Goal: Information Seeking & Learning: Learn about a topic

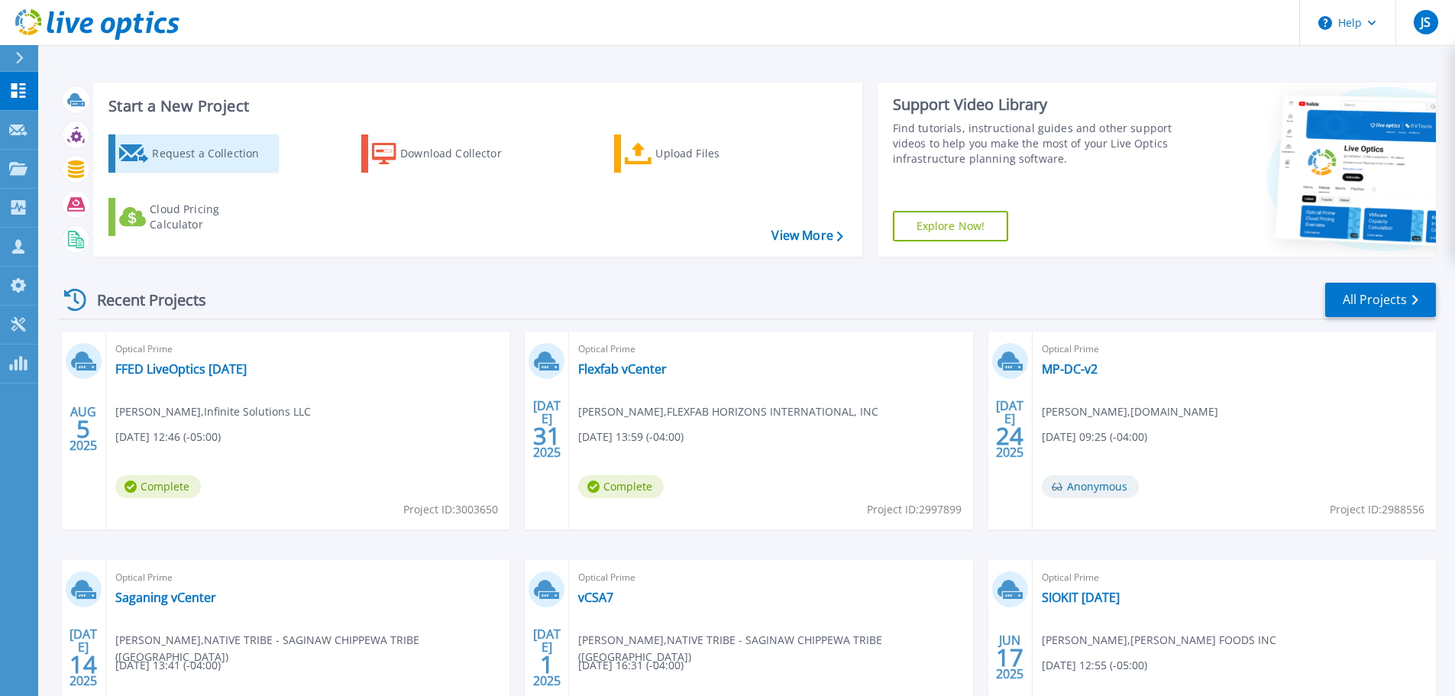
click at [234, 155] on div "Request a Collection" at bounding box center [213, 153] width 122 height 31
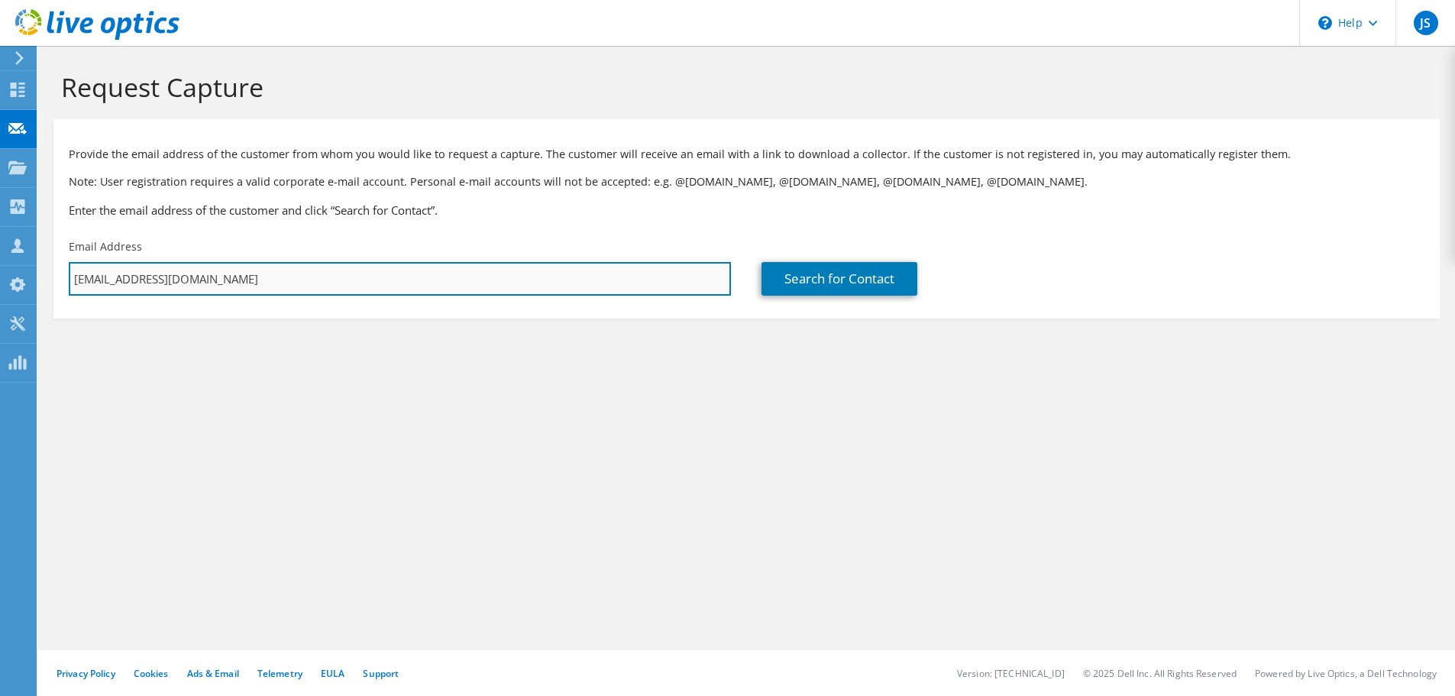
drag, startPoint x: 260, startPoint y: 266, endPoint x: 262, endPoint y: 278, distance: 12.4
click at [260, 266] on input "[EMAIL_ADDRESS][DOMAIN_NAME]" at bounding box center [400, 279] width 662 height 34
drag, startPoint x: 262, startPoint y: 279, endPoint x: 58, endPoint y: 280, distance: 204.0
click at [58, 280] on div "Email Address [EMAIL_ADDRESS][DOMAIN_NAME]" at bounding box center [399, 267] width 693 height 72
paste input "eric.goslin@flexfab"
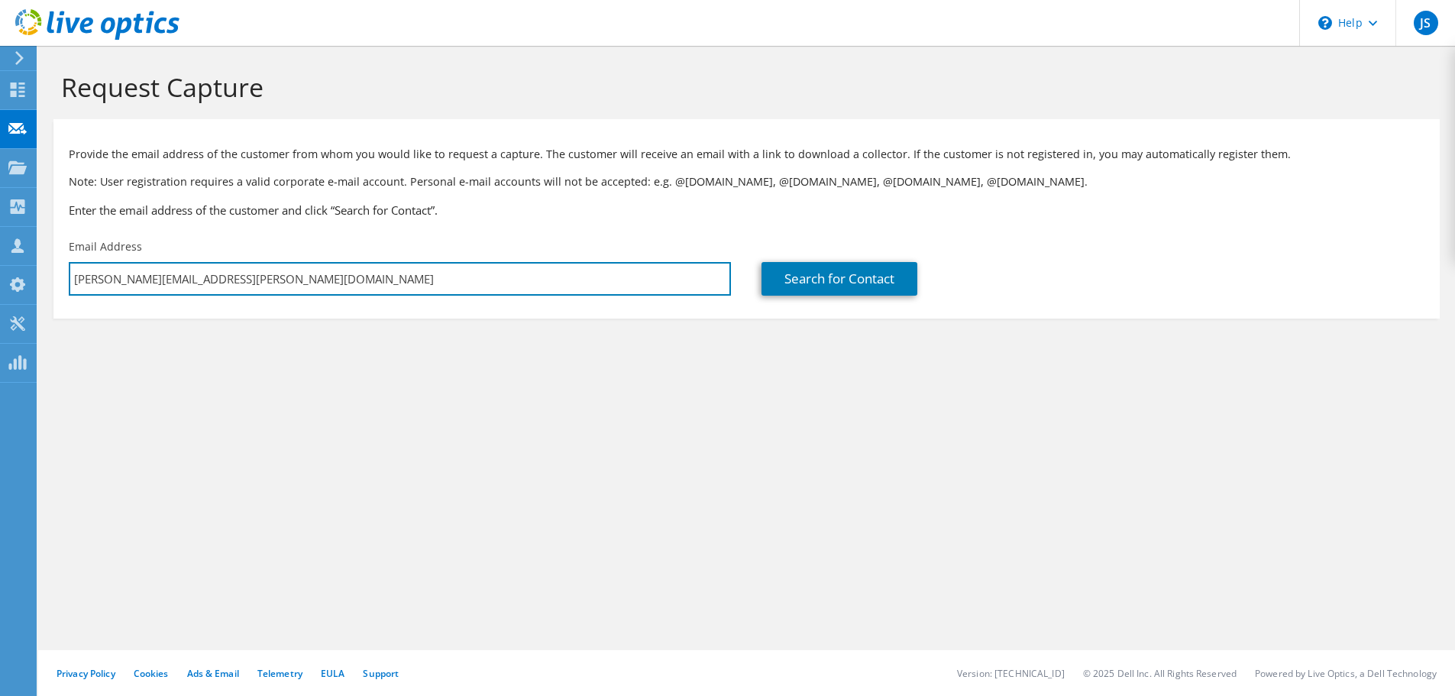
type input "eric.goslin@flexfab.com"
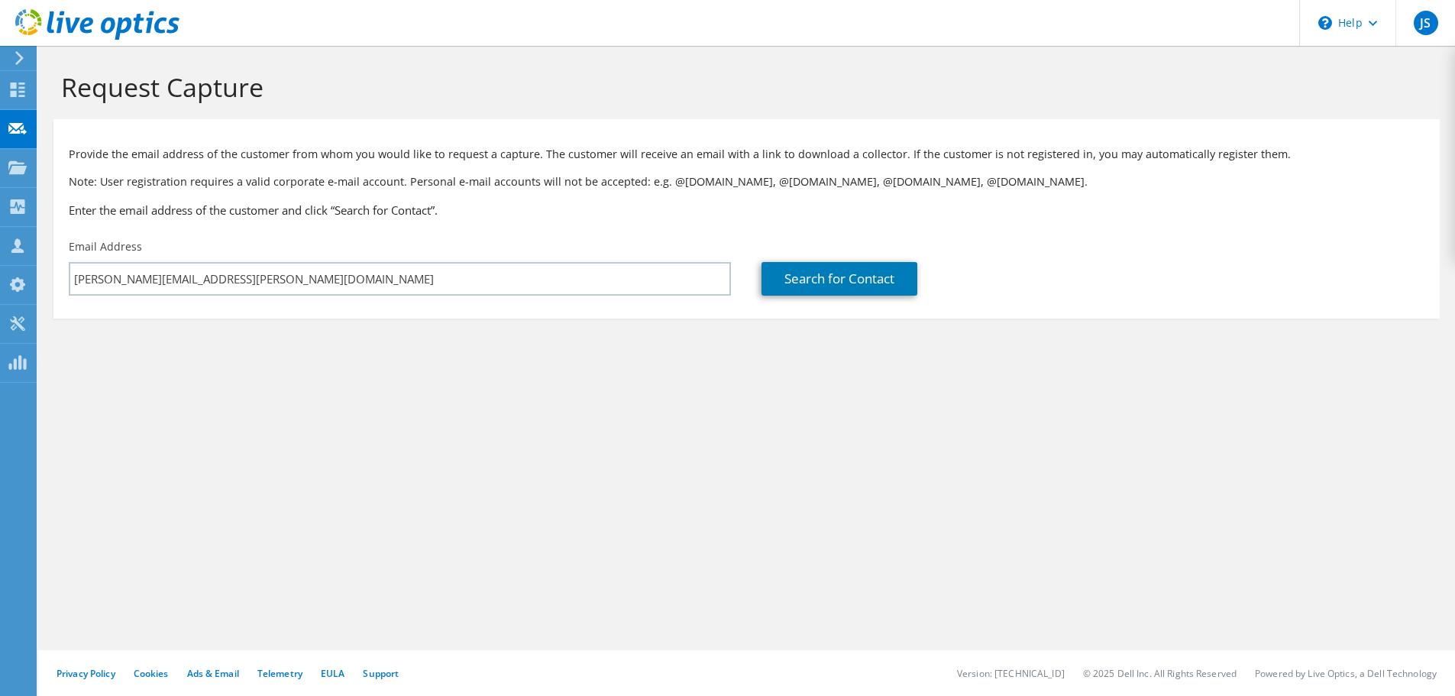
click at [384, 423] on div "Request Capture Provide the email address of the customer from whom you would l…" at bounding box center [746, 371] width 1417 height 650
click at [830, 277] on link "Search for Contact" at bounding box center [840, 279] width 156 height 34
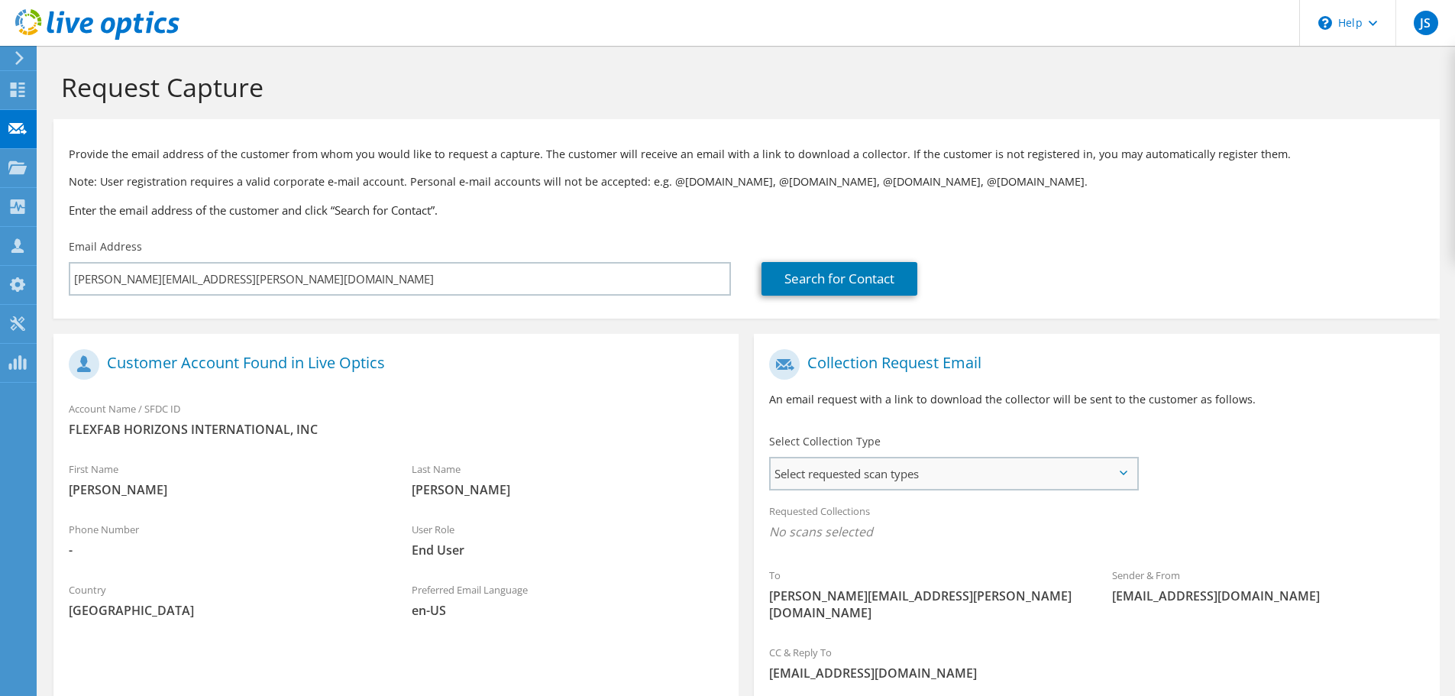
click at [908, 465] on span "Select requested scan types" at bounding box center [954, 473] width 366 height 31
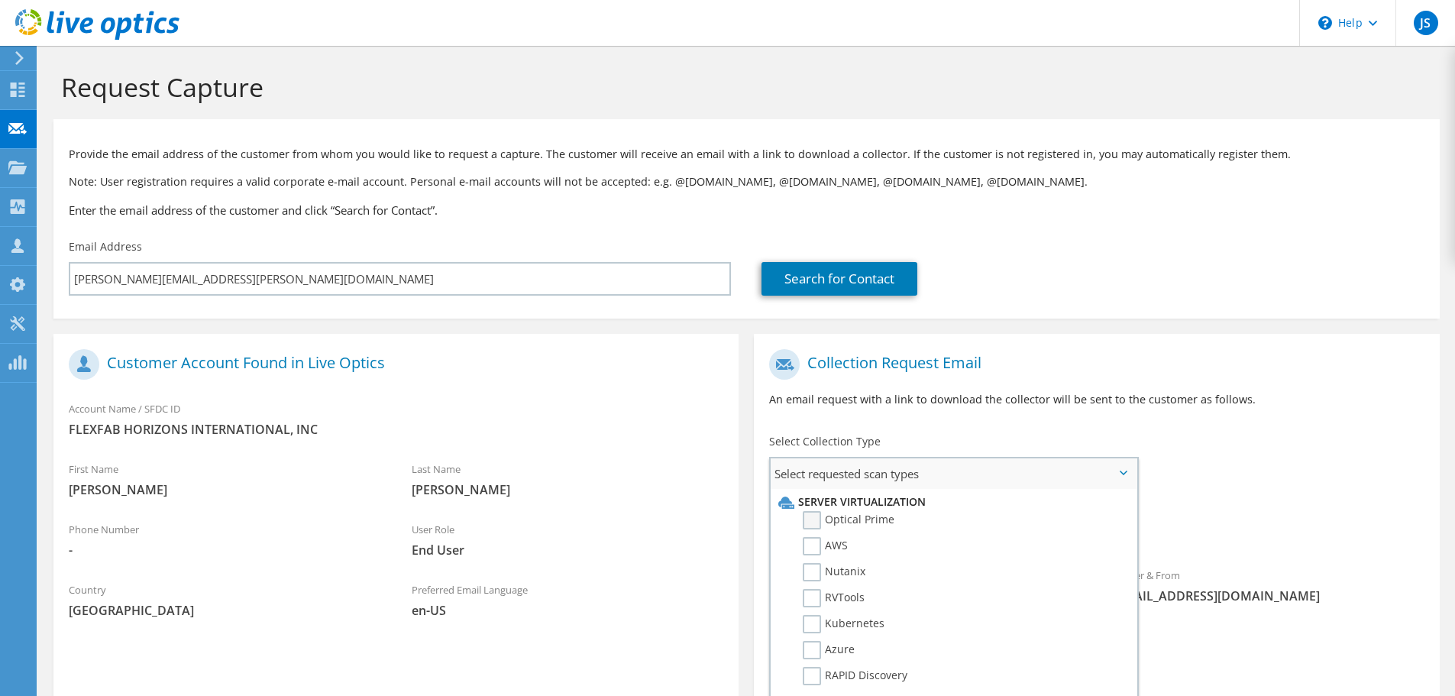
click at [872, 522] on label "Optical Prime" at bounding box center [849, 520] width 92 height 18
click at [0, 0] on input "Optical Prime" at bounding box center [0, 0] width 0 height 0
click at [1256, 496] on div "Requested Collections No scans selected Optical Prime" at bounding box center [1096, 525] width 685 height 61
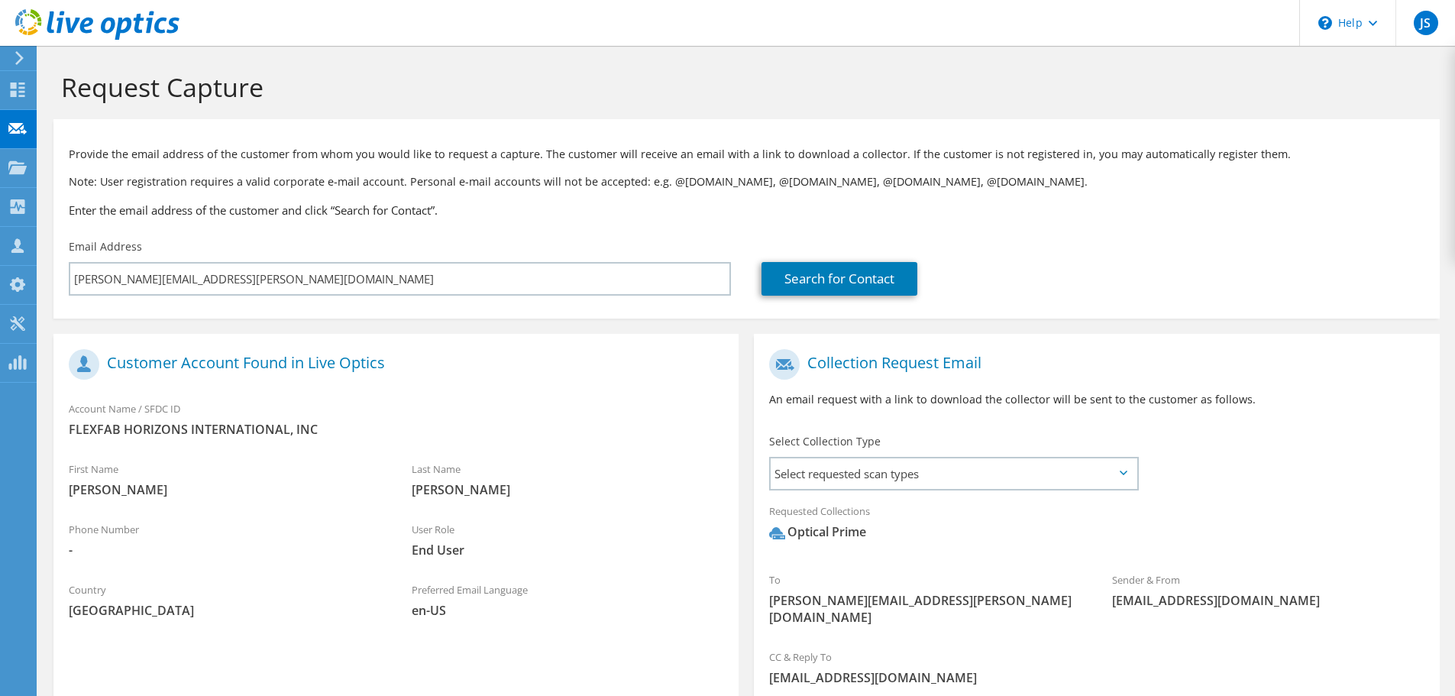
scroll to position [144, 0]
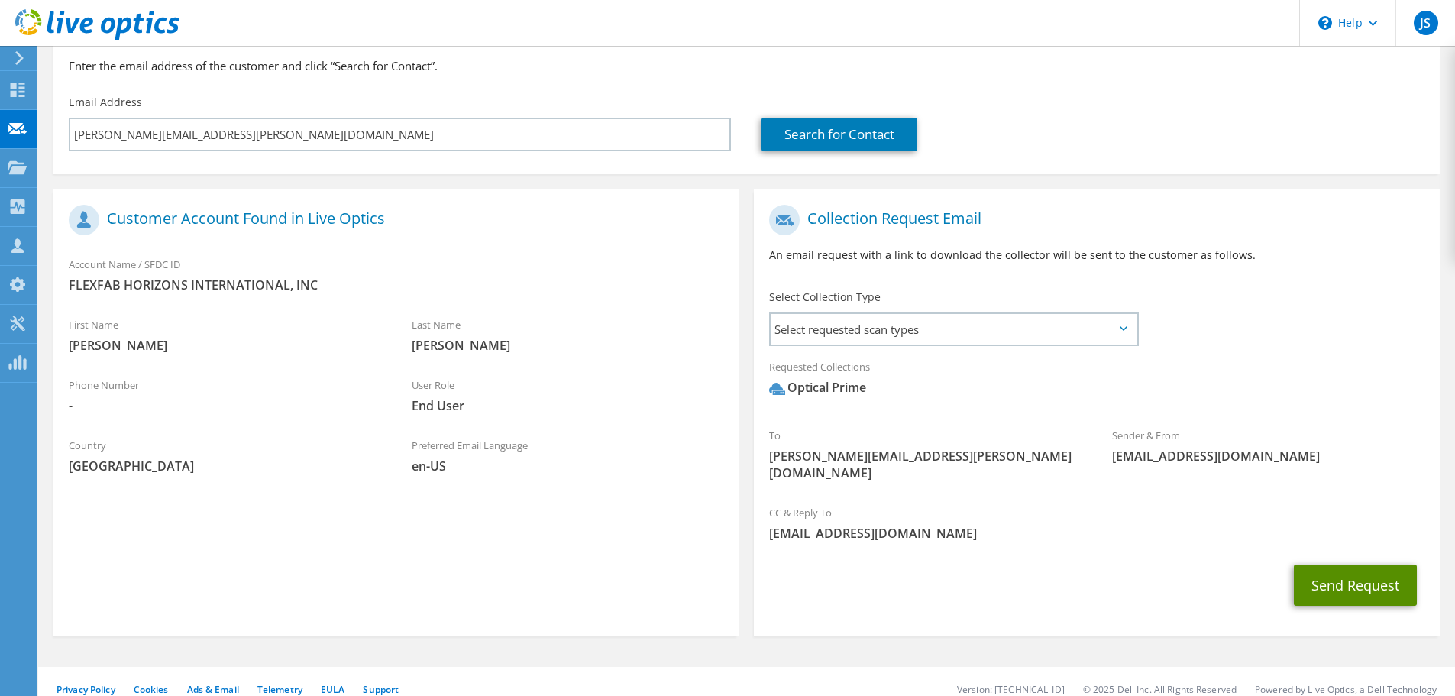
click at [1357, 565] on button "Send Request" at bounding box center [1355, 585] width 123 height 41
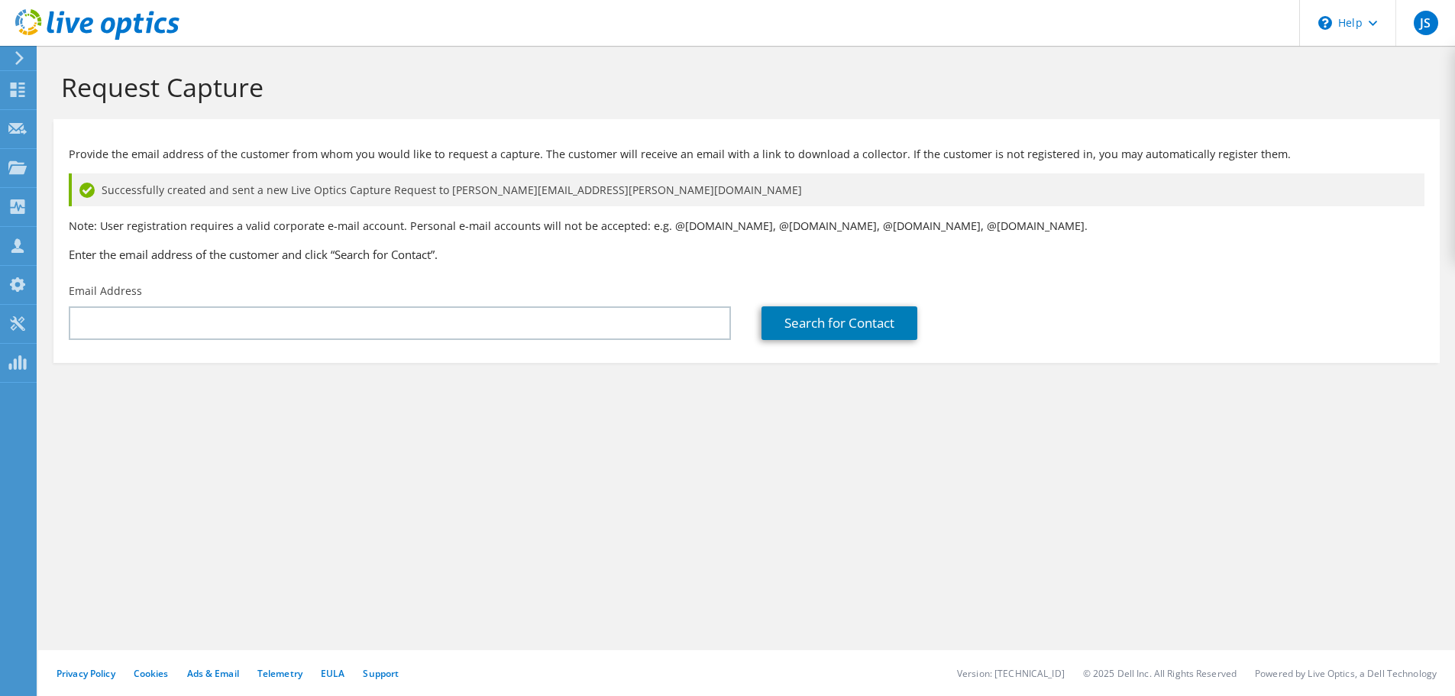
type input "[EMAIL_ADDRESS][DOMAIN_NAME]"
click at [182, 519] on div "Request Capture Provide the email address of the customer from whom you would l…" at bounding box center [746, 371] width 1417 height 650
click at [22, 91] on use at bounding box center [18, 90] width 15 height 15
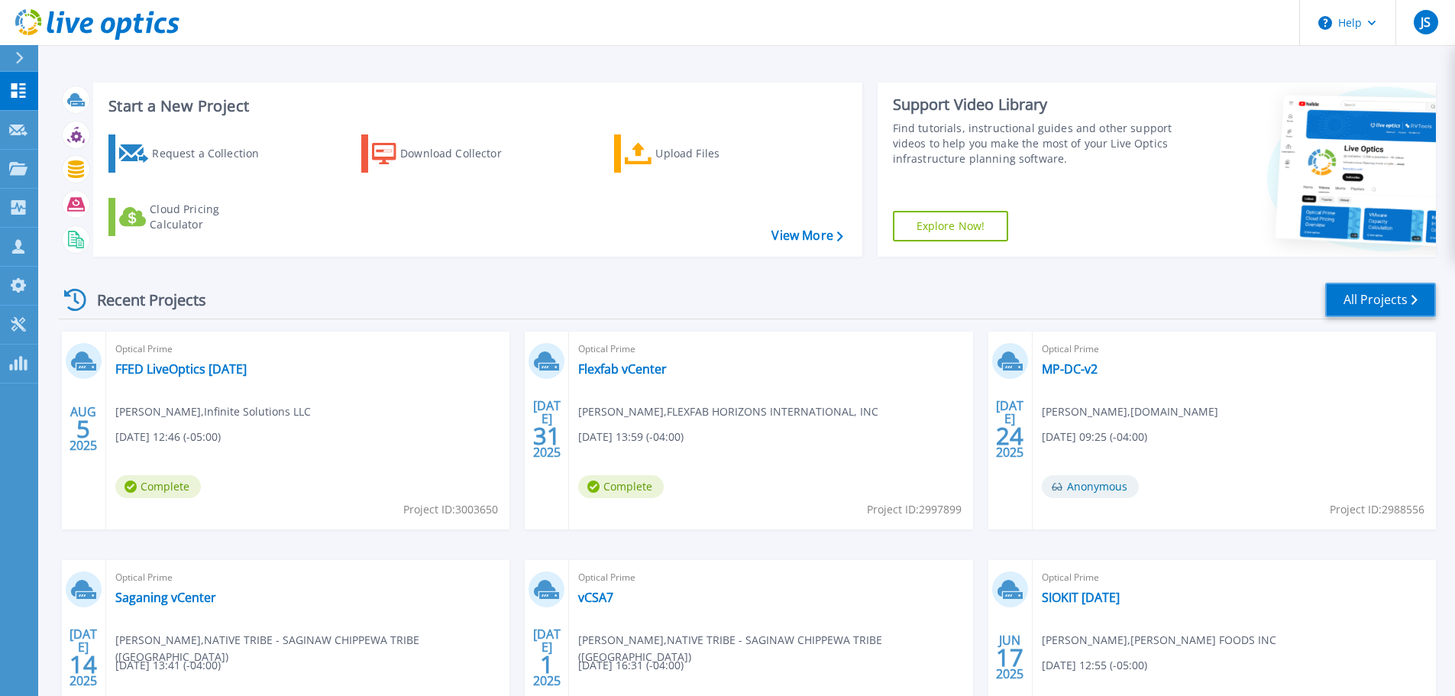
click at [1351, 294] on link "All Projects" at bounding box center [1380, 300] width 111 height 34
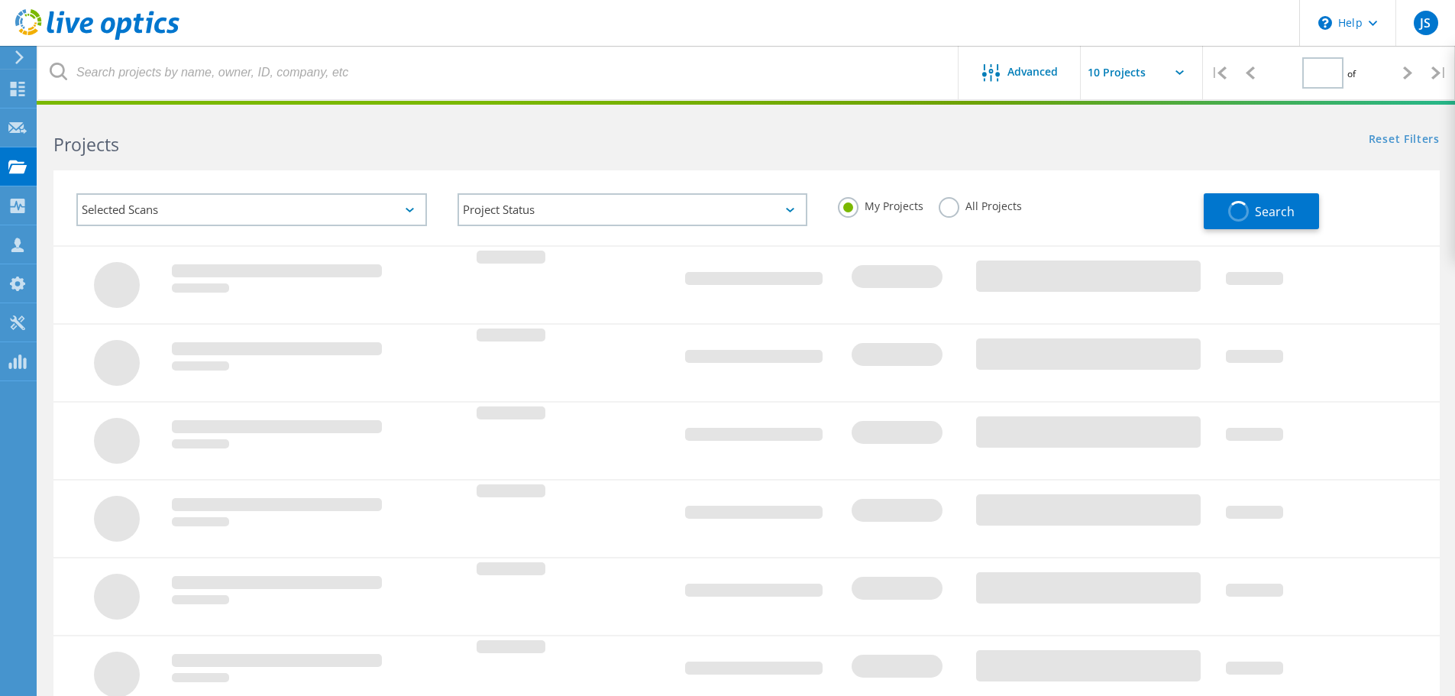
type input "1"
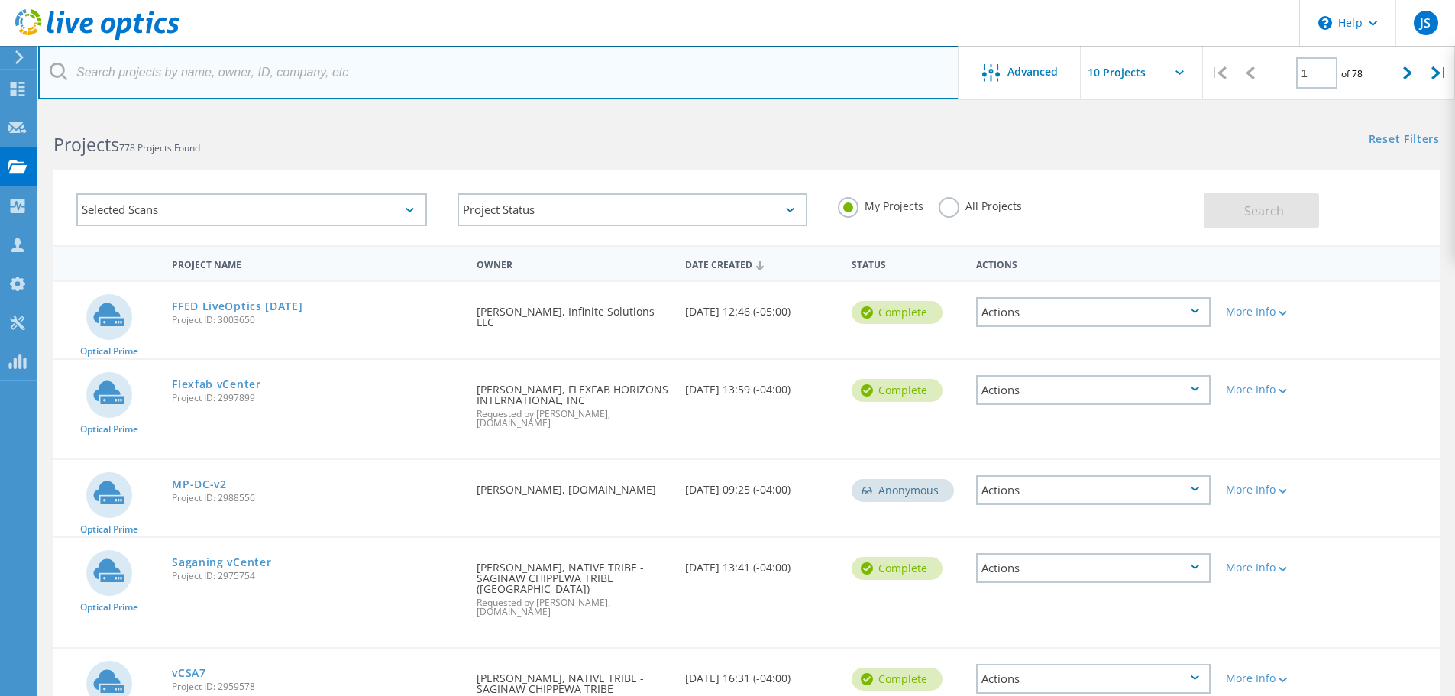
click at [215, 61] on input "text" at bounding box center [498, 72] width 921 height 53
type input "i"
type input "s"
type input "makers"
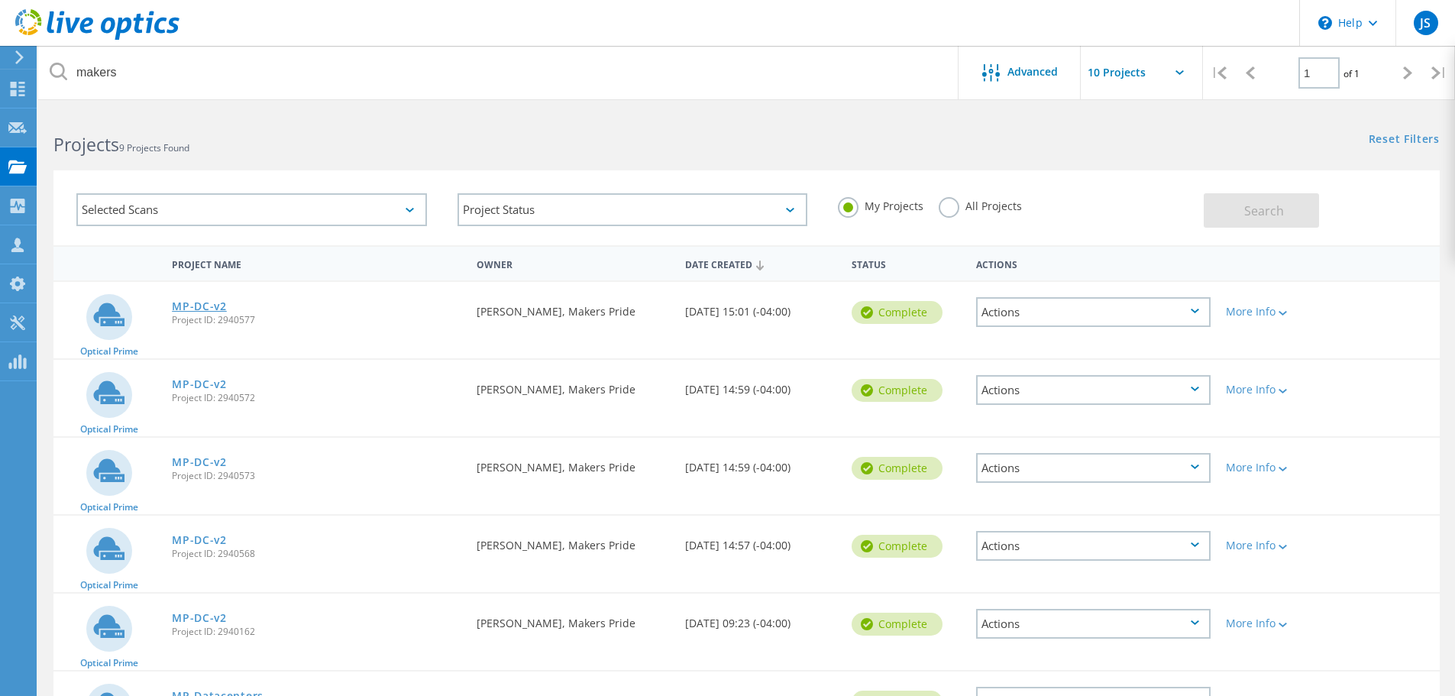
click at [202, 309] on link "MP-DC-v2" at bounding box center [199, 306] width 55 height 11
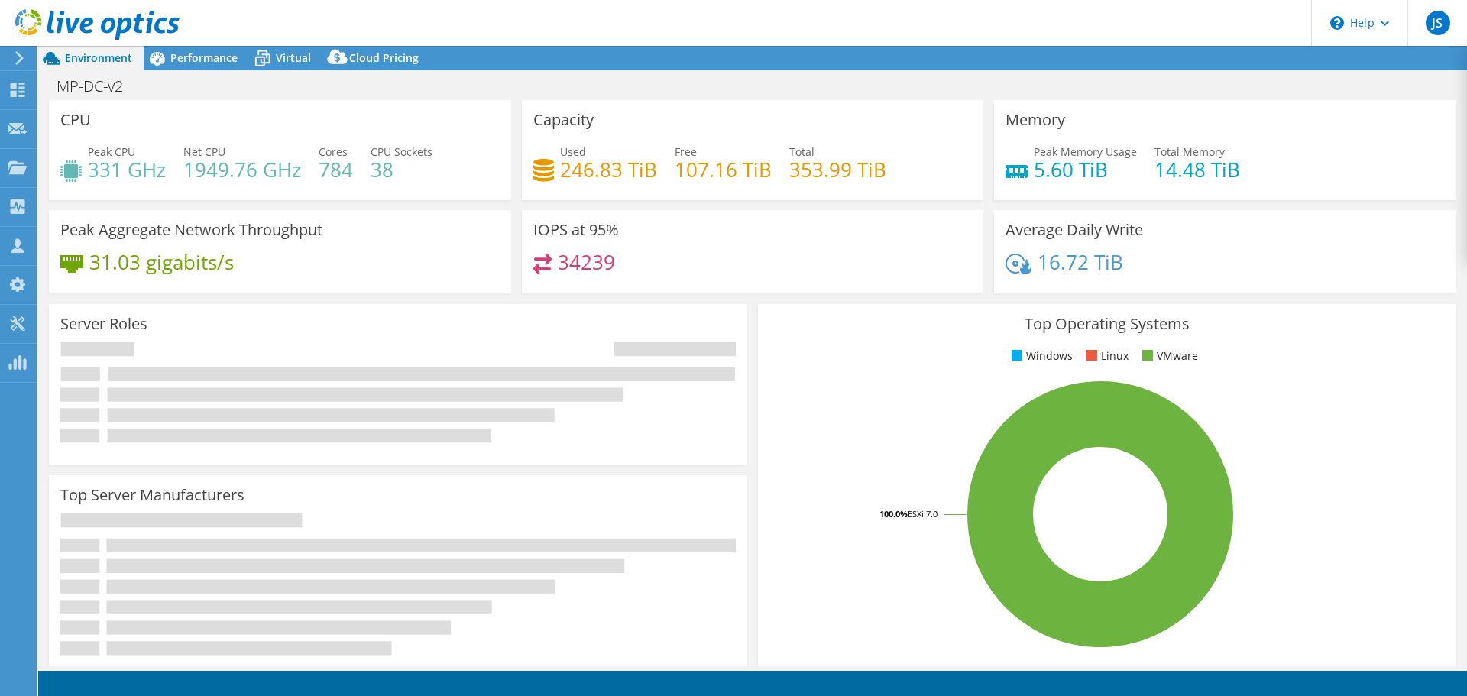
select select "USWest"
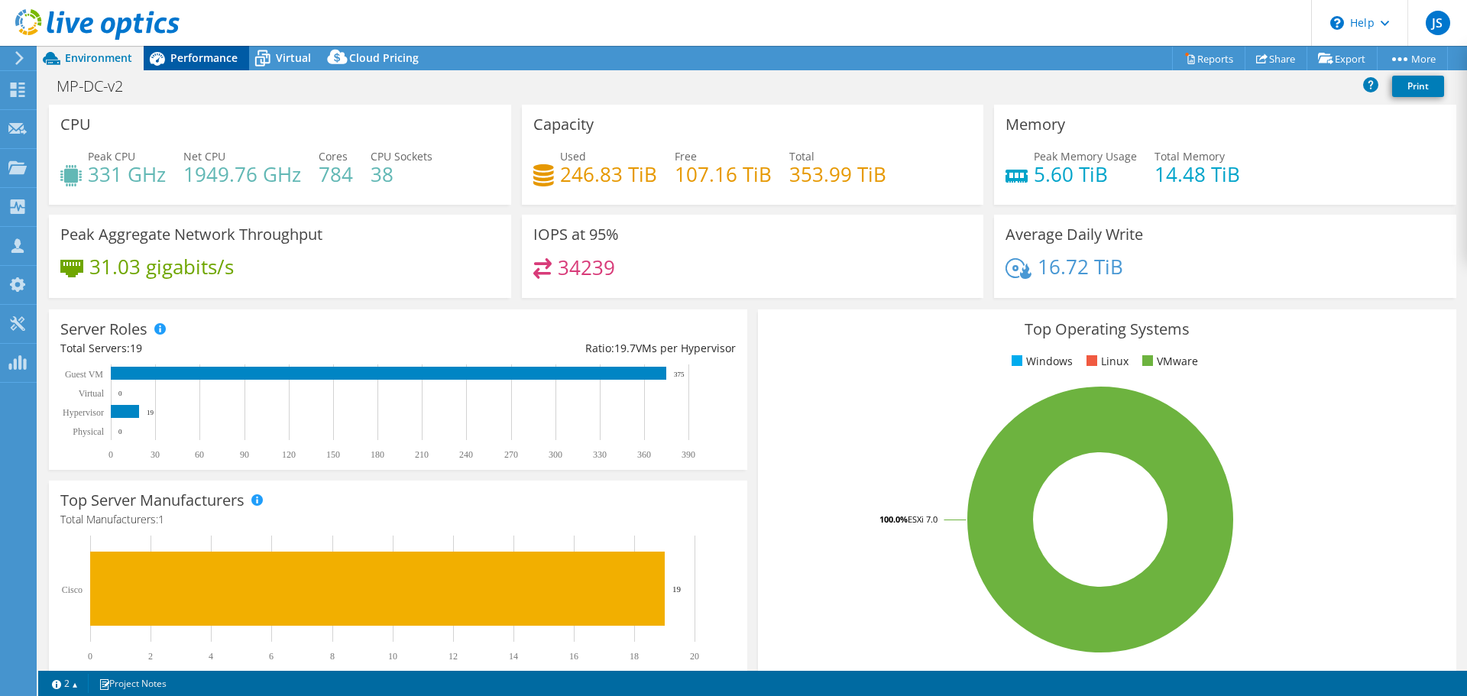
click at [198, 56] on span "Performance" at bounding box center [203, 57] width 67 height 15
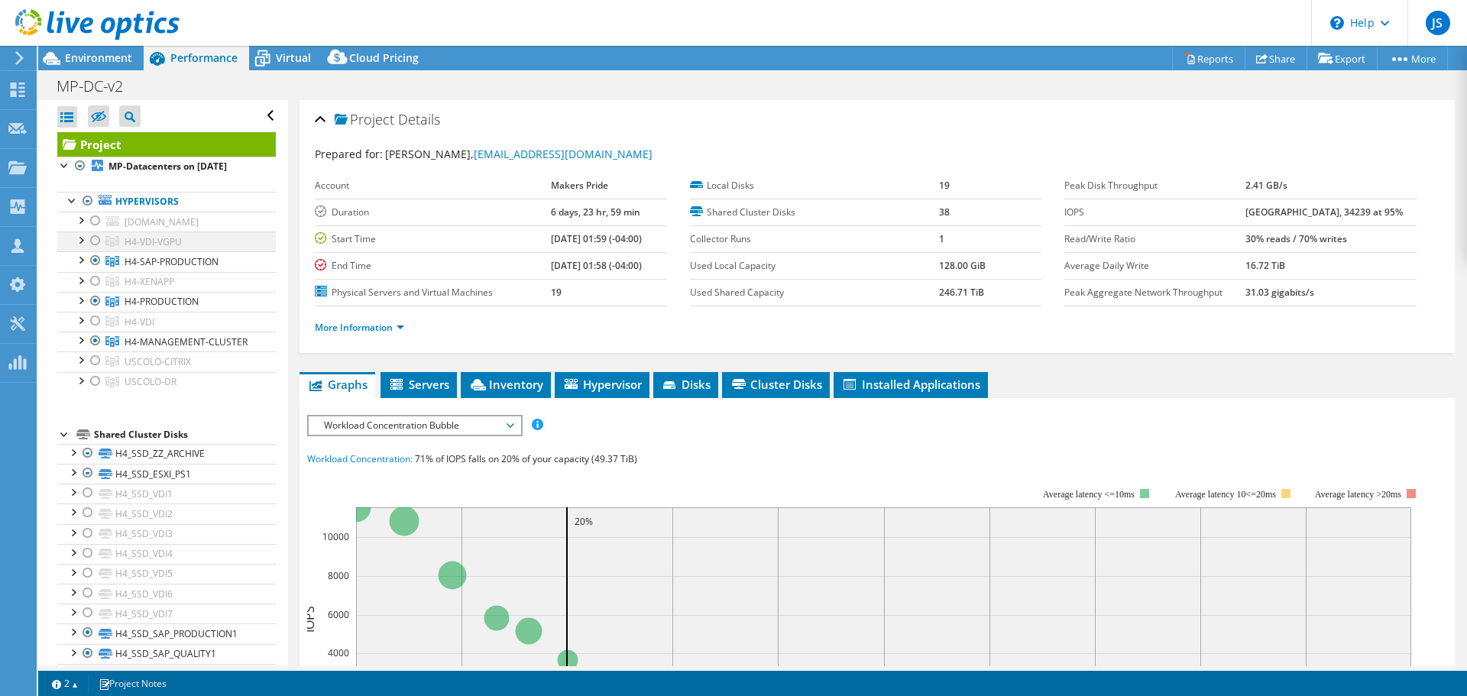
click at [99, 250] on div at bounding box center [95, 240] width 15 height 18
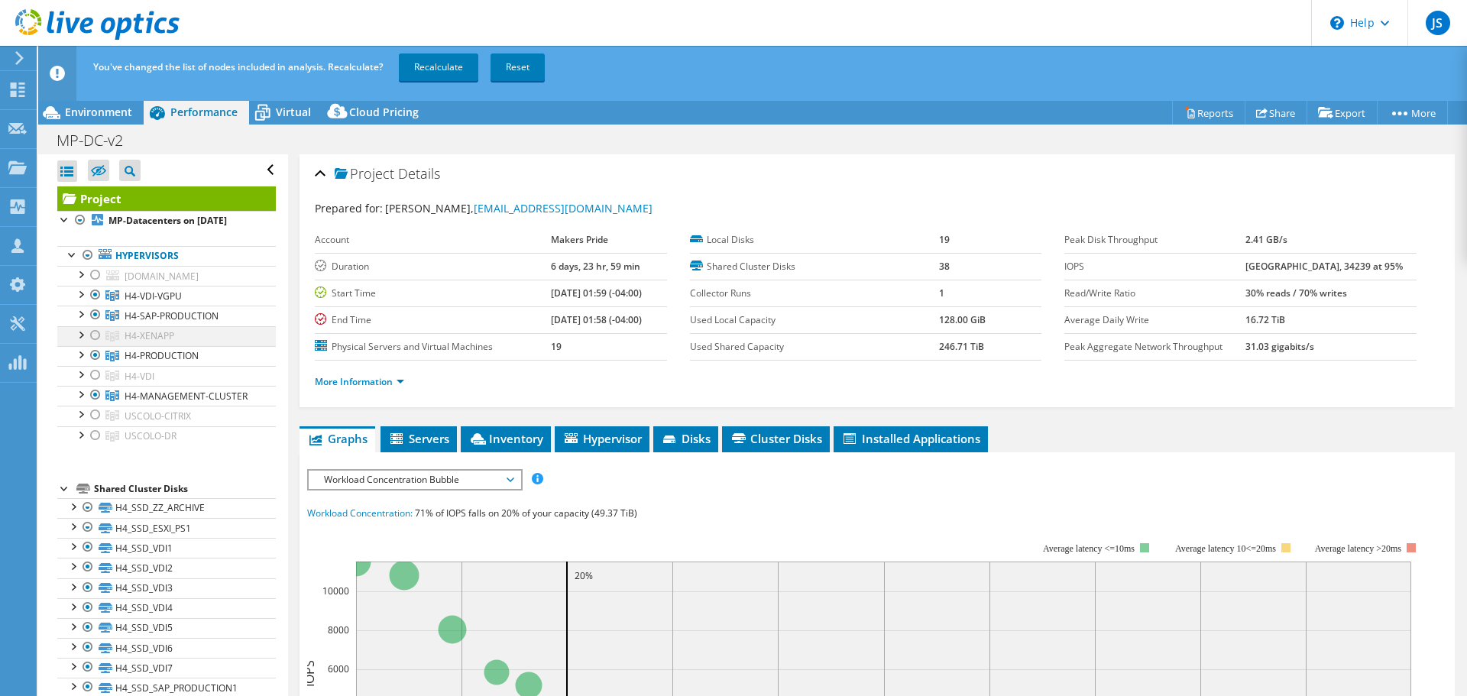
click at [91, 345] on div at bounding box center [95, 335] width 15 height 18
click at [97, 384] on div at bounding box center [95, 375] width 15 height 18
click at [458, 62] on link "Recalculate" at bounding box center [438, 67] width 79 height 28
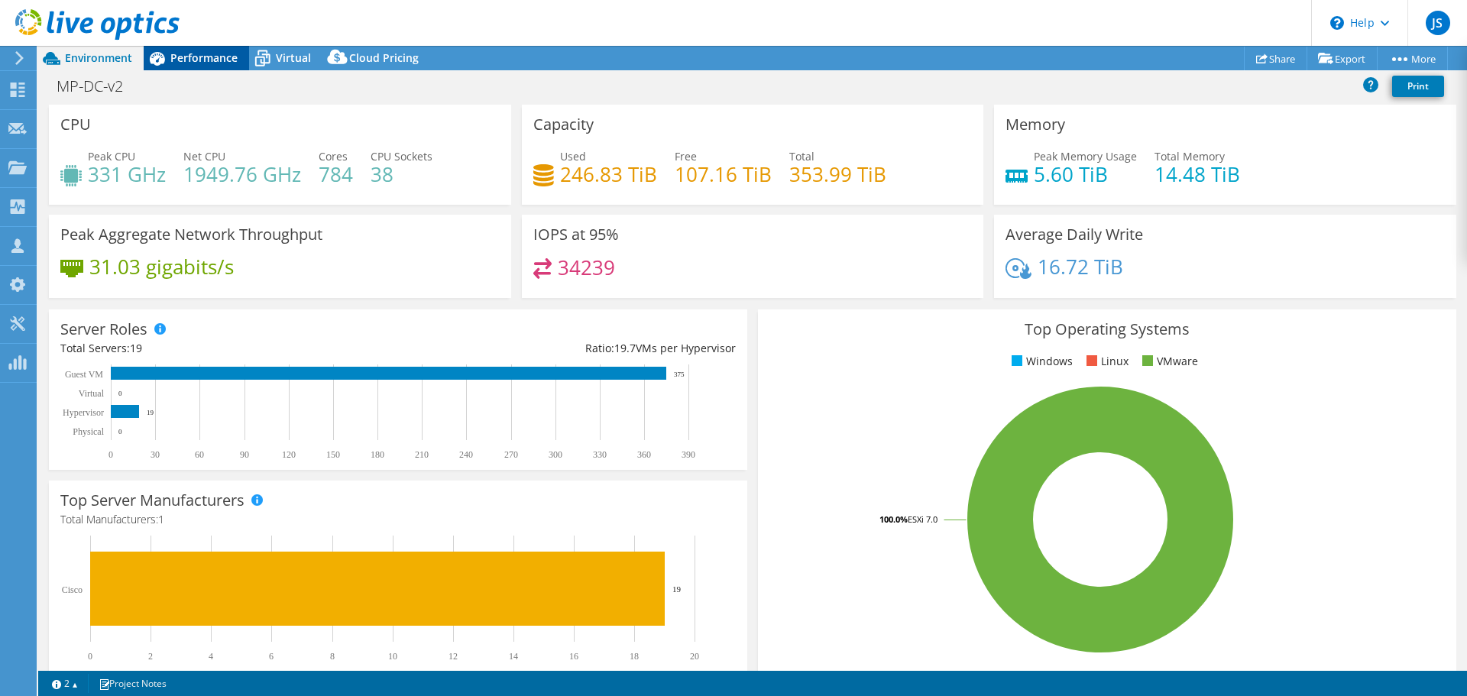
click at [223, 57] on span "Performance" at bounding box center [203, 57] width 67 height 15
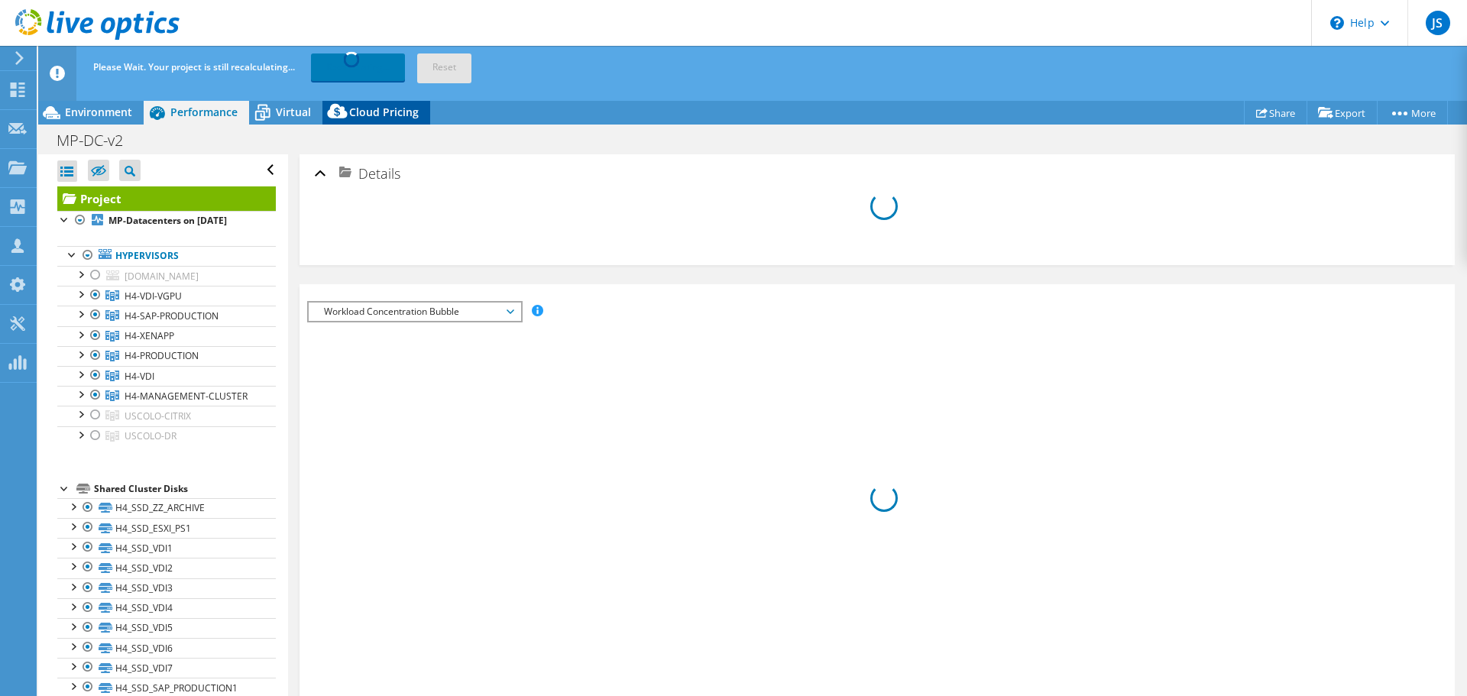
click at [371, 108] on span "Cloud Pricing" at bounding box center [384, 112] width 70 height 15
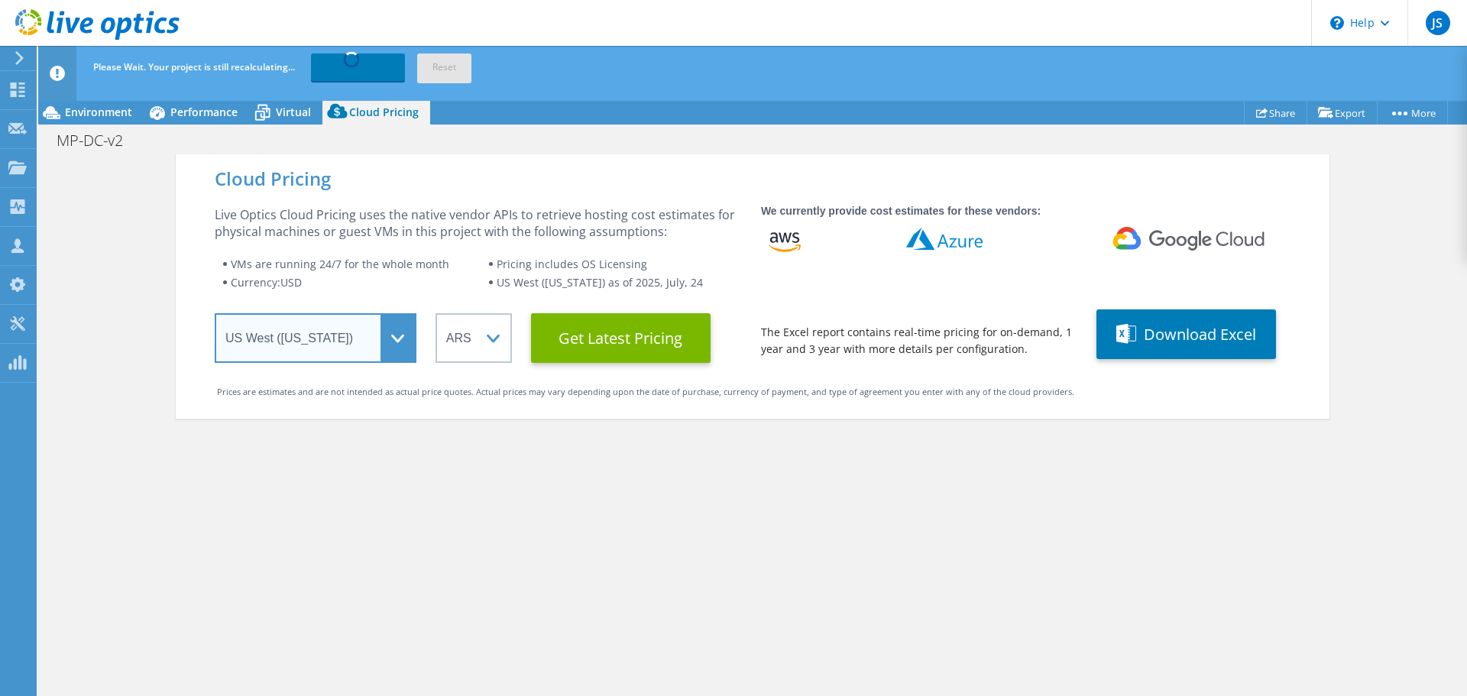
click at [386, 337] on select "Select a Region Asia Pacific (Hong Kong) Asia Pacific (Mumbai) Asia Pacific (Se…" at bounding box center [316, 338] width 202 height 50
click at [215, 313] on select "Select a Region Asia Pacific (Hong Kong) Asia Pacific (Mumbai) Asia Pacific (Se…" at bounding box center [316, 338] width 202 height 50
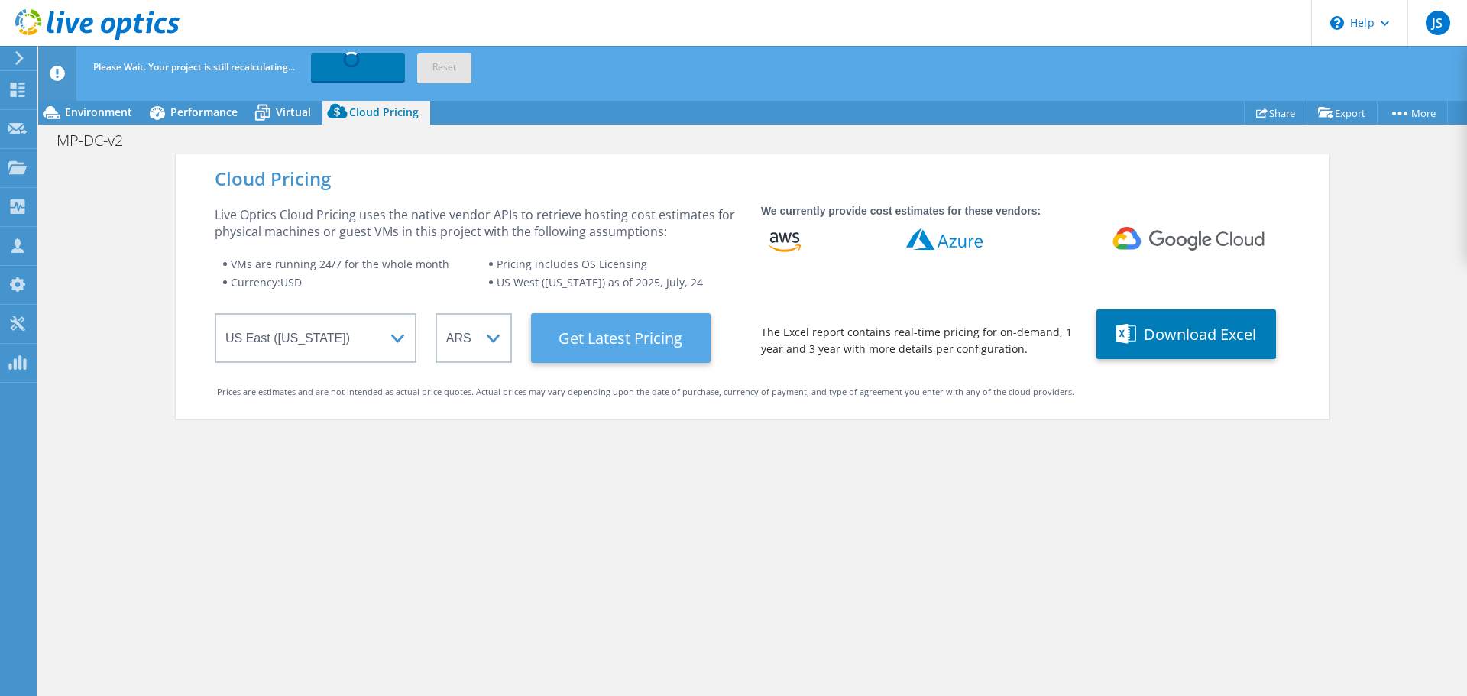
click at [614, 348] on Latest "Get Latest Pricing" at bounding box center [621, 338] width 180 height 50
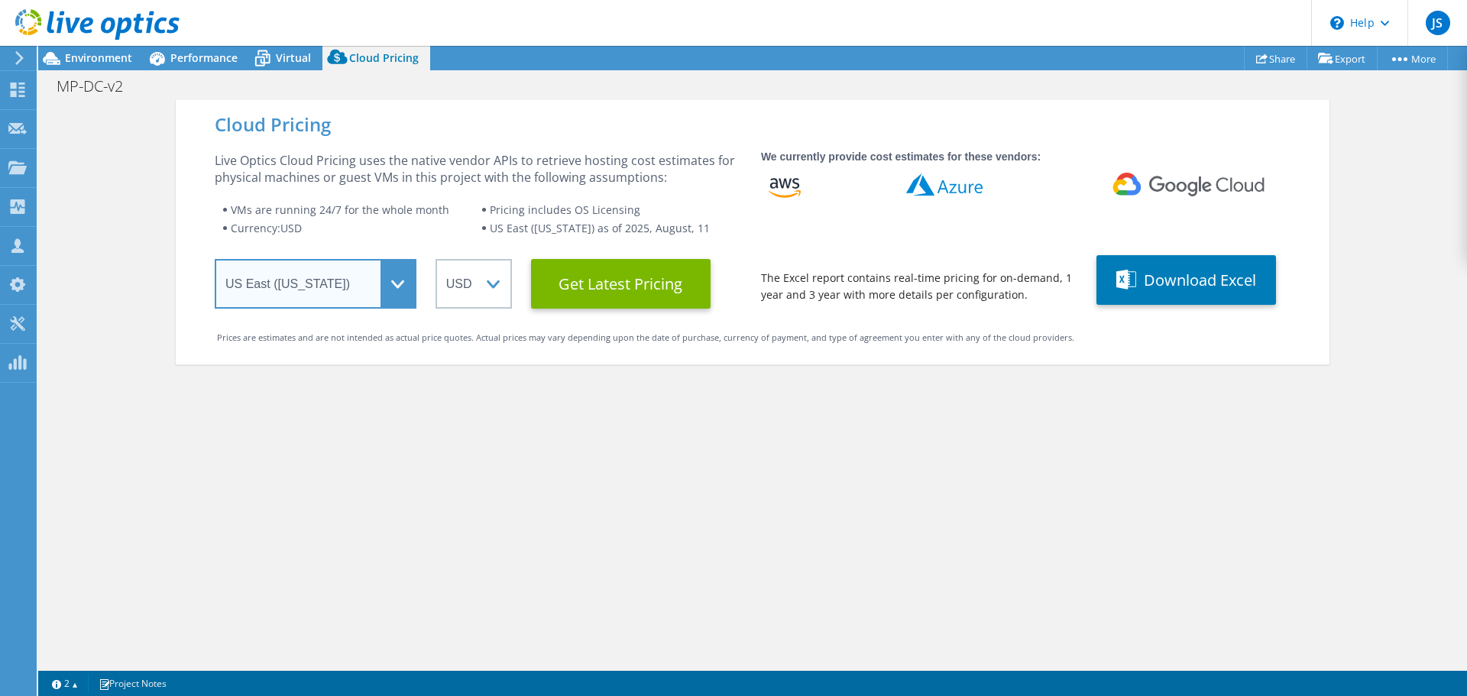
click at [386, 296] on select "Select a Region Asia Pacific (Hong Kong) Asia Pacific (Mumbai) Asia Pacific (Se…" at bounding box center [316, 284] width 202 height 50
click at [215, 259] on select "Select a Region Asia Pacific (Hong Kong) Asia Pacific (Mumbai) Asia Pacific (Se…" at bounding box center [316, 284] width 202 height 50
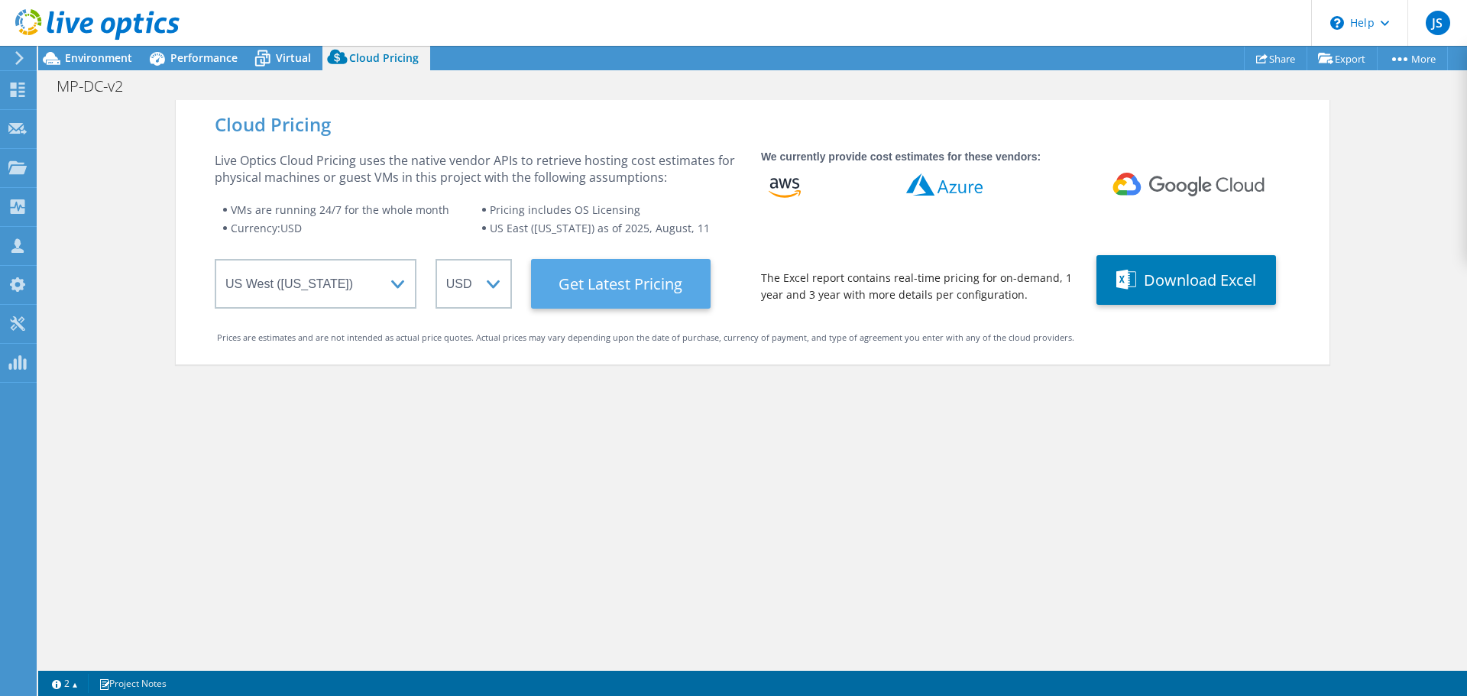
click at [627, 286] on Latest "Get Latest Pricing" at bounding box center [621, 284] width 180 height 50
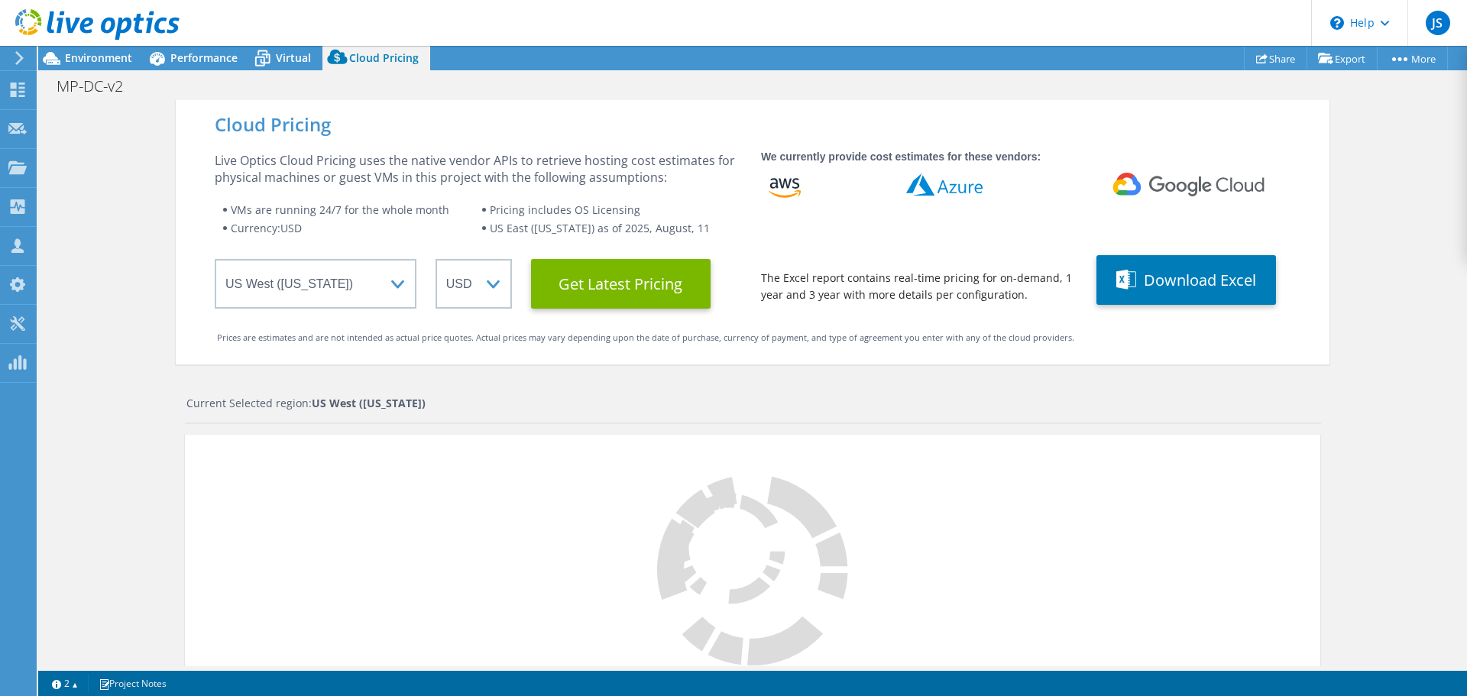
scroll to position [229, 0]
click at [1179, 281] on button "Download Excel" at bounding box center [1186, 280] width 180 height 50
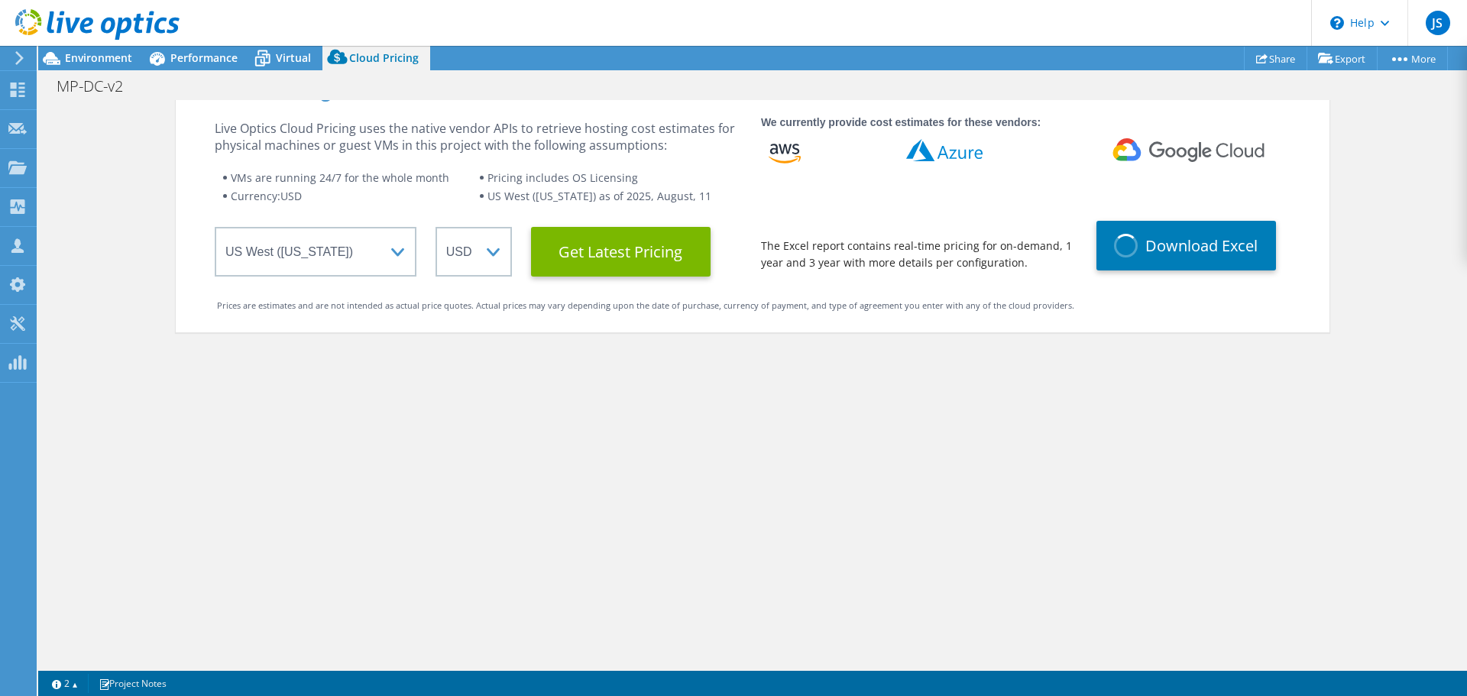
scroll to position [0, 0]
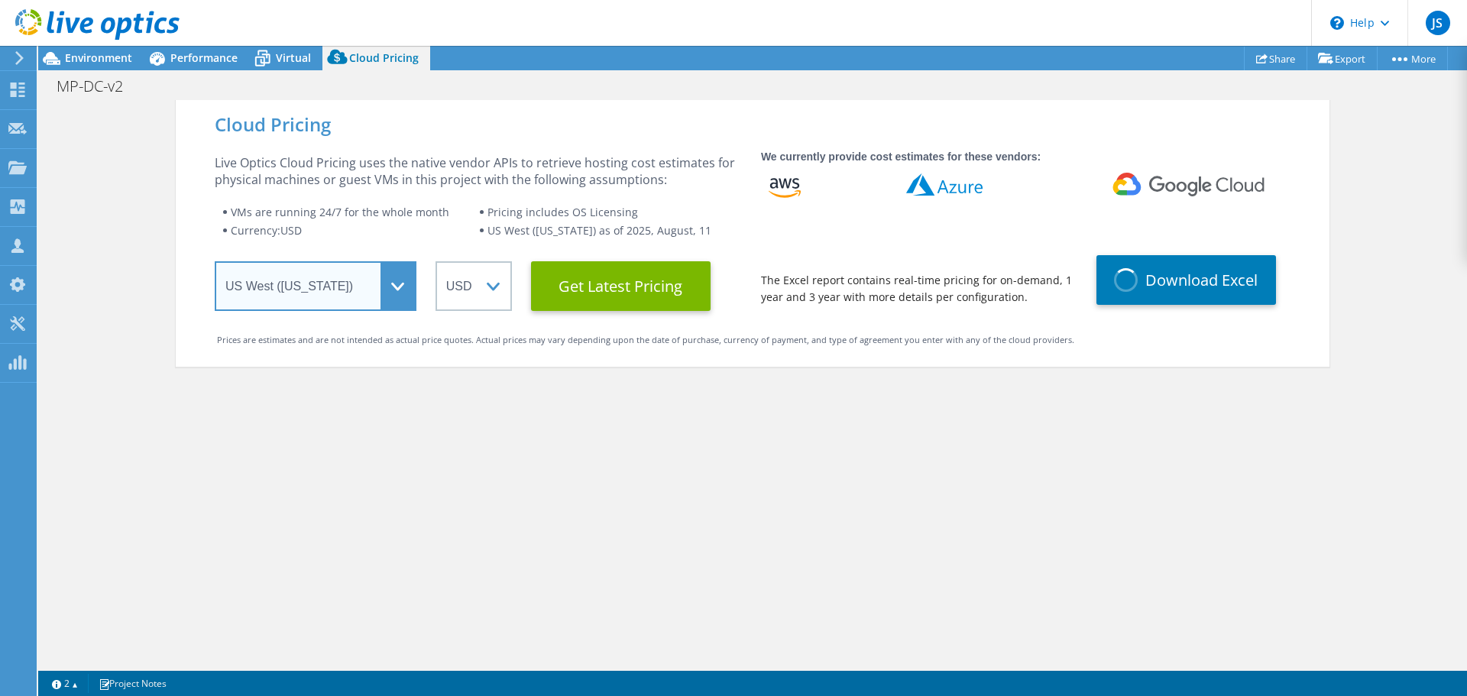
click at [388, 293] on select "Select a Region Asia Pacific (Hong Kong) Asia Pacific (Mumbai) Asia Pacific (Se…" at bounding box center [316, 286] width 202 height 50
select select "USEast"
click at [215, 261] on select "Select a Region Asia Pacific (Hong Kong) Asia Pacific (Mumbai) Asia Pacific (Se…" at bounding box center [316, 286] width 202 height 50
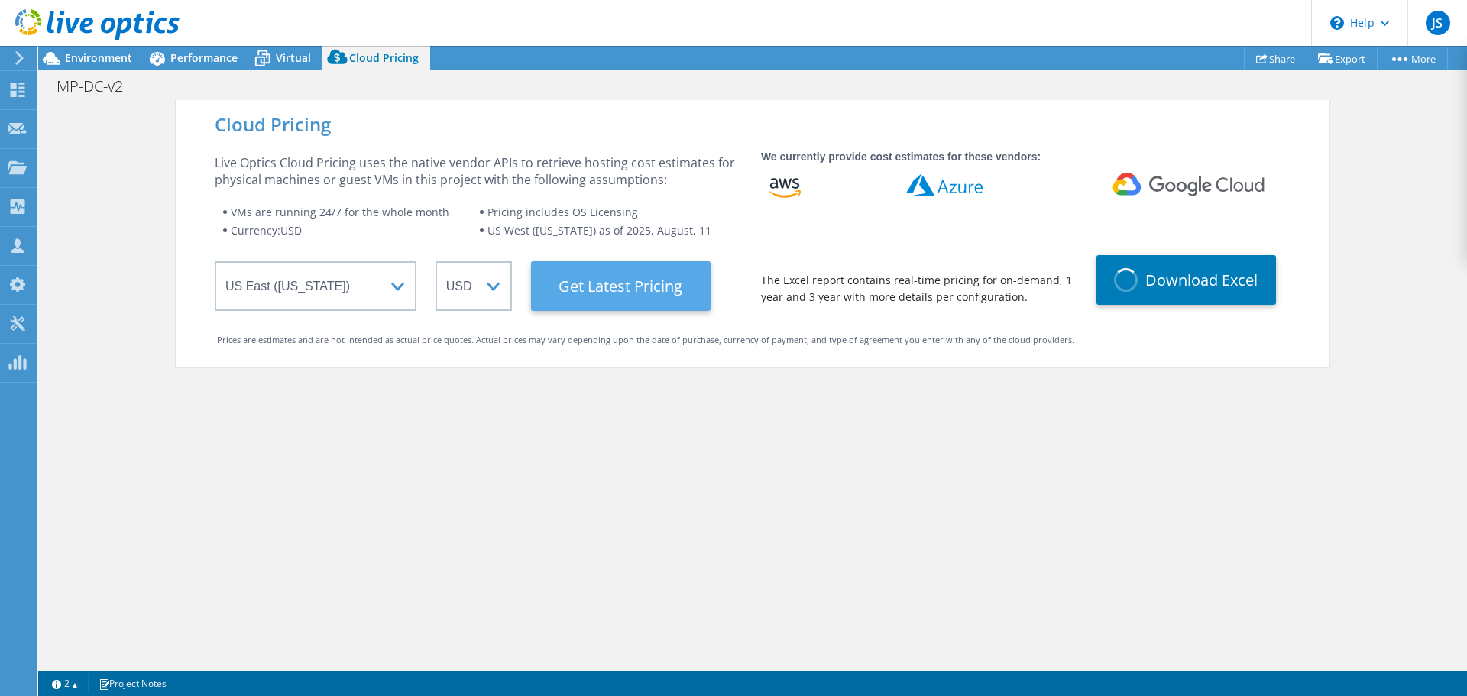
click at [613, 297] on Latest "Get Latest Pricing" at bounding box center [621, 286] width 180 height 50
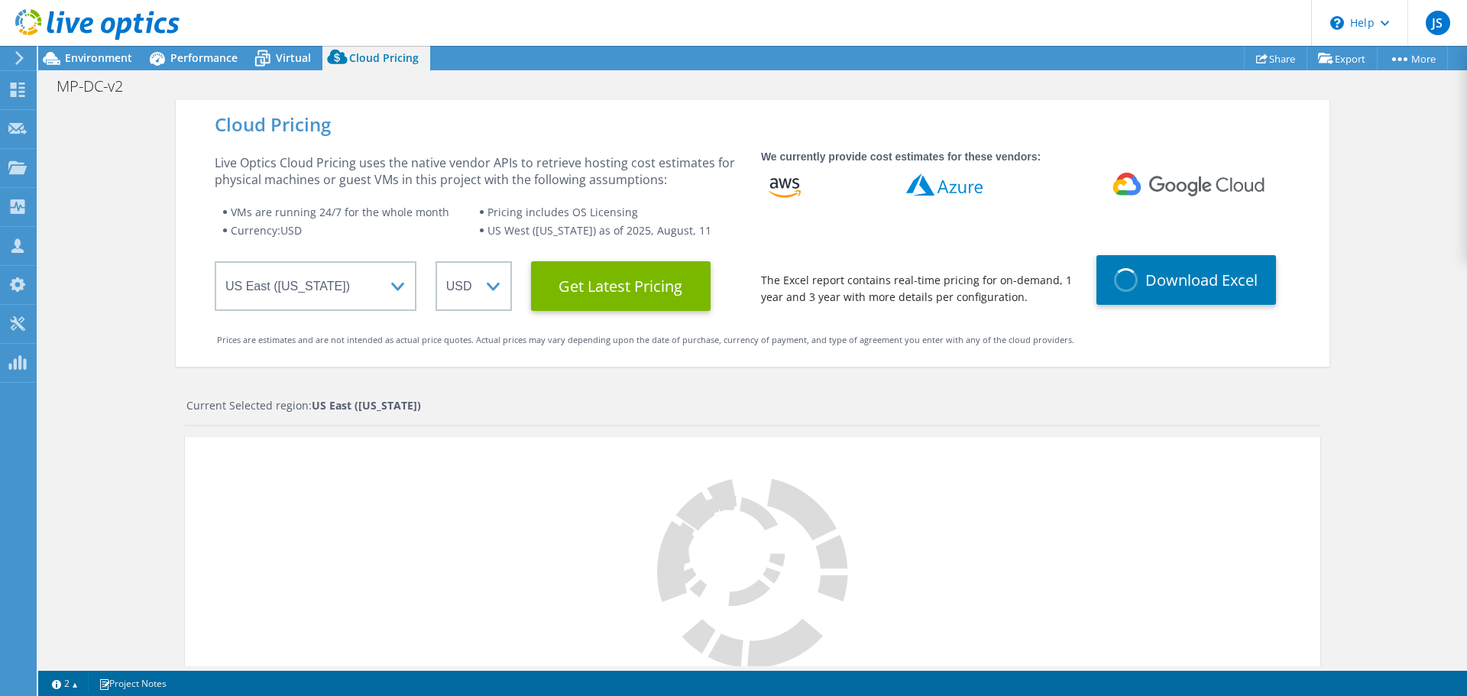
scroll to position [229, 0]
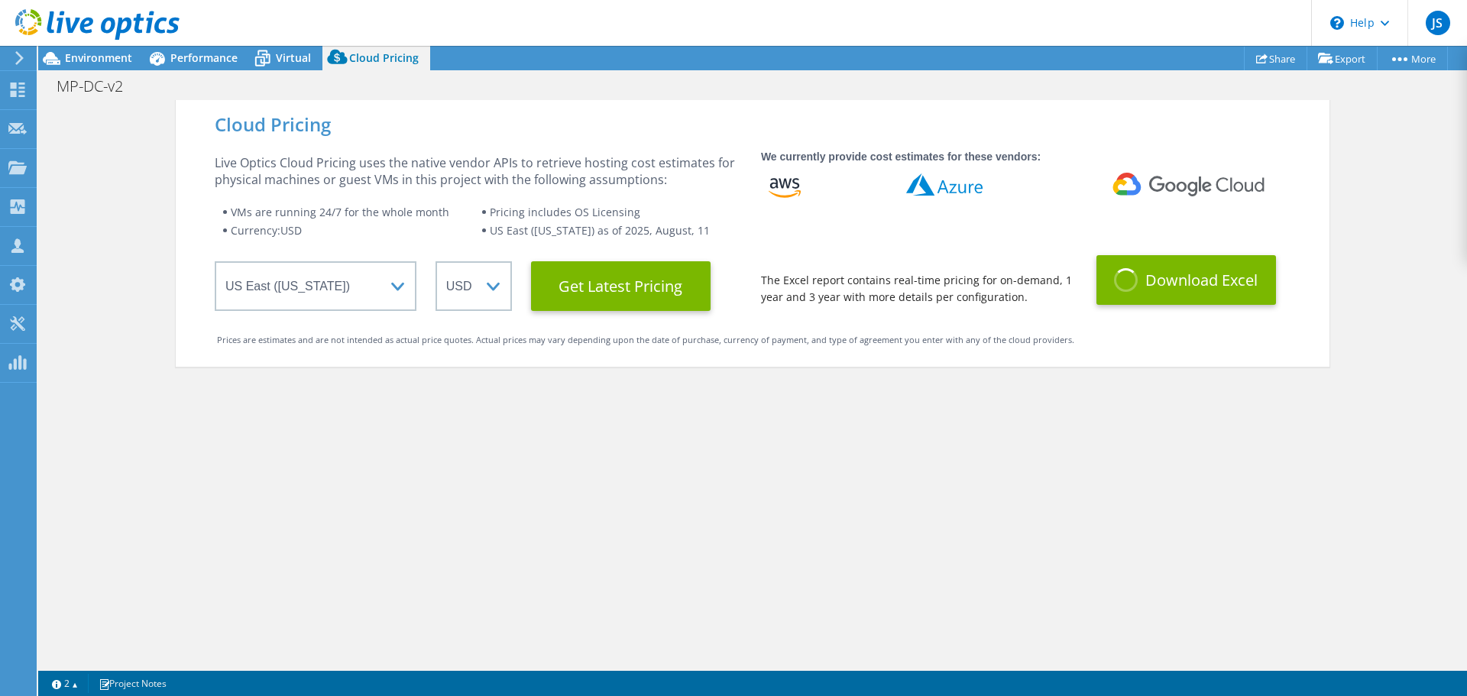
click at [1158, 288] on button "Download Excel" at bounding box center [1186, 280] width 180 height 50
click at [176, 435] on div "Cloud Pricing Live Optics Cloud Pricing uses the native vendor APIs to retrieve…" at bounding box center [753, 448] width 1154 height 696
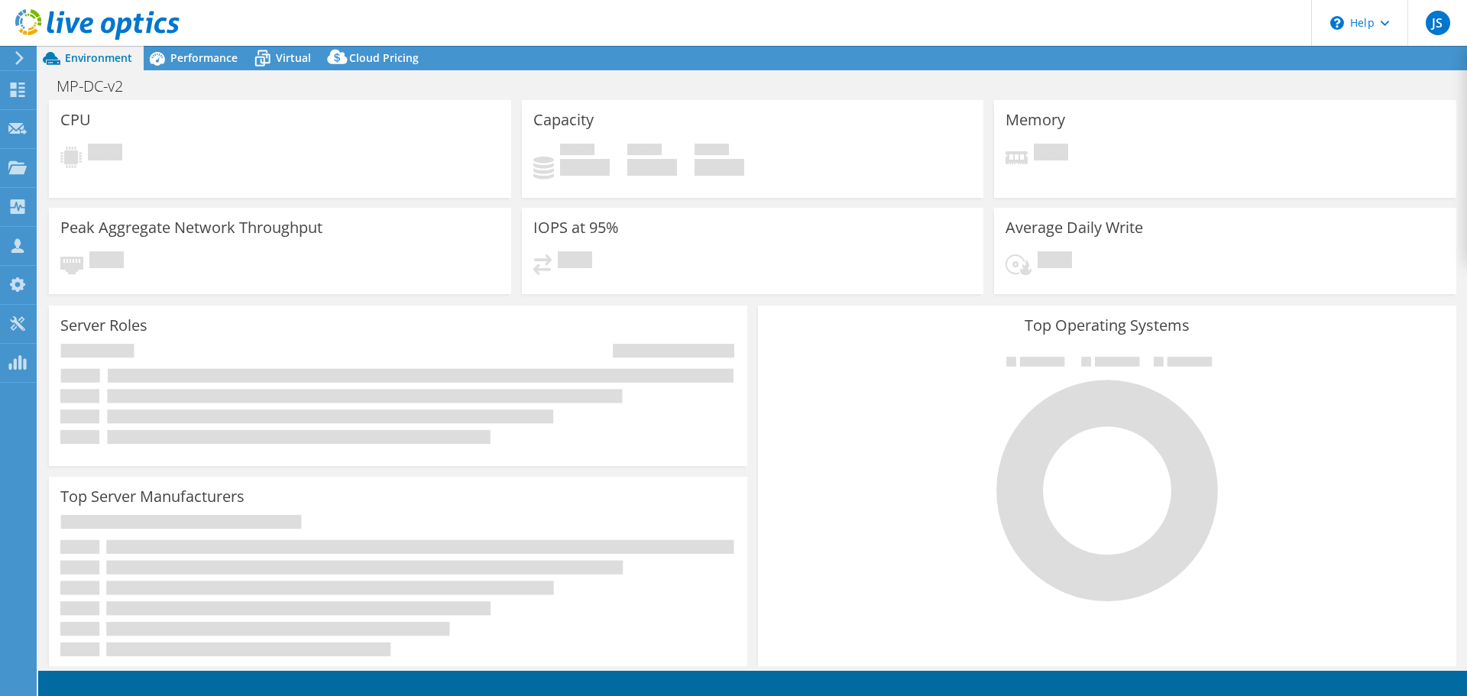
select select "USD"
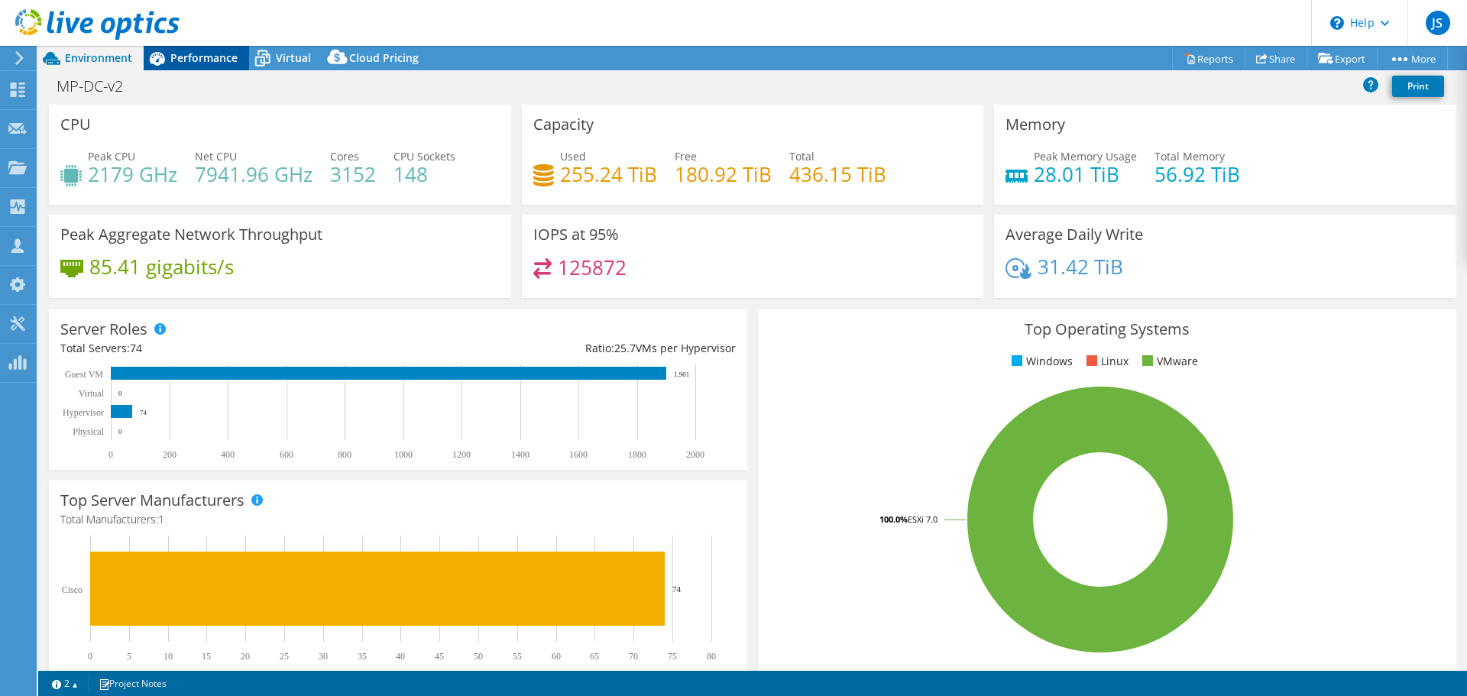
click at [219, 57] on span "Performance" at bounding box center [203, 57] width 67 height 15
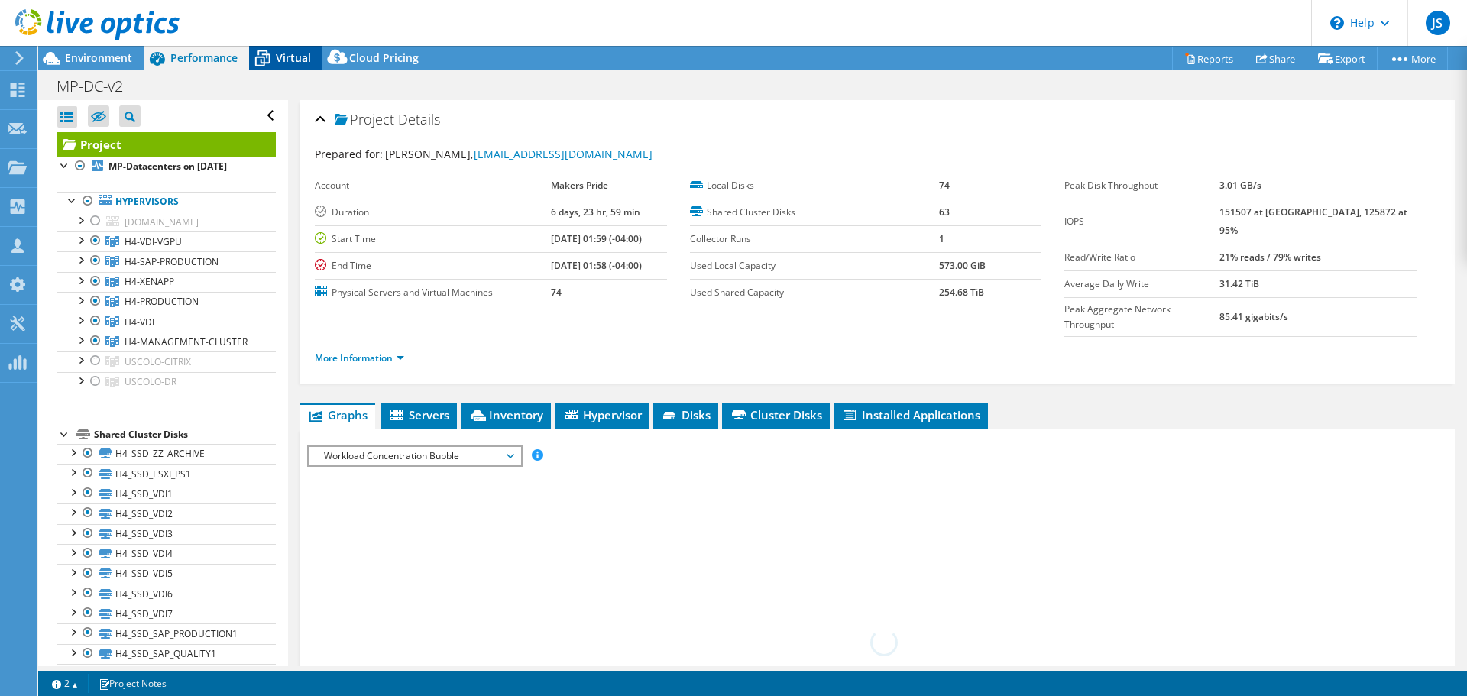
click at [289, 53] on span "Virtual" at bounding box center [293, 57] width 35 height 15
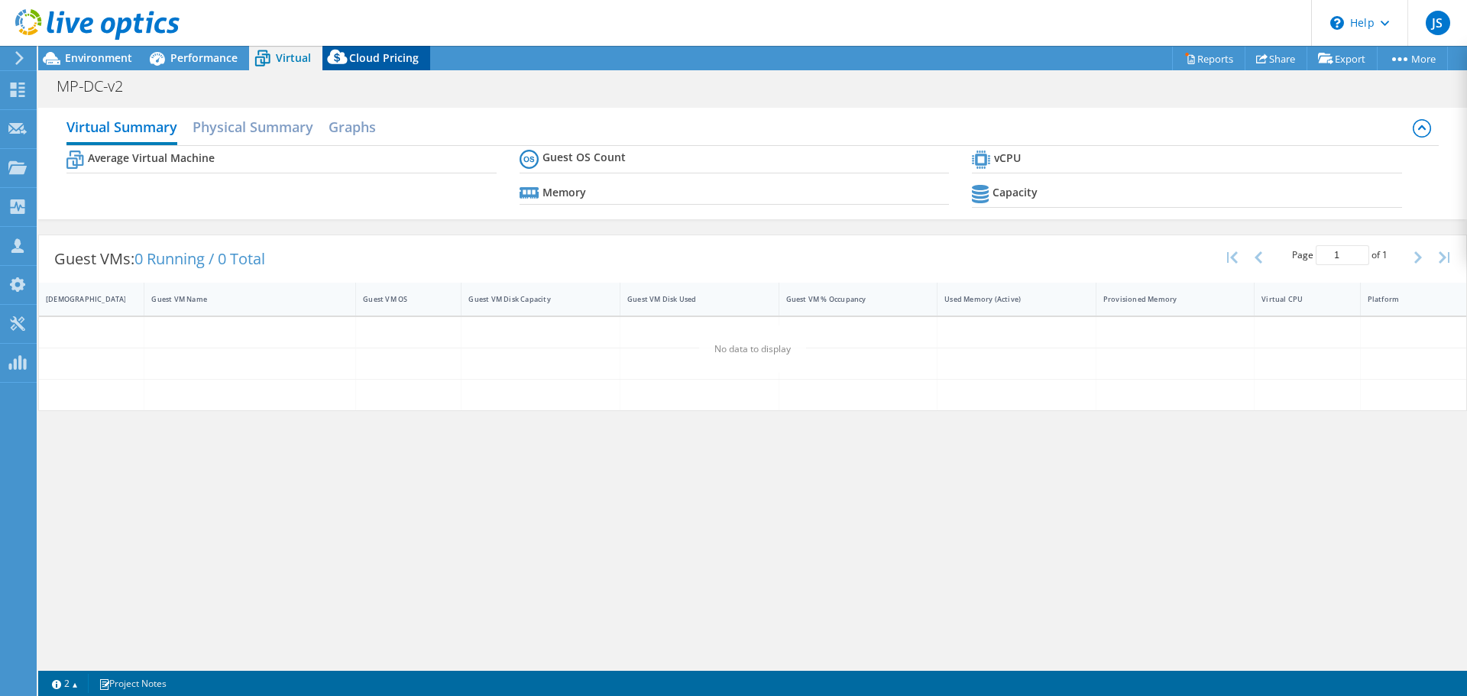
click at [399, 60] on span "Cloud Pricing" at bounding box center [384, 57] width 70 height 15
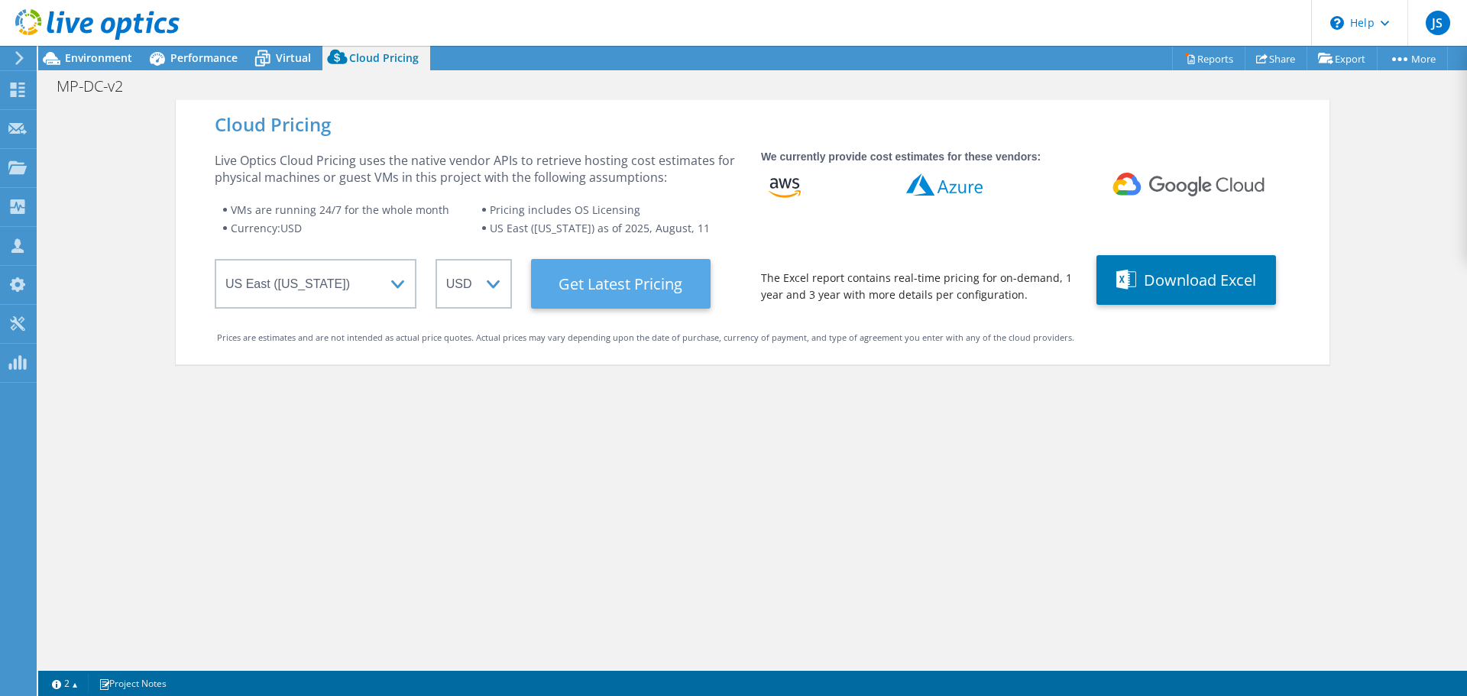
click at [647, 281] on Latest "Get Latest Pricing" at bounding box center [621, 284] width 180 height 50
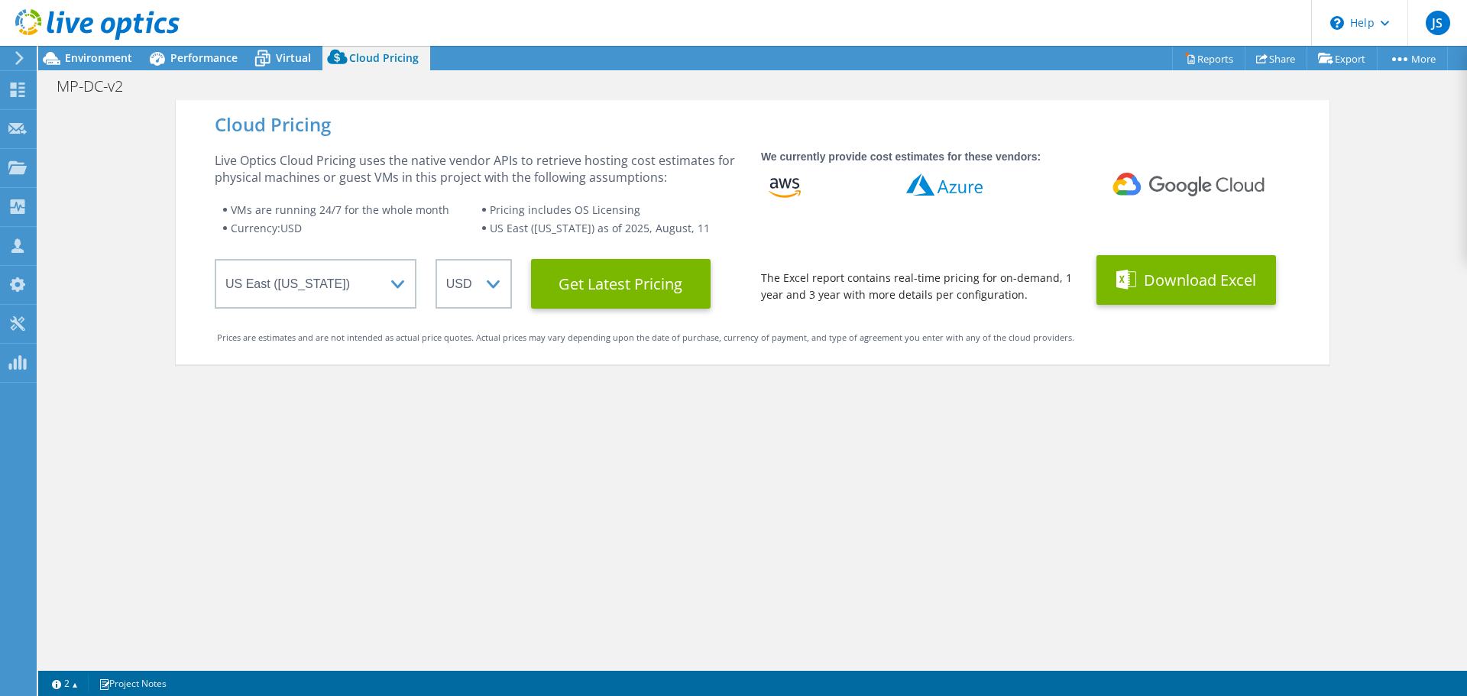
click at [1166, 277] on button "Download Excel" at bounding box center [1186, 280] width 180 height 50
drag, startPoint x: 981, startPoint y: 91, endPoint x: 983, endPoint y: 99, distance: 8.0
click at [981, 91] on div "MP-DC-v2 Print" at bounding box center [752, 86] width 1429 height 28
click at [1192, 288] on button "Download Excel" at bounding box center [1186, 280] width 180 height 50
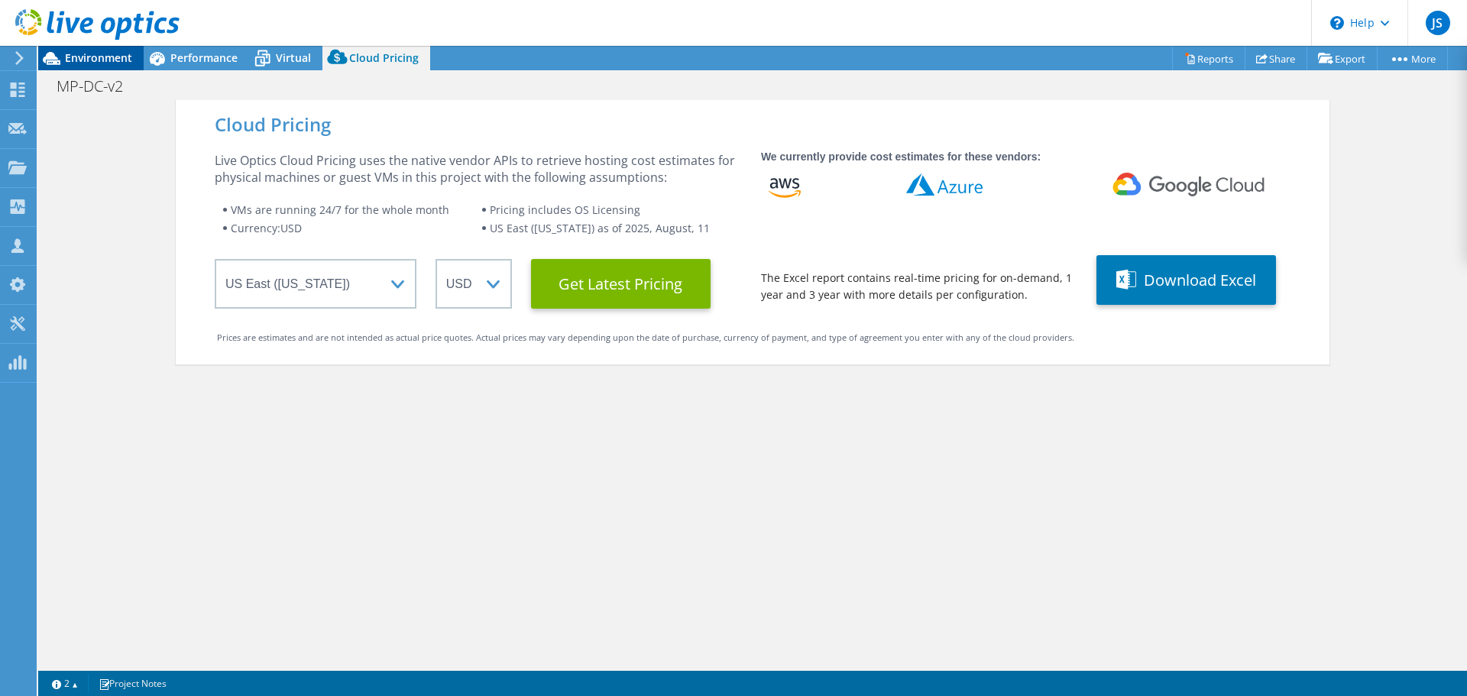
click at [85, 53] on span "Environment" at bounding box center [98, 57] width 67 height 15
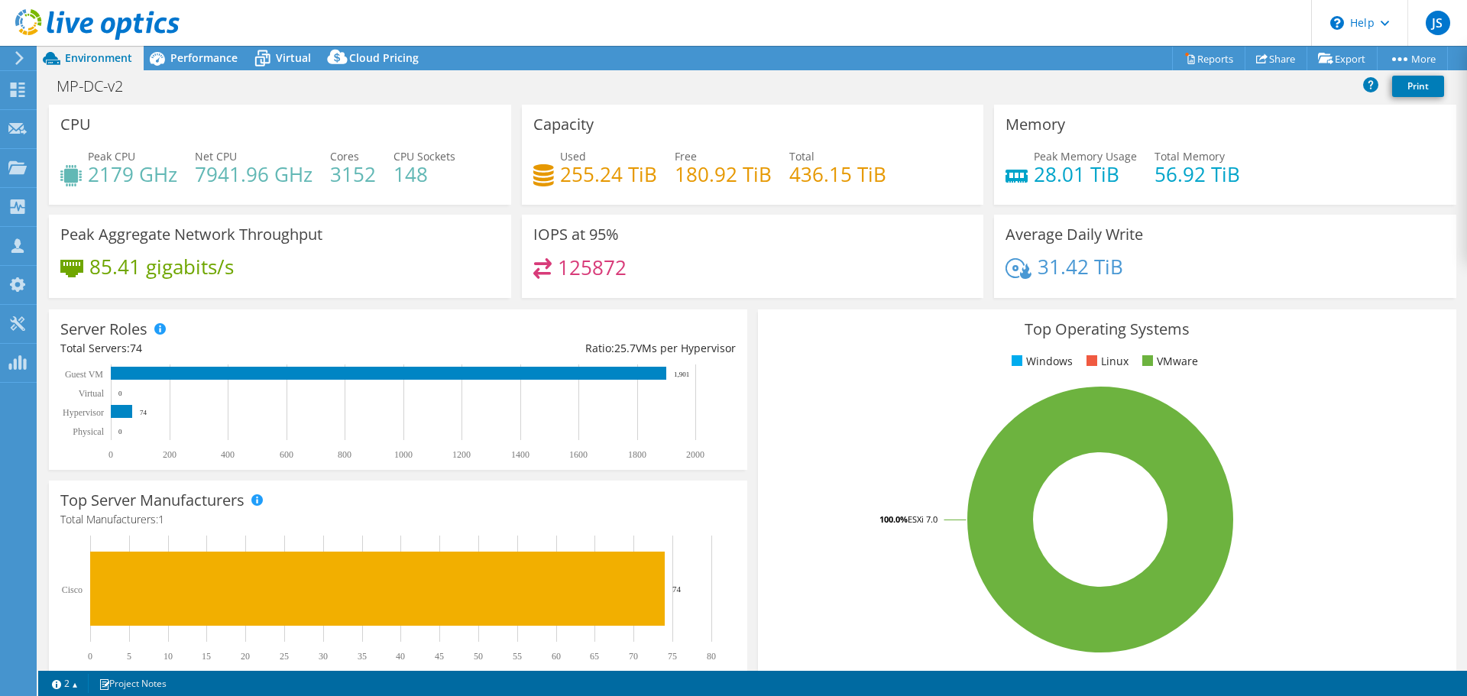
click at [191, 44] on header "JS Partner Team Member [PERSON_NAME] [EMAIL_ADDRESS][DOMAIN_NAME] [DOMAIN_NAME]…" at bounding box center [733, 23] width 1467 height 46
click at [196, 61] on span "Performance" at bounding box center [203, 57] width 67 height 15
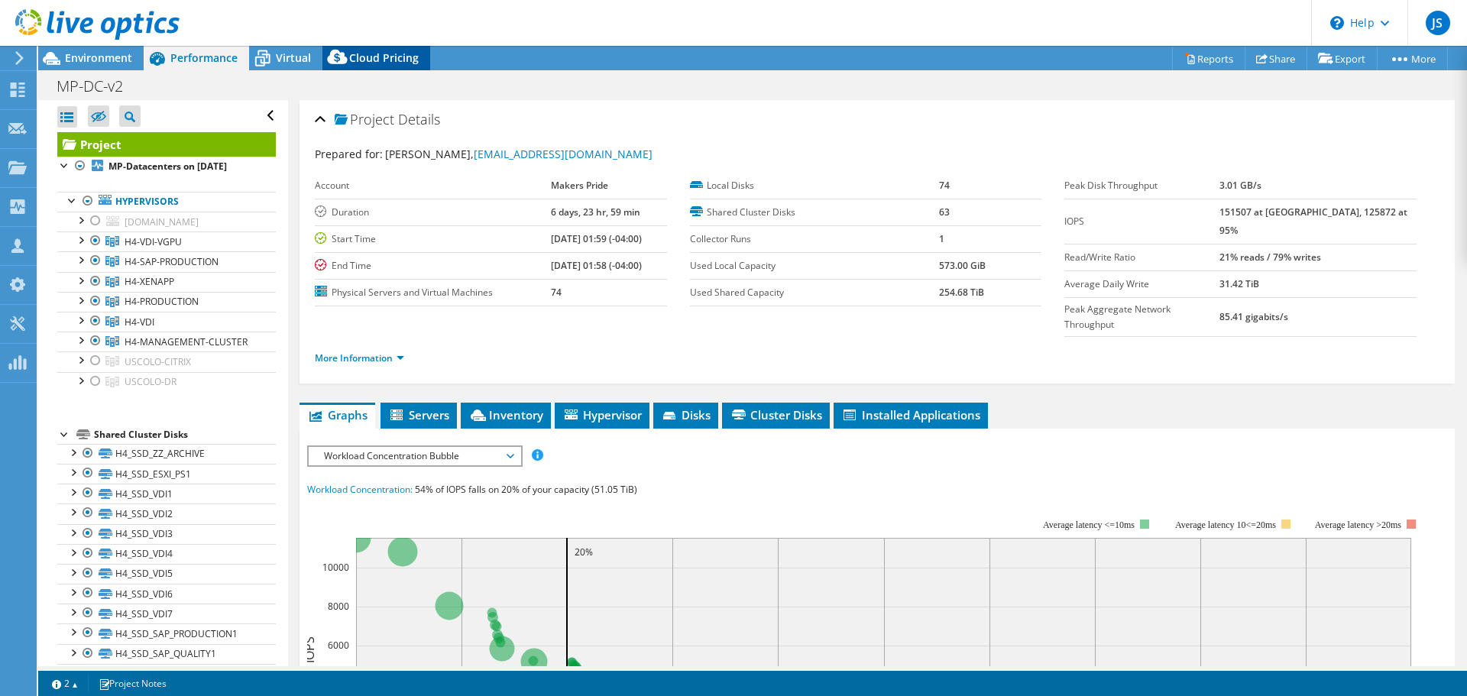
click at [357, 63] on span "Cloud Pricing" at bounding box center [384, 57] width 70 height 15
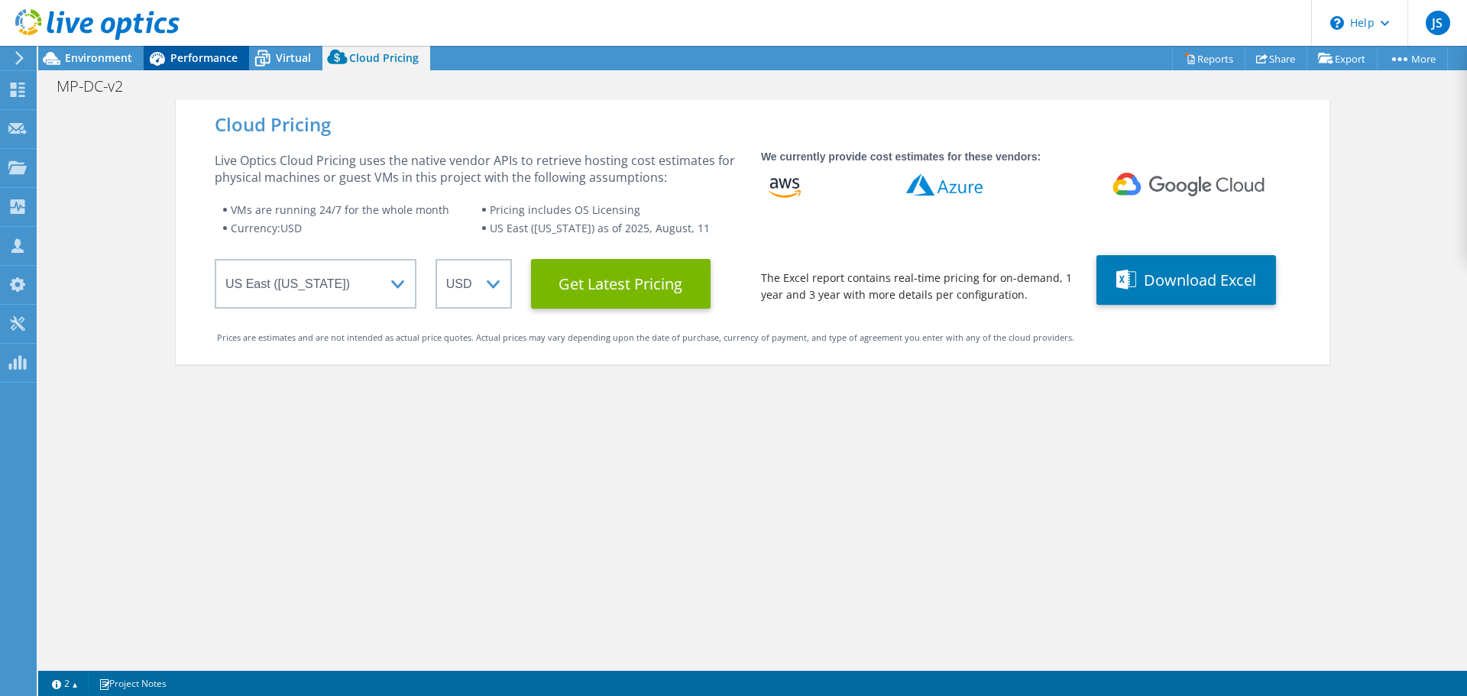
click at [231, 63] on span "Performance" at bounding box center [203, 57] width 67 height 15
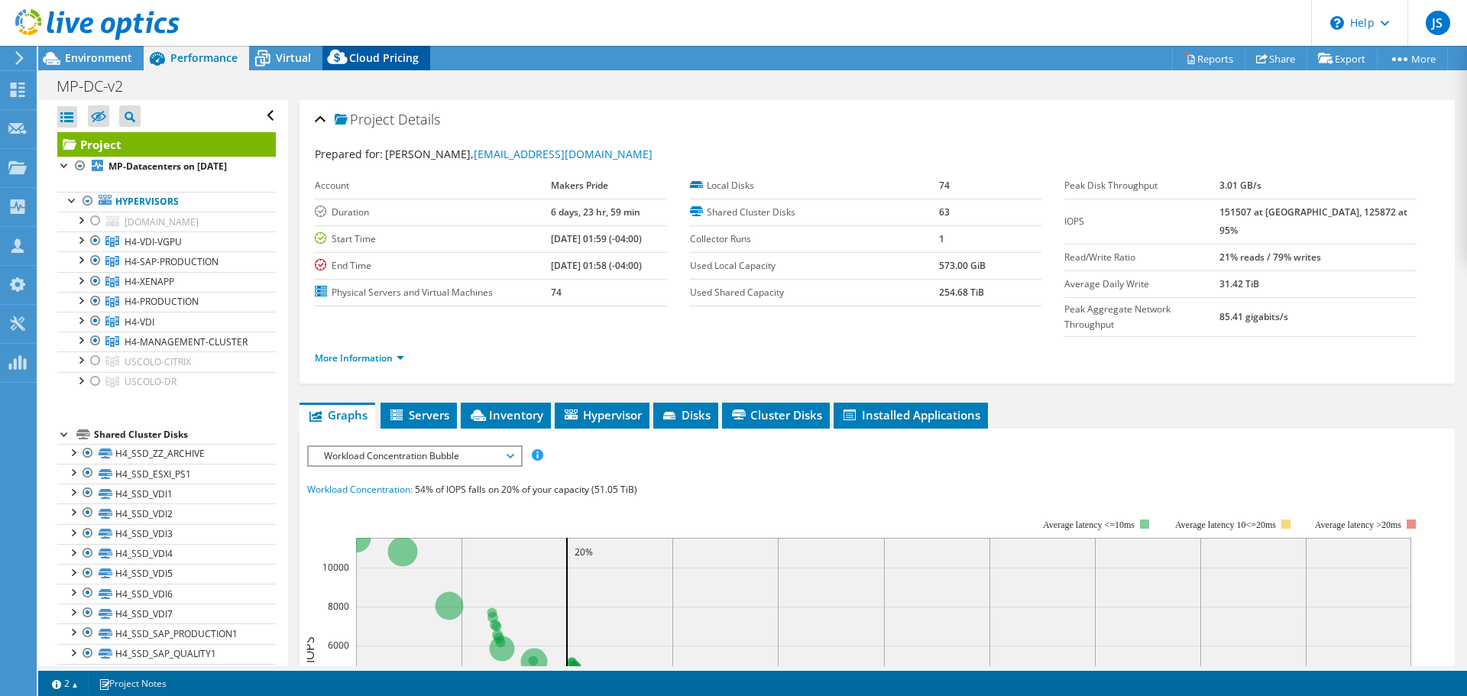
click at [396, 60] on span "Cloud Pricing" at bounding box center [384, 57] width 70 height 15
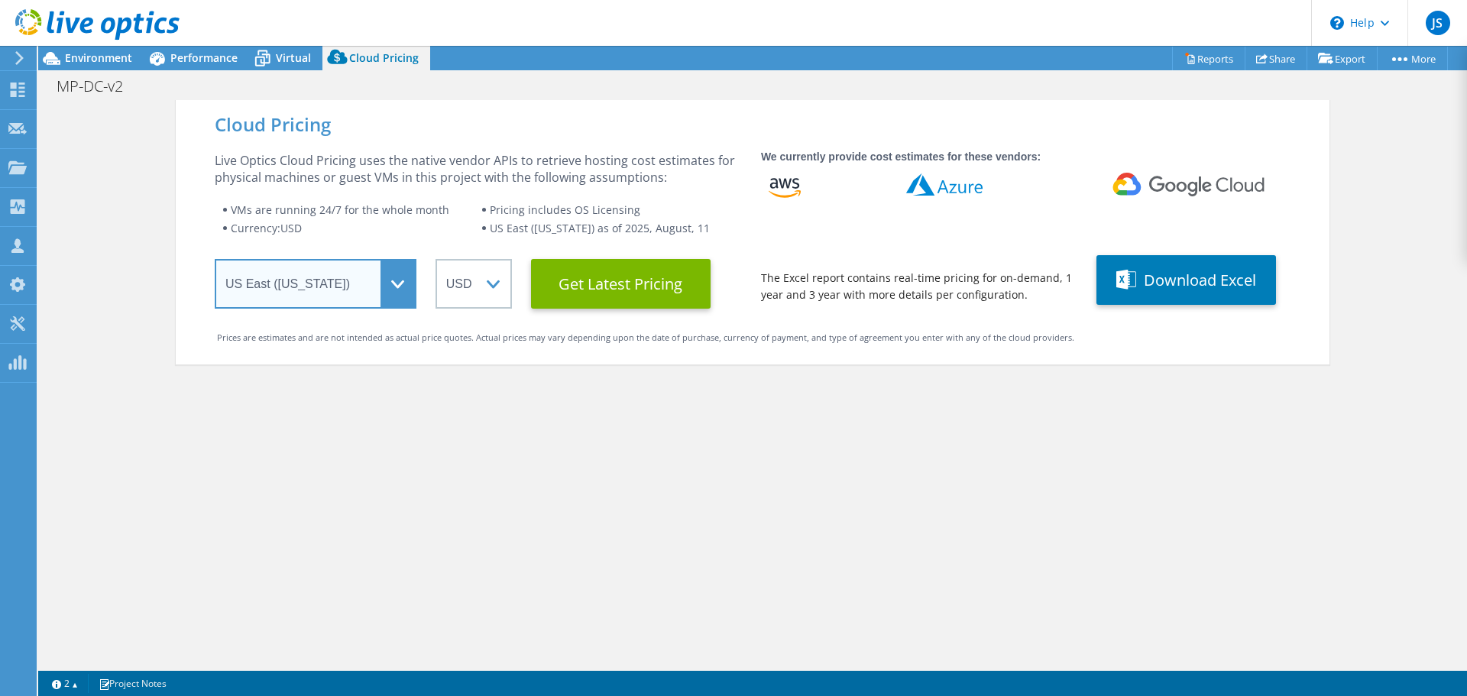
click at [388, 293] on select "Select a Region Asia Pacific (Hong Kong) Asia Pacific (Mumbai) Asia Pacific (Se…" at bounding box center [316, 284] width 202 height 50
select select "USWest"
click at [215, 259] on select "Select a Region Asia Pacific (Hong Kong) Asia Pacific (Mumbai) Asia Pacific (Se…" at bounding box center [316, 284] width 202 height 50
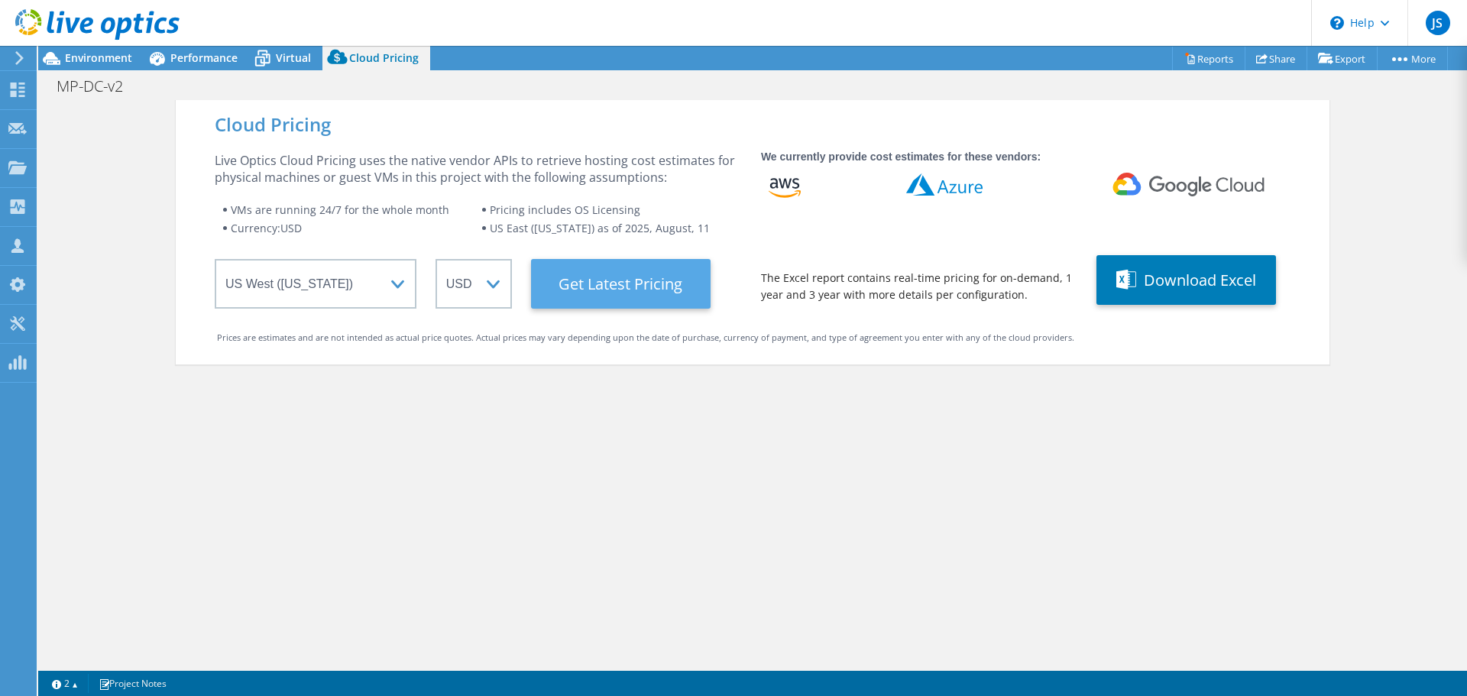
click at [632, 282] on Latest "Get Latest Pricing" at bounding box center [621, 284] width 180 height 50
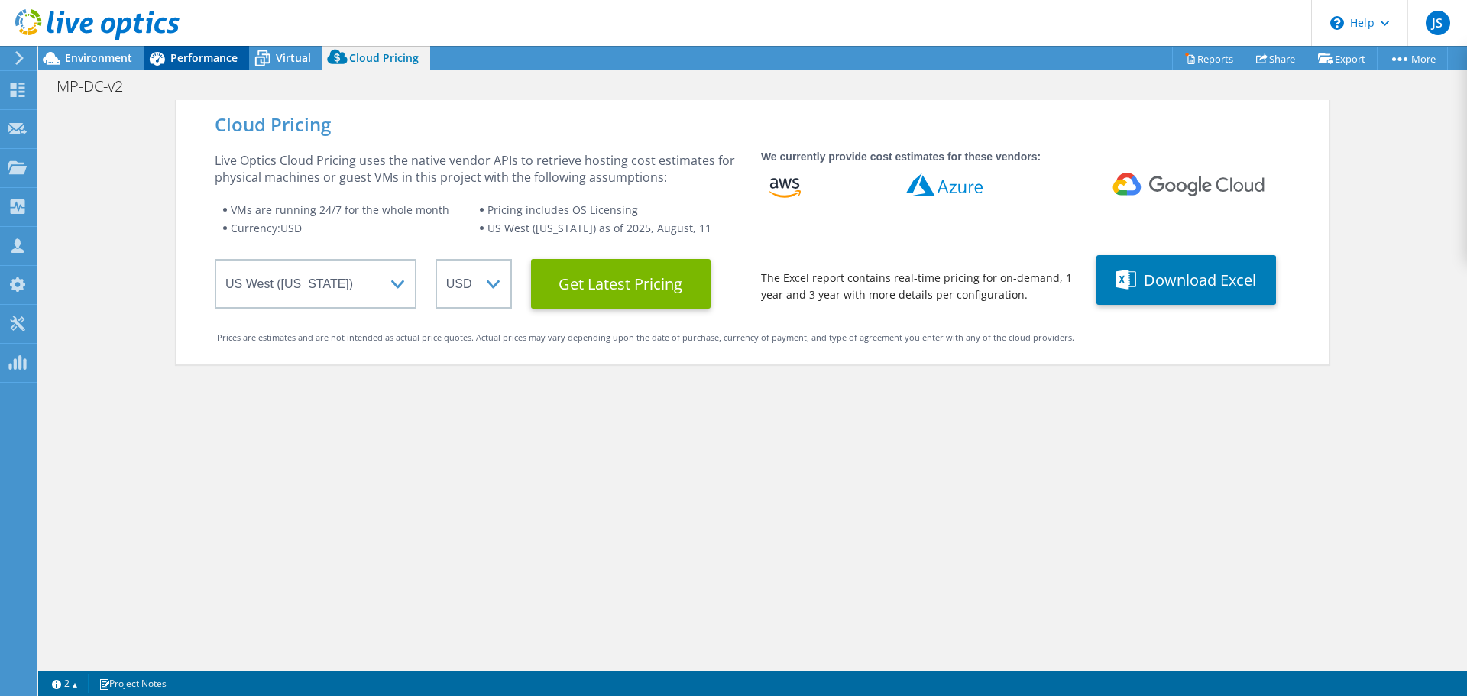
click at [198, 54] on span "Performance" at bounding box center [203, 57] width 67 height 15
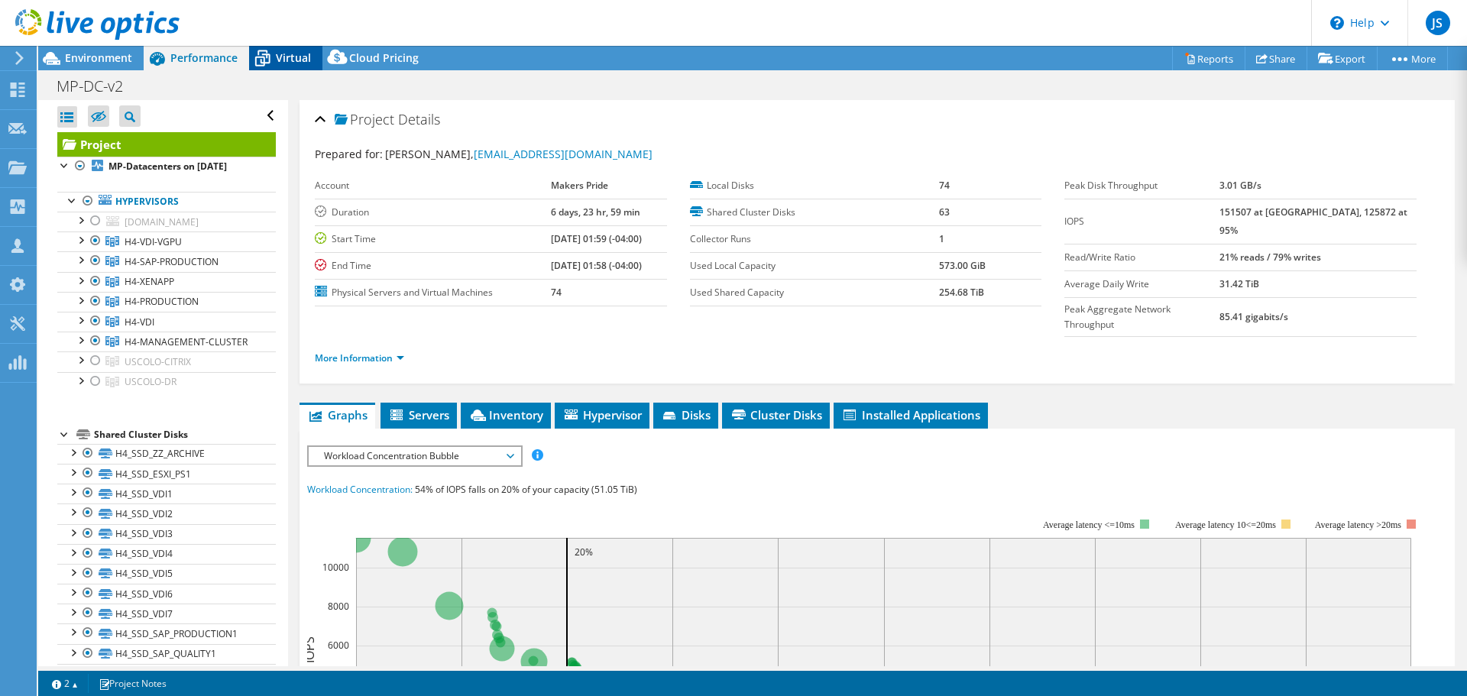
click at [294, 64] on span "Virtual" at bounding box center [293, 57] width 35 height 15
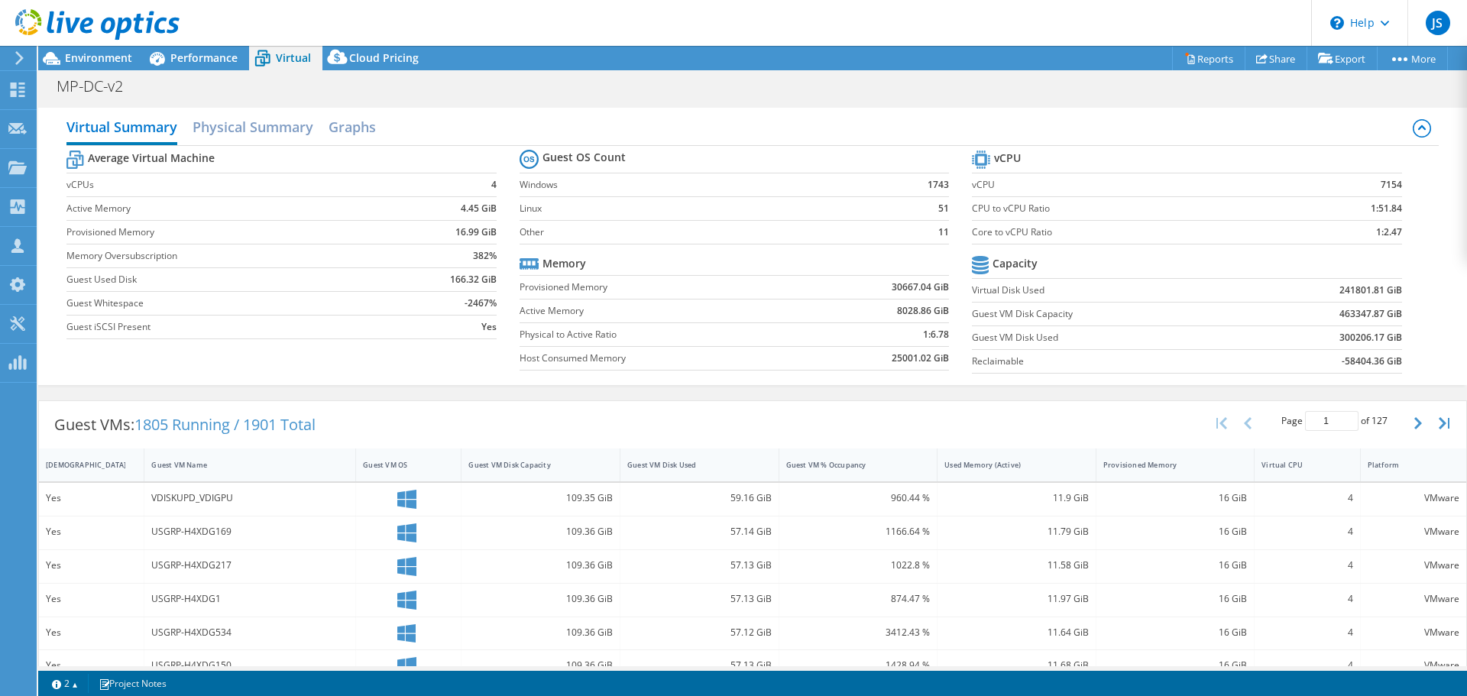
click at [931, 188] on b "1743" at bounding box center [937, 184] width 21 height 15
drag, startPoint x: 943, startPoint y: 187, endPoint x: 918, endPoint y: 187, distance: 25.2
click at [918, 187] on section "Guest OS Count Windows 1743 Linux 51 Other 11 Memory Provisioned Memory 30667.0…" at bounding box center [745, 262] width 452 height 232
click at [927, 187] on b "1743" at bounding box center [937, 184] width 21 height 15
click at [215, 56] on span "Performance" at bounding box center [203, 57] width 67 height 15
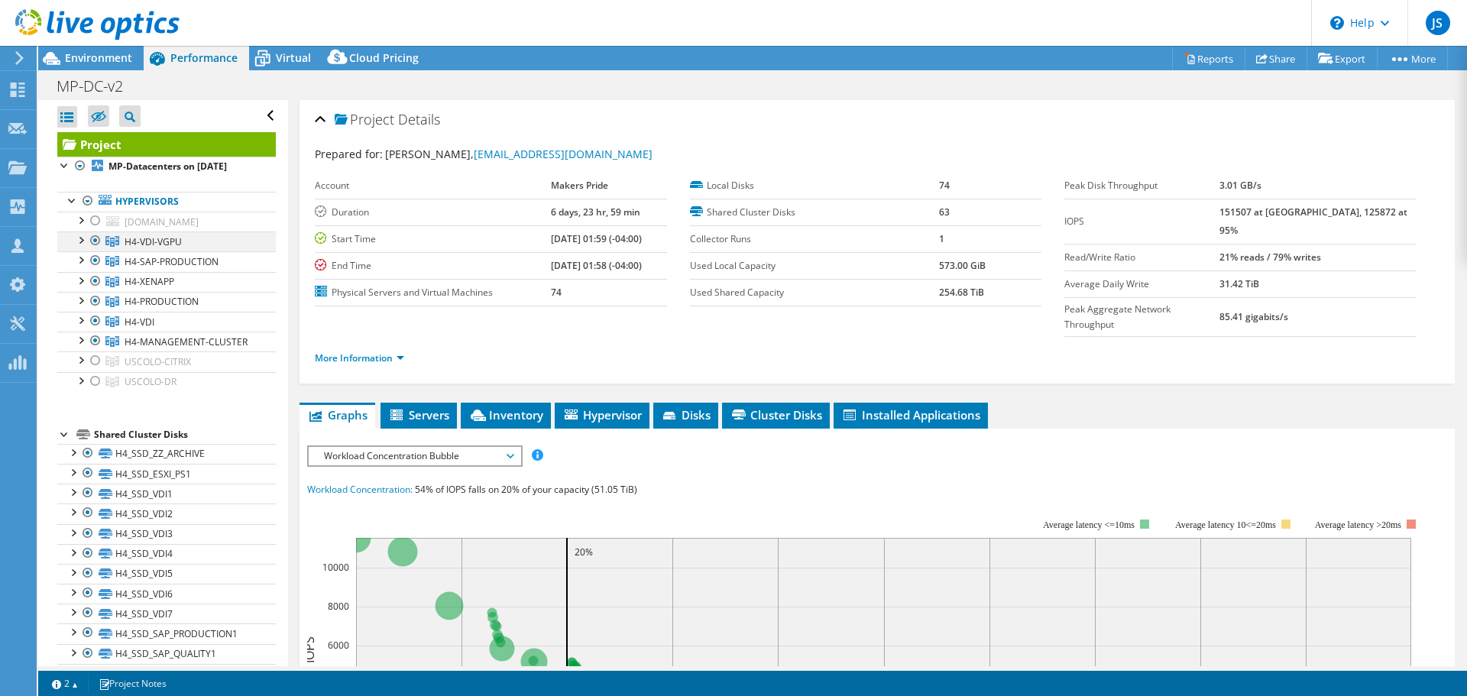
click at [79, 247] on div at bounding box center [80, 238] width 15 height 15
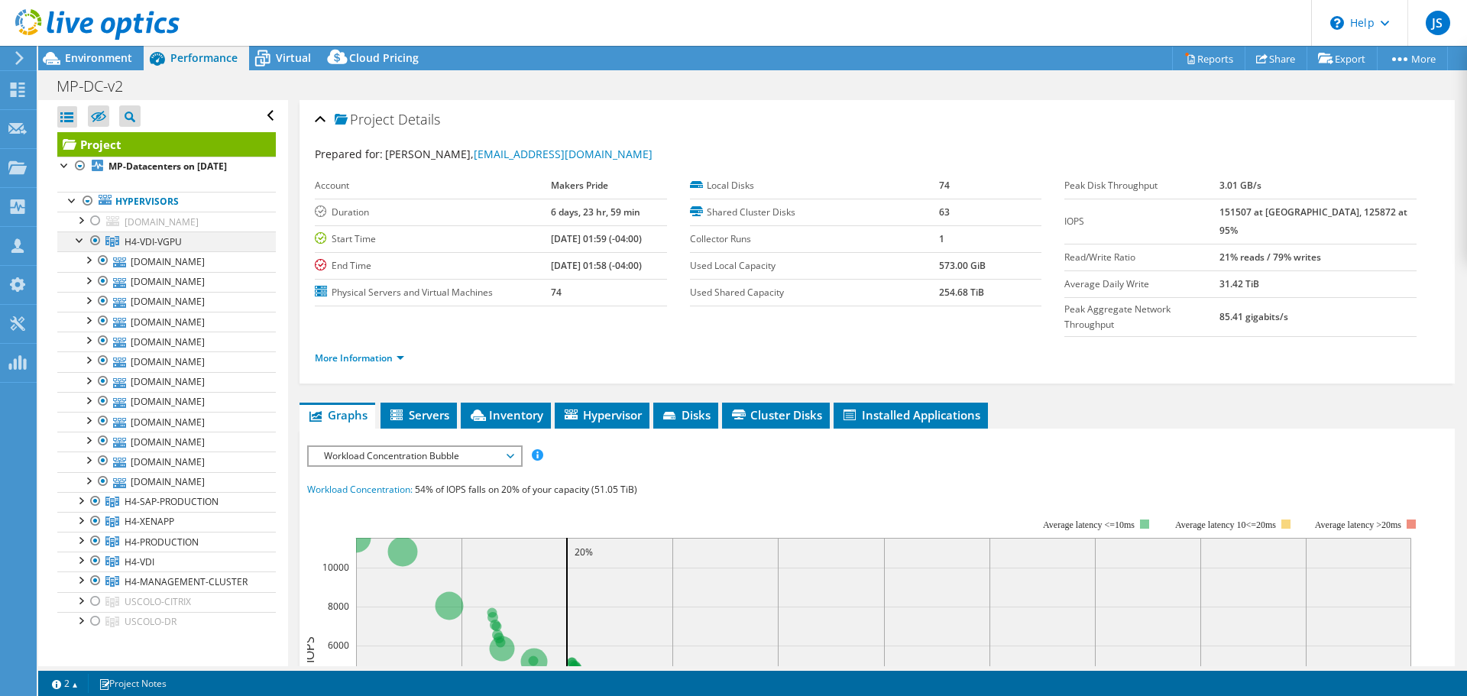
click at [76, 247] on div at bounding box center [80, 238] width 15 height 15
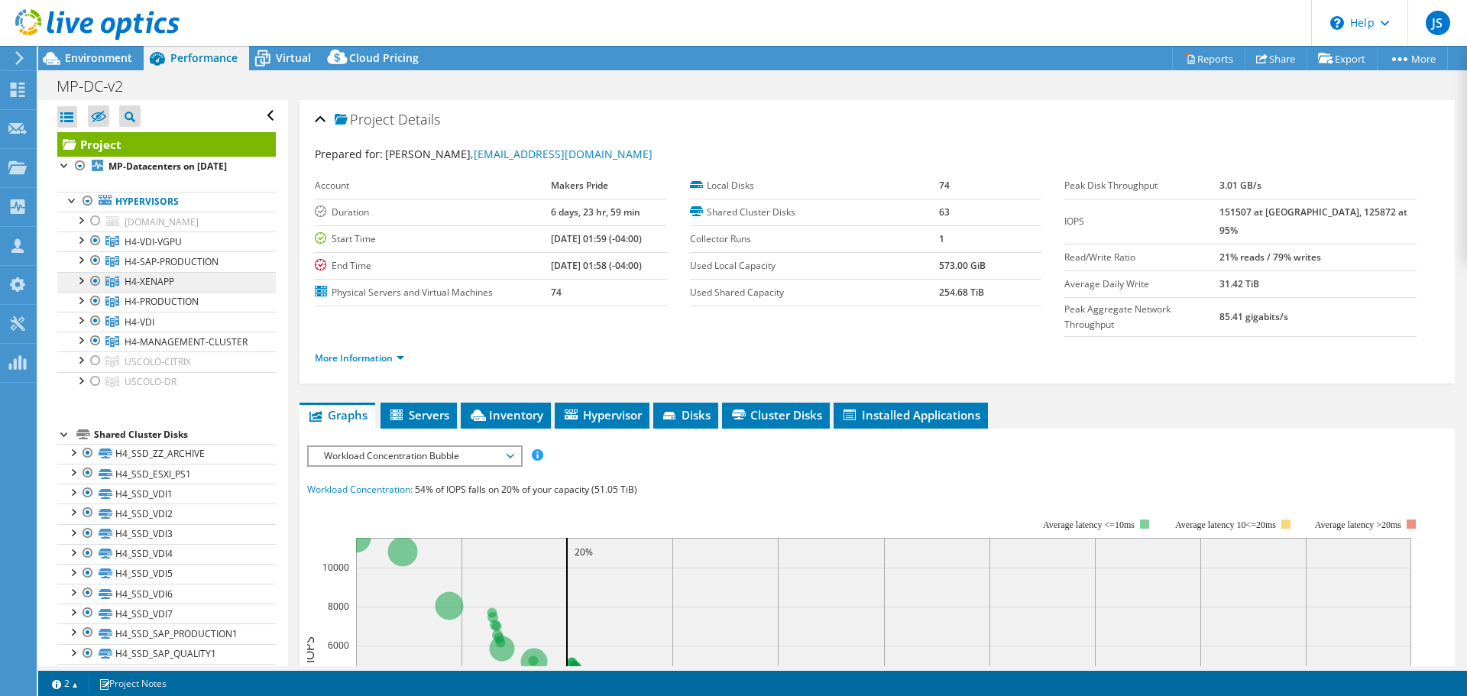
drag, startPoint x: 95, startPoint y: 217, endPoint x: 104, endPoint y: 294, distance: 77.6
click at [95, 217] on div at bounding box center [95, 221] width 15 height 18
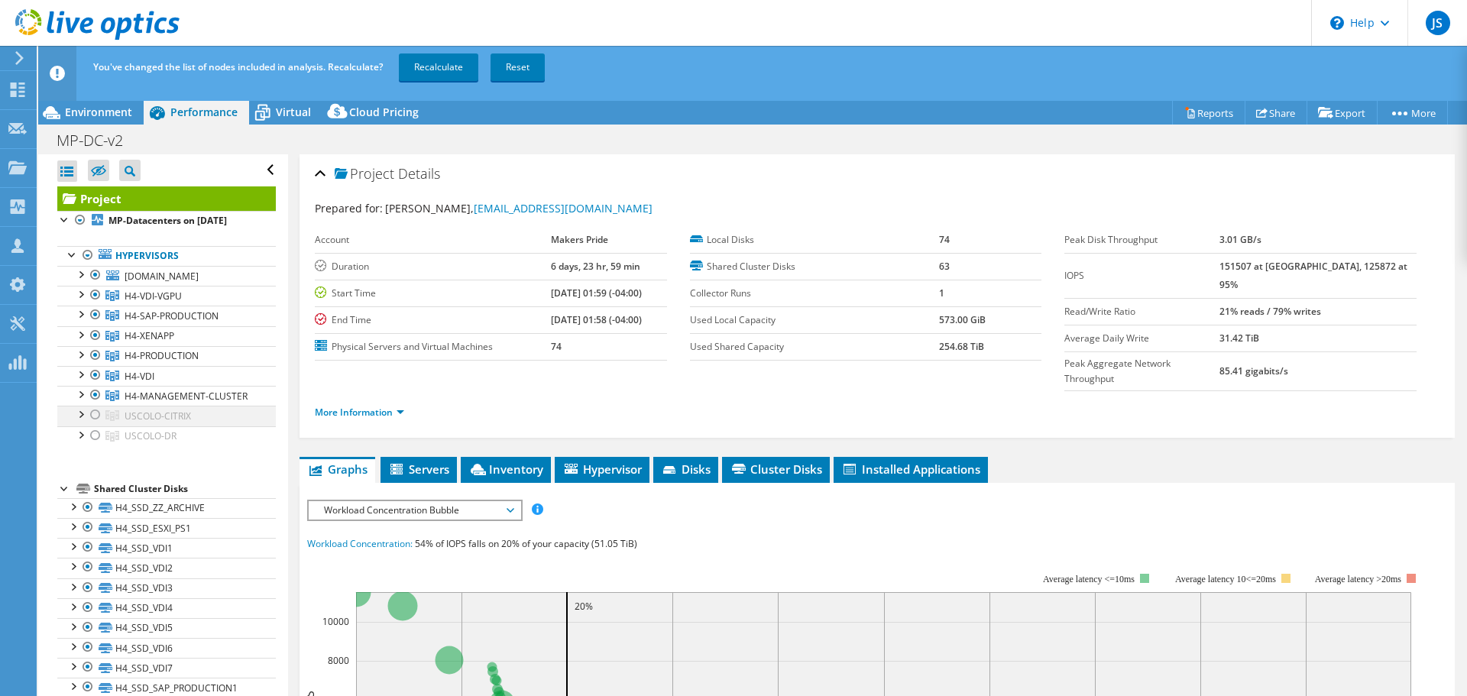
click at [95, 424] on div at bounding box center [95, 415] width 15 height 18
click at [92, 445] on div at bounding box center [95, 435] width 15 height 18
click at [440, 66] on link "Recalculate" at bounding box center [438, 67] width 79 height 28
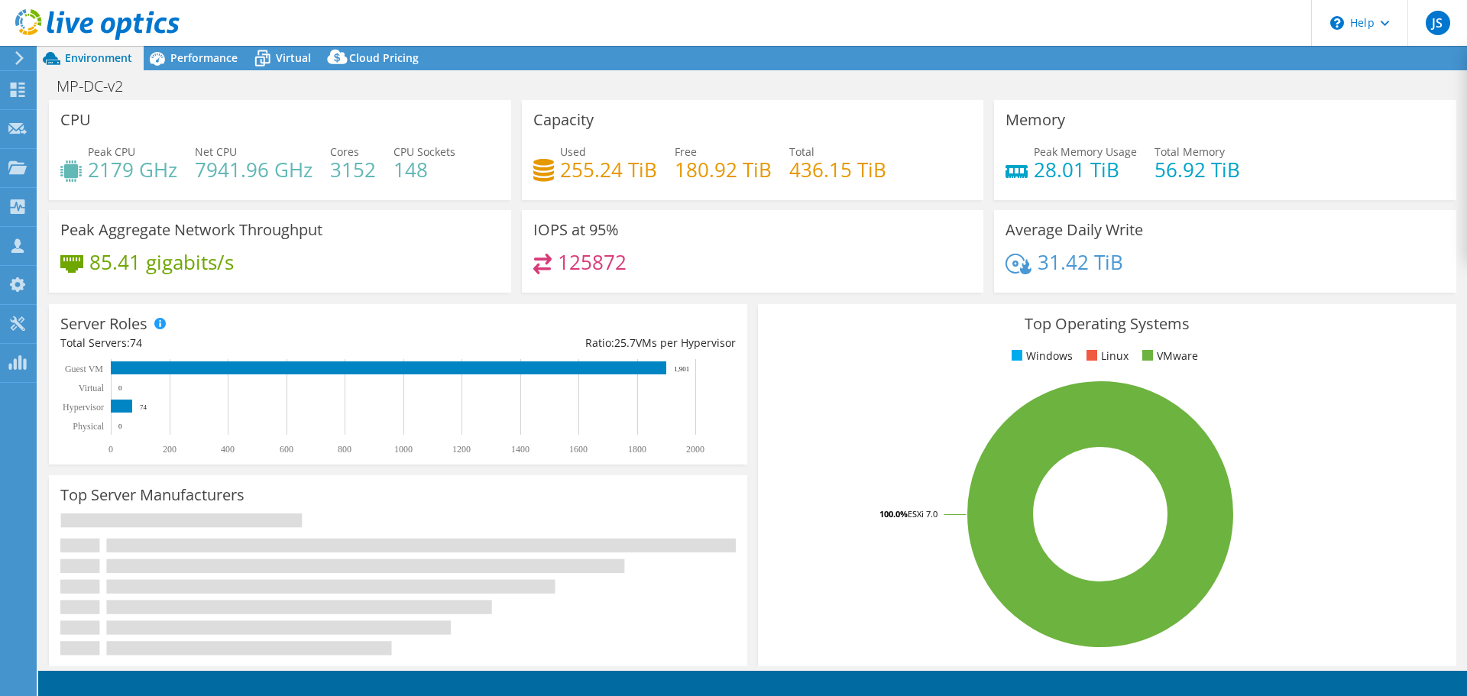
select select "USWest"
select select "USD"
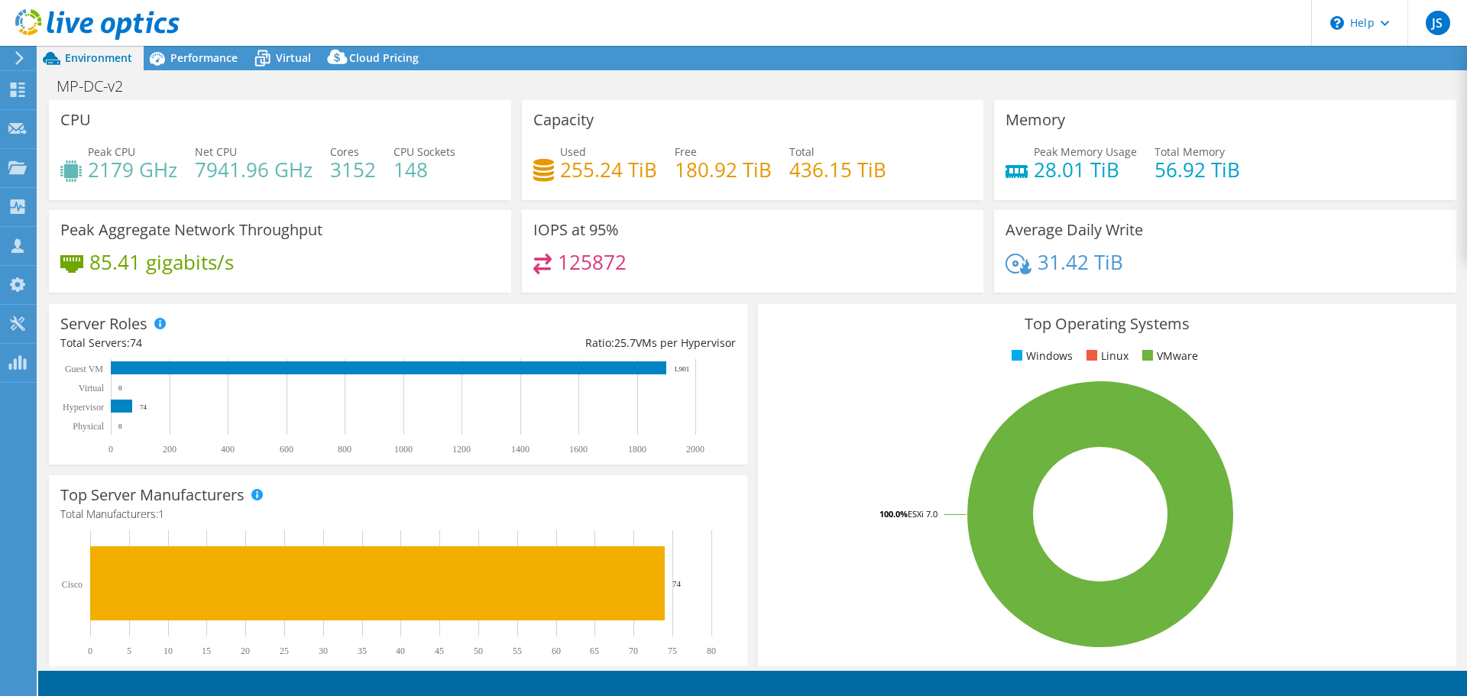
select select "USWest"
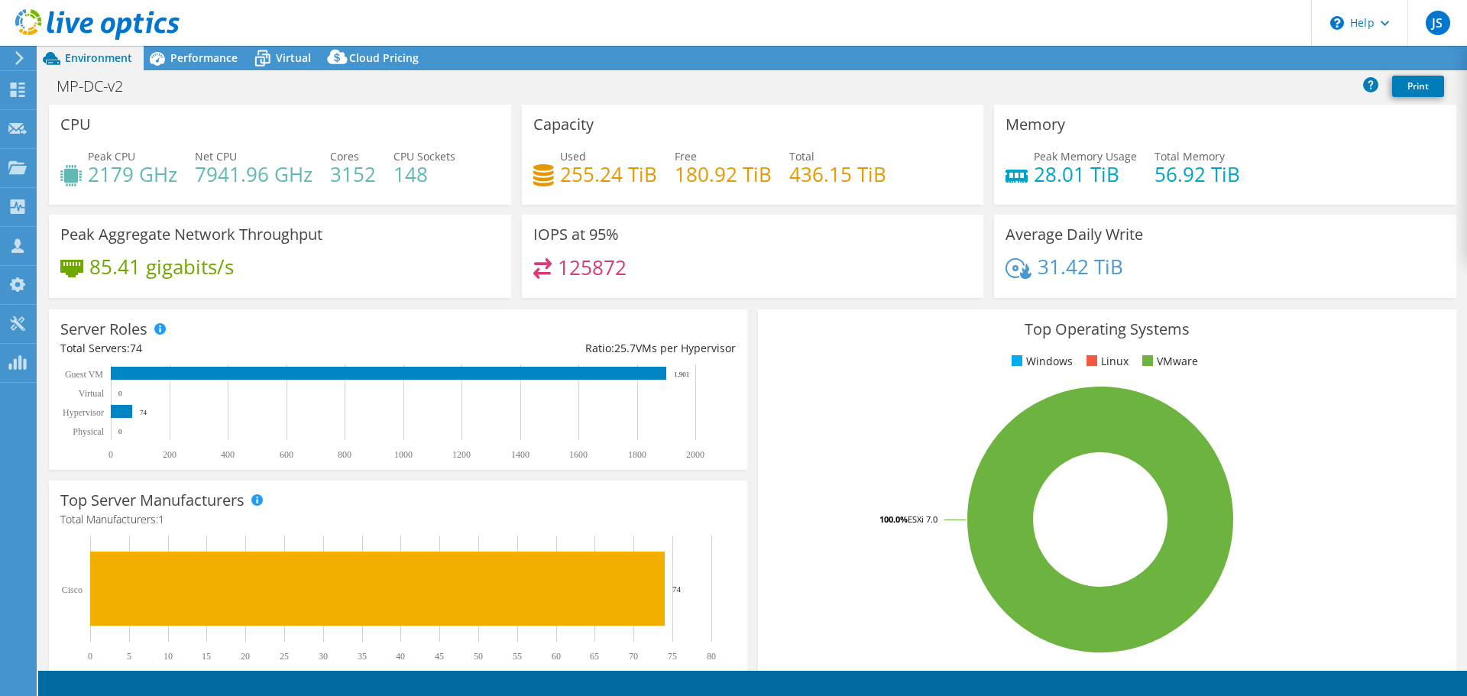
select select "USWest"
select select "USD"
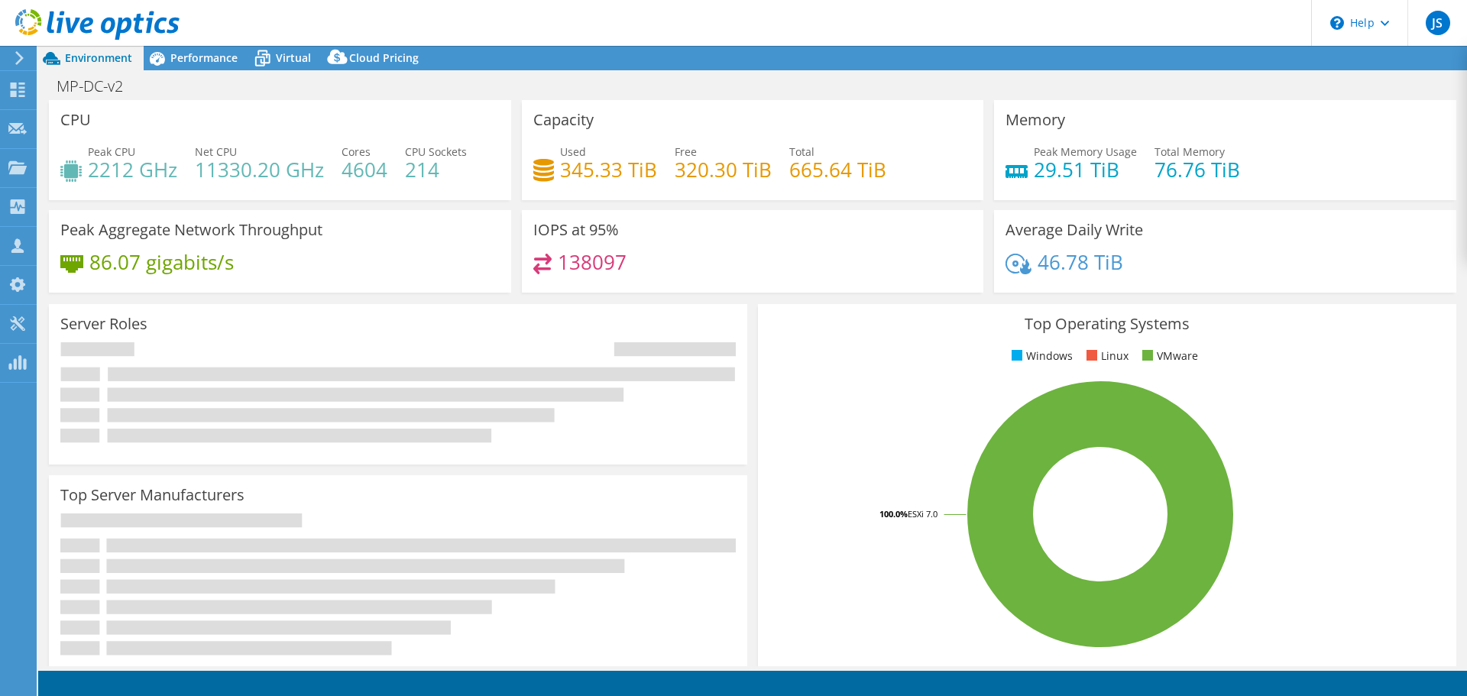
select select "USD"
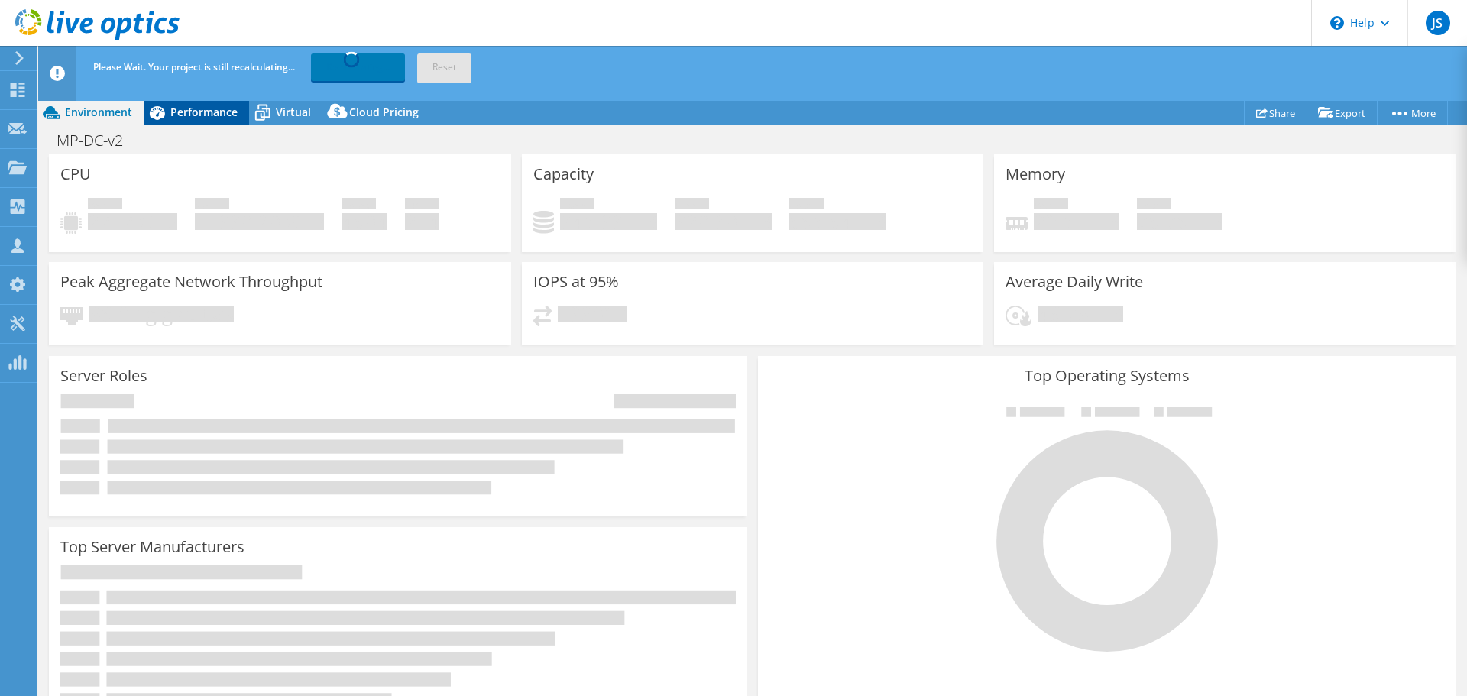
click at [198, 114] on span "Performance" at bounding box center [203, 112] width 67 height 15
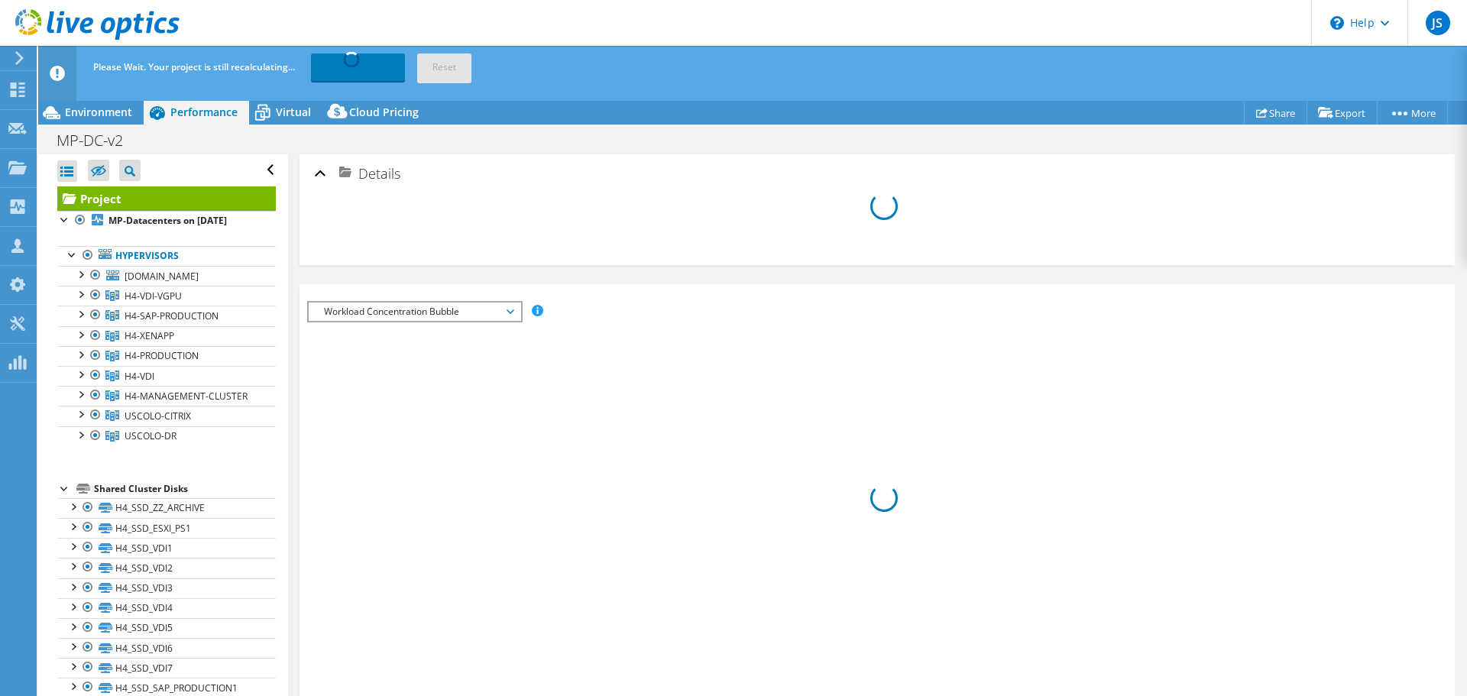
select select "USWest"
click at [289, 121] on div "Virtual" at bounding box center [285, 112] width 73 height 24
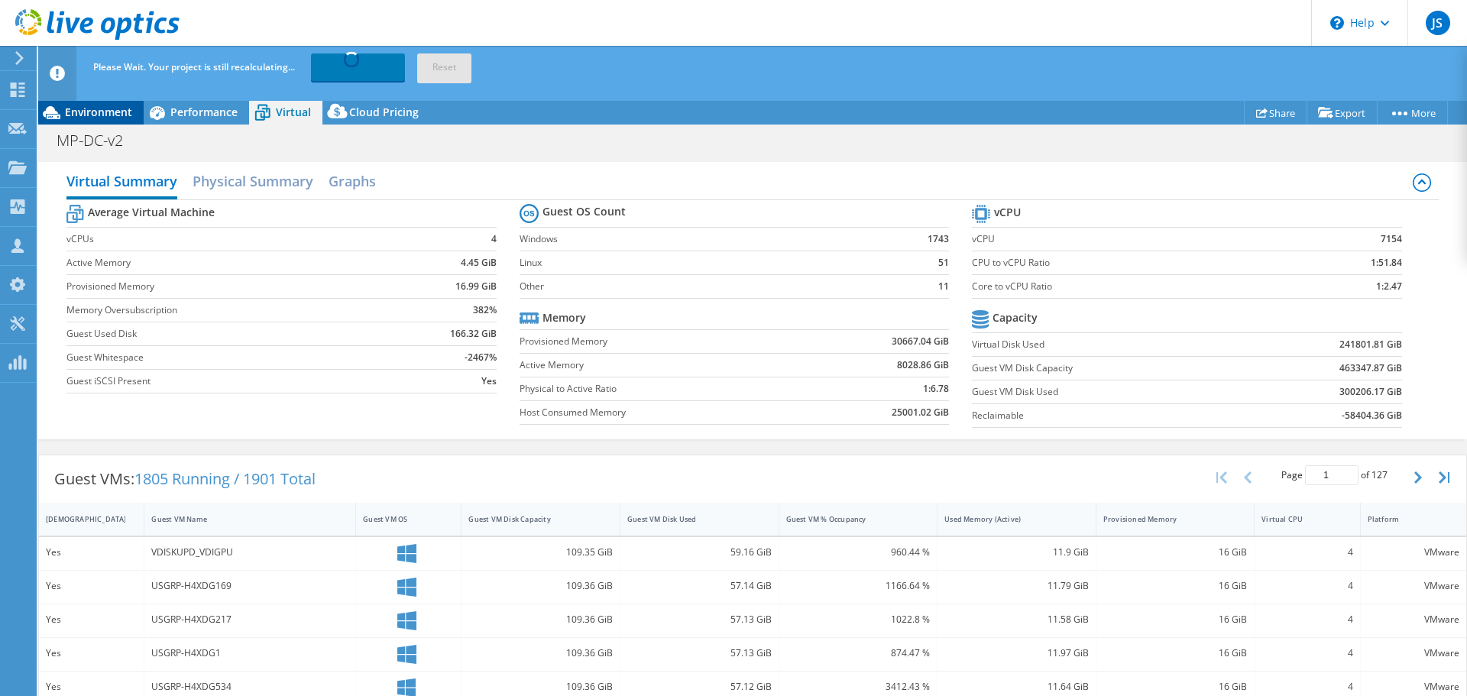
click at [97, 102] on div "Environment" at bounding box center [90, 112] width 105 height 24
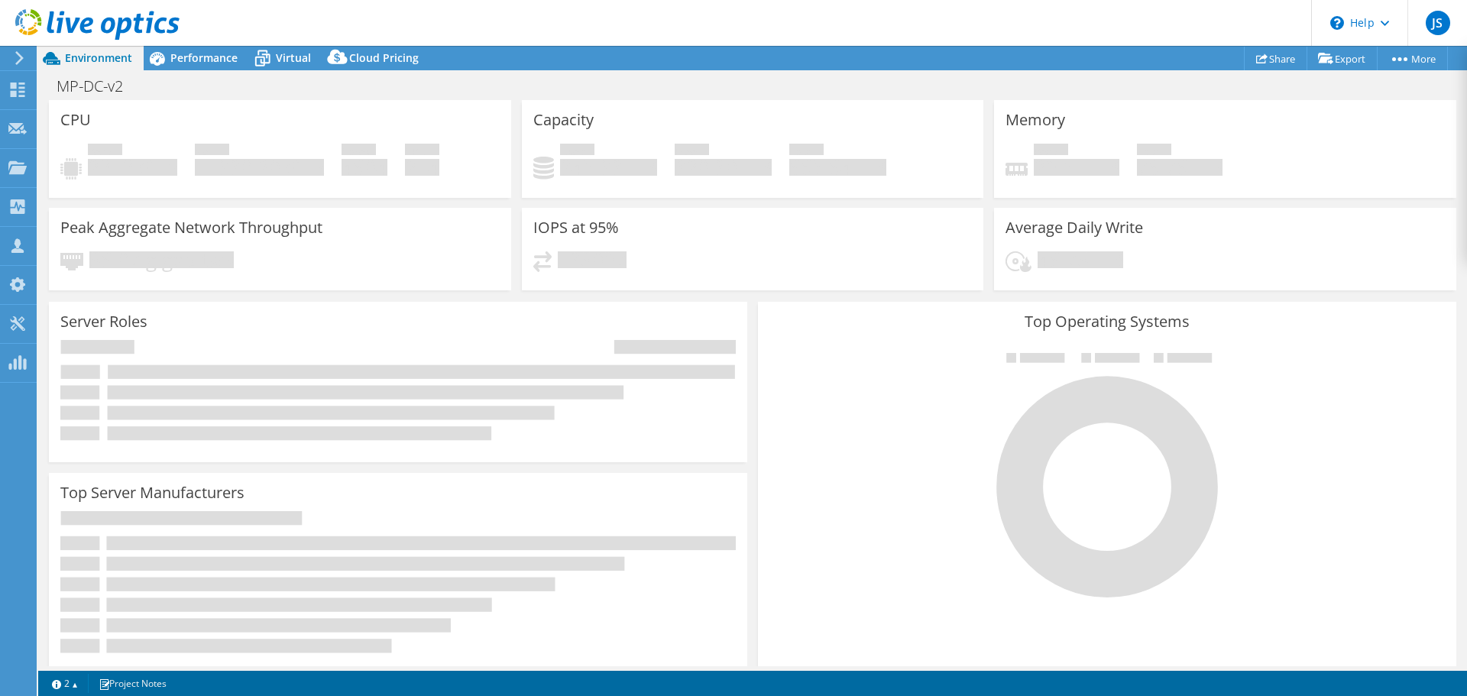
click at [1322, 213] on div "Average Daily Write 46.78 TiB" at bounding box center [1225, 249] width 462 height 83
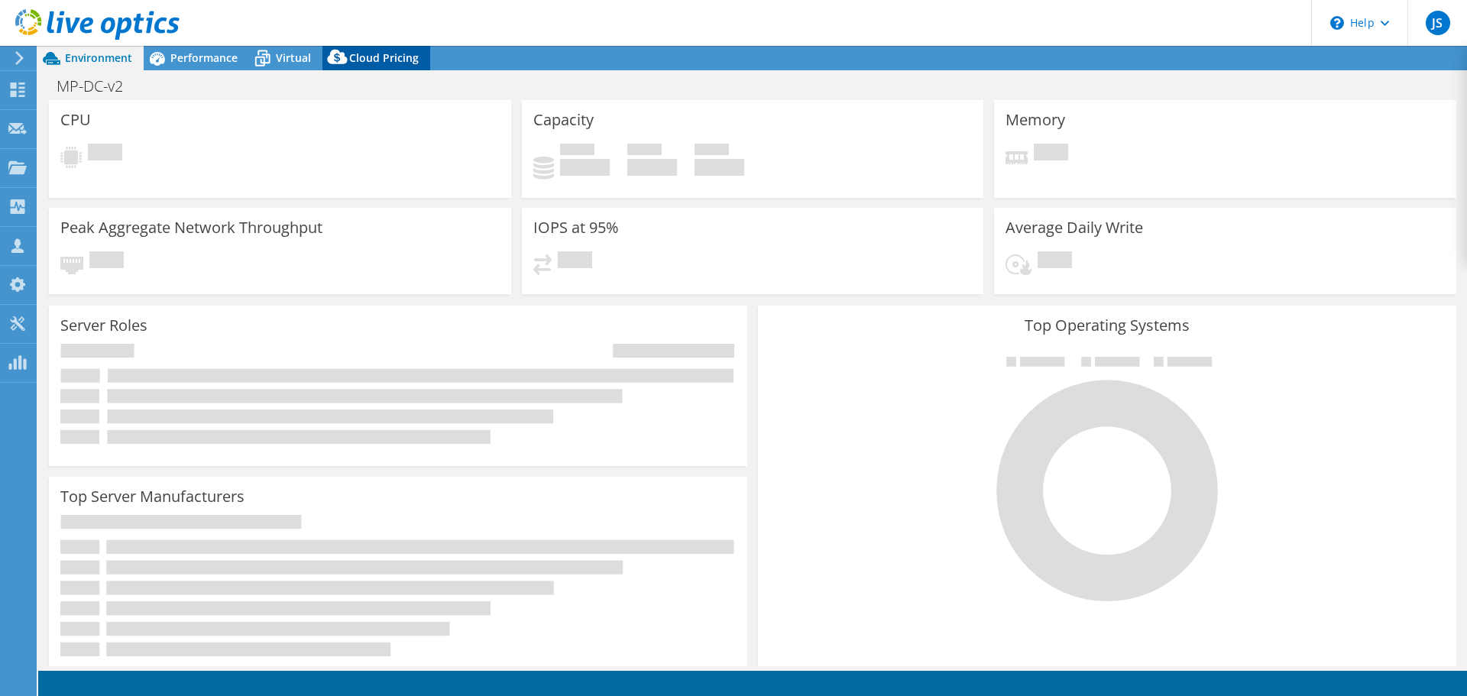
select select "USWest"
select select "USD"
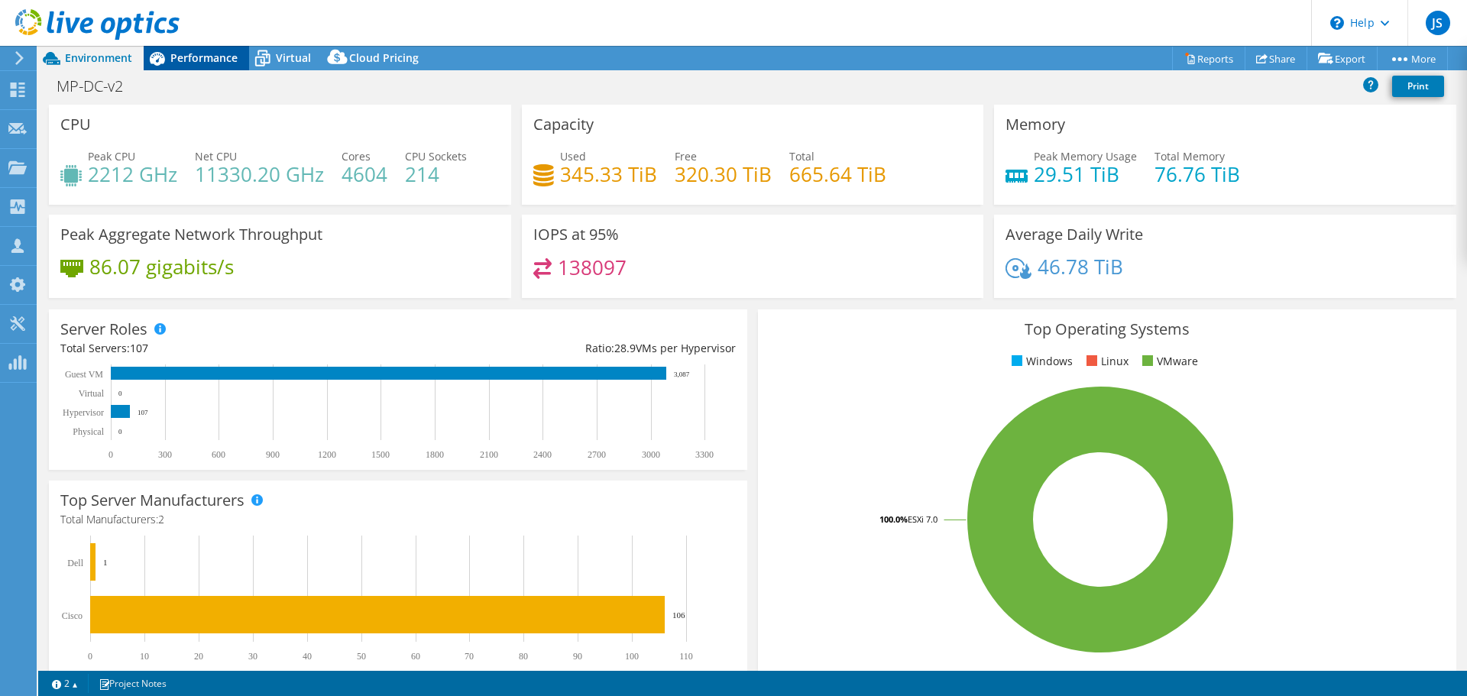
click at [241, 57] on div "Performance" at bounding box center [196, 58] width 105 height 24
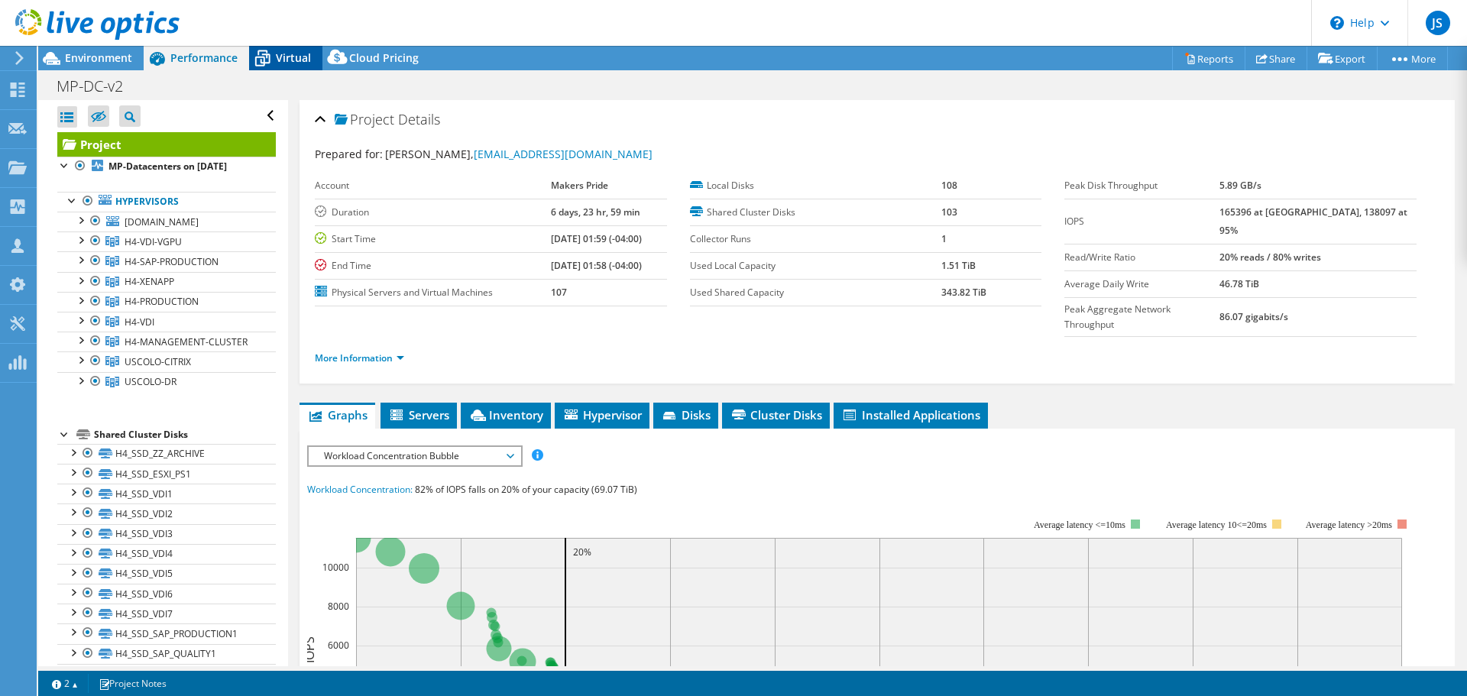
click at [270, 59] on icon at bounding box center [262, 58] width 27 height 27
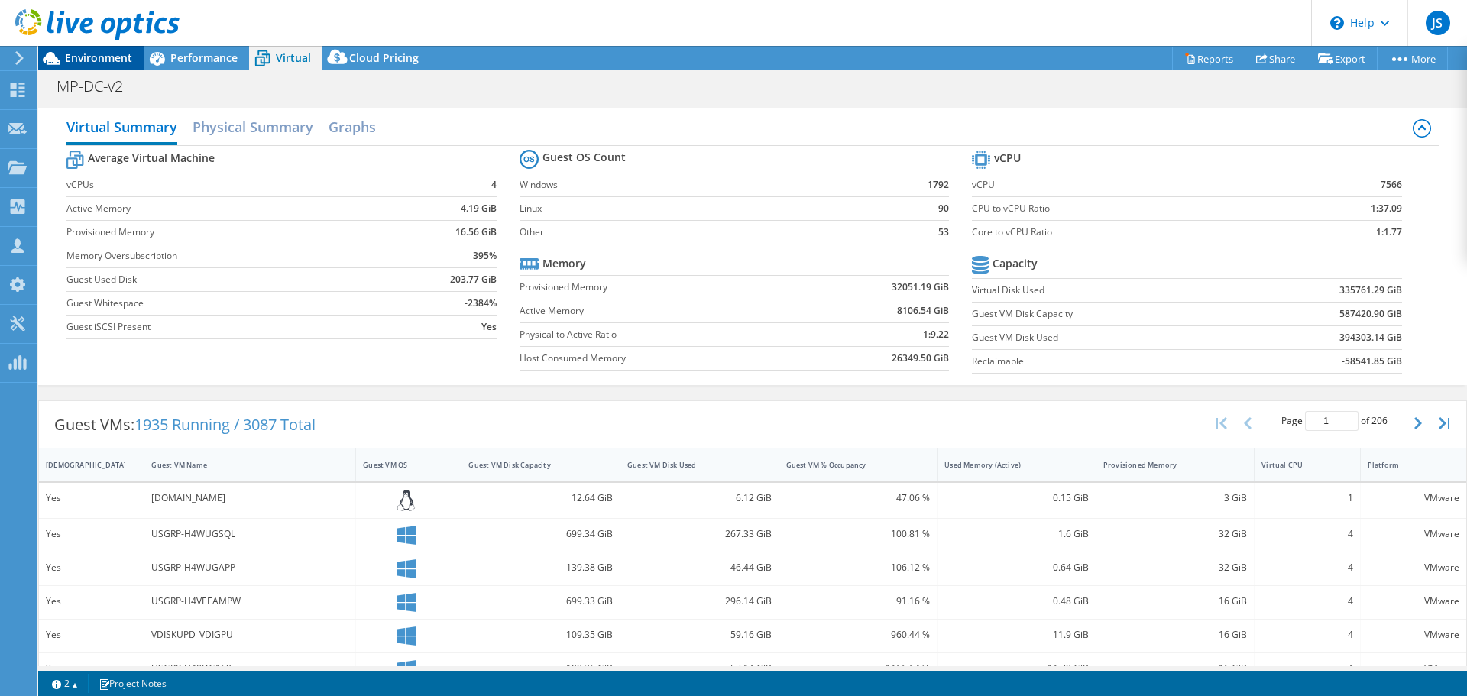
click at [103, 59] on span "Environment" at bounding box center [98, 57] width 67 height 15
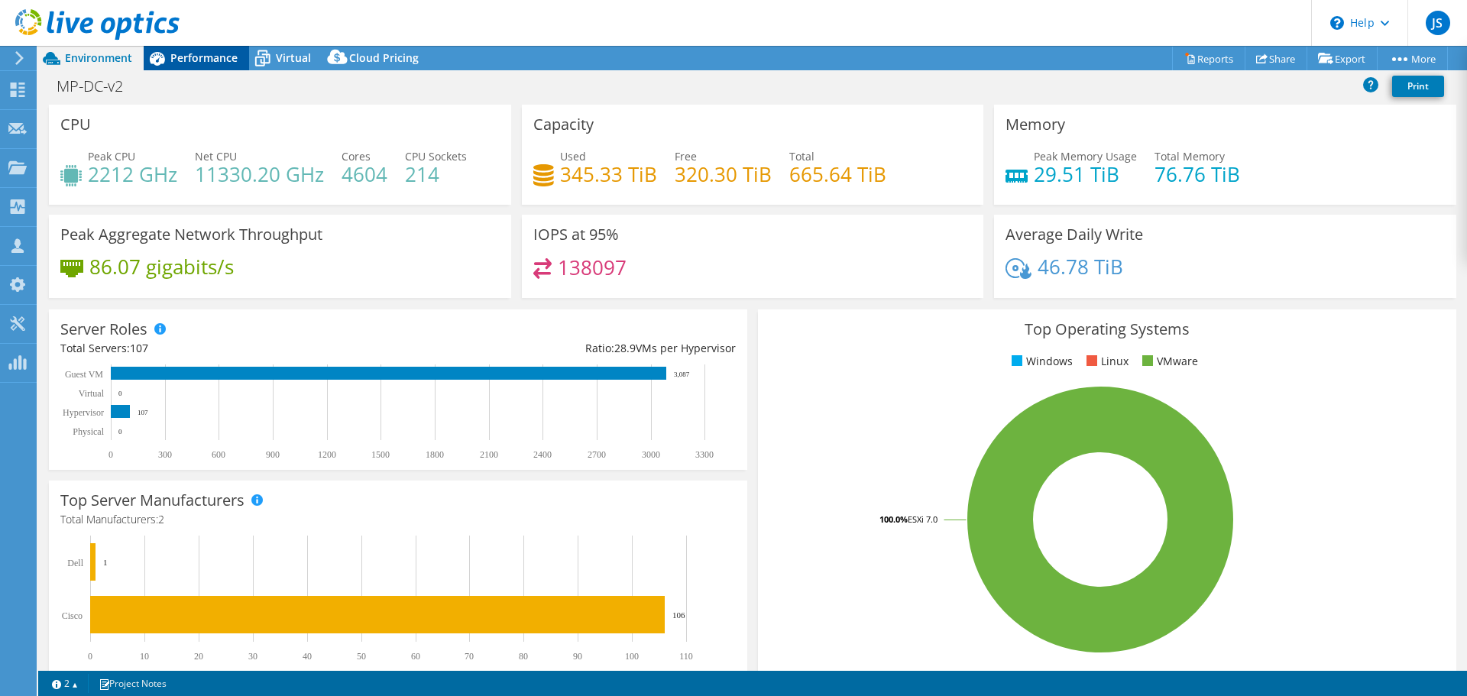
click at [160, 55] on icon at bounding box center [157, 59] width 15 height 14
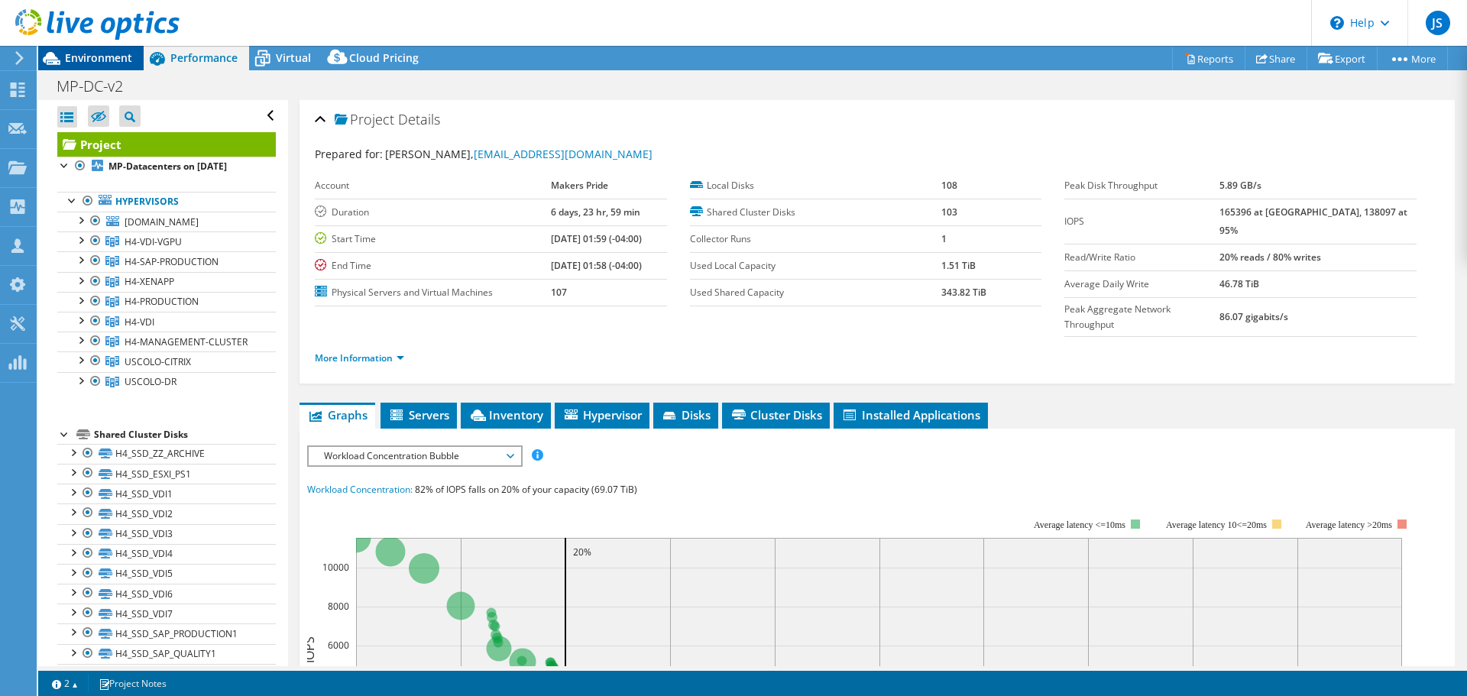
click at [105, 53] on span "Environment" at bounding box center [98, 57] width 67 height 15
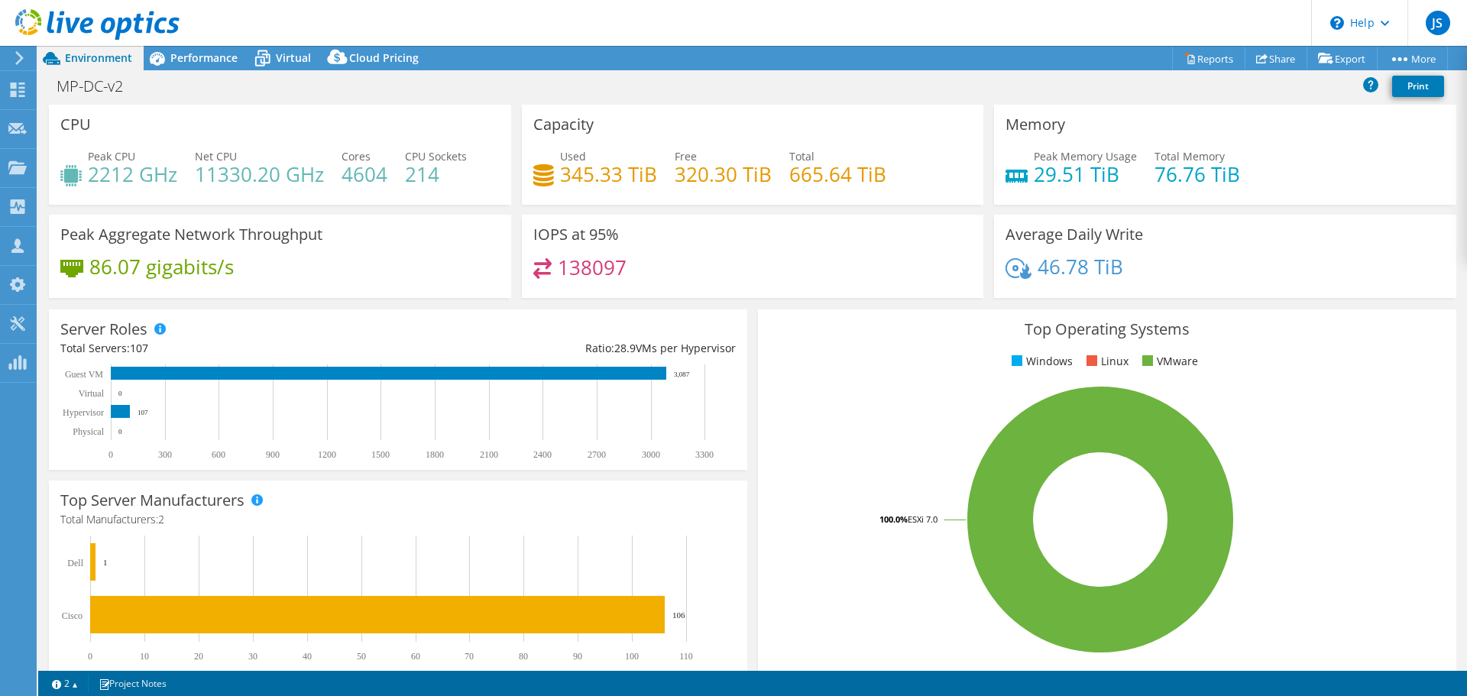
click at [692, 376] on rect at bounding box center [391, 411] width 662 height 95
click at [167, 60] on icon at bounding box center [157, 58] width 27 height 27
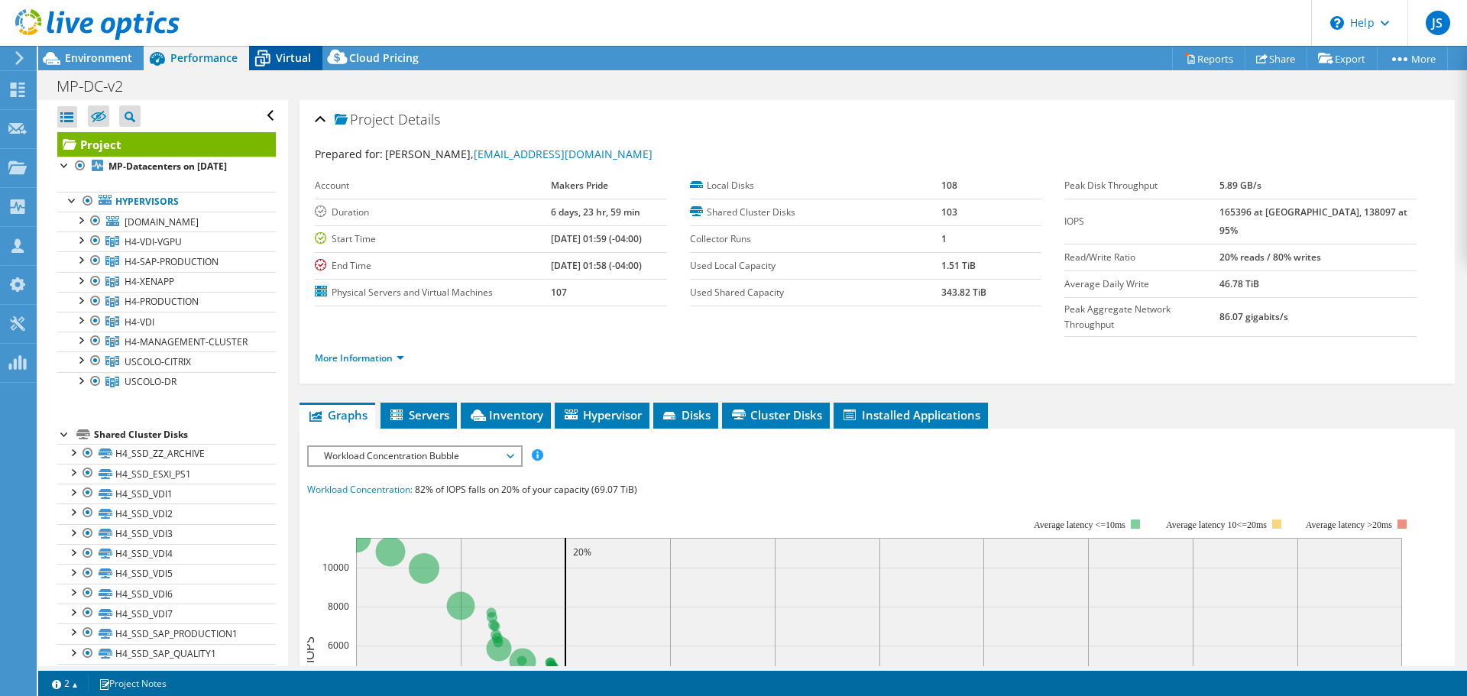
click at [276, 57] on span "Virtual" at bounding box center [293, 57] width 35 height 15
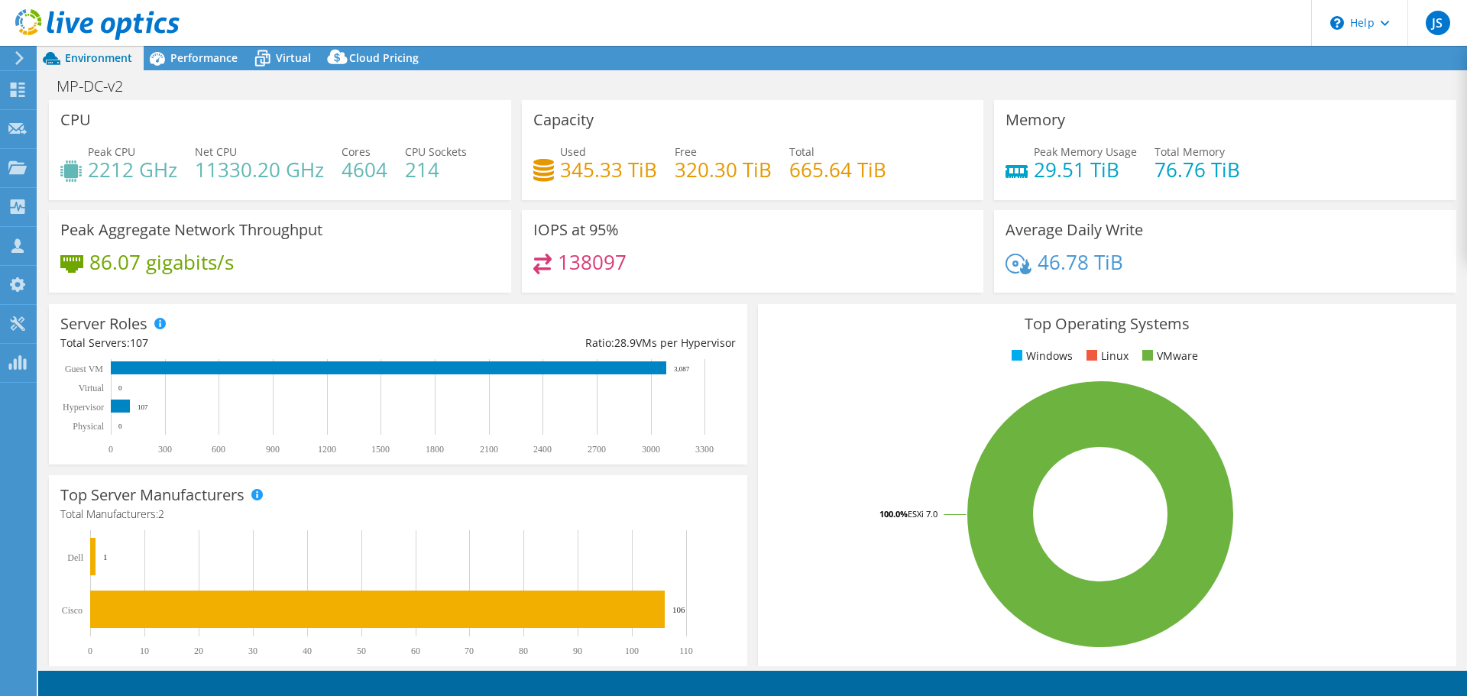
select select "USWest"
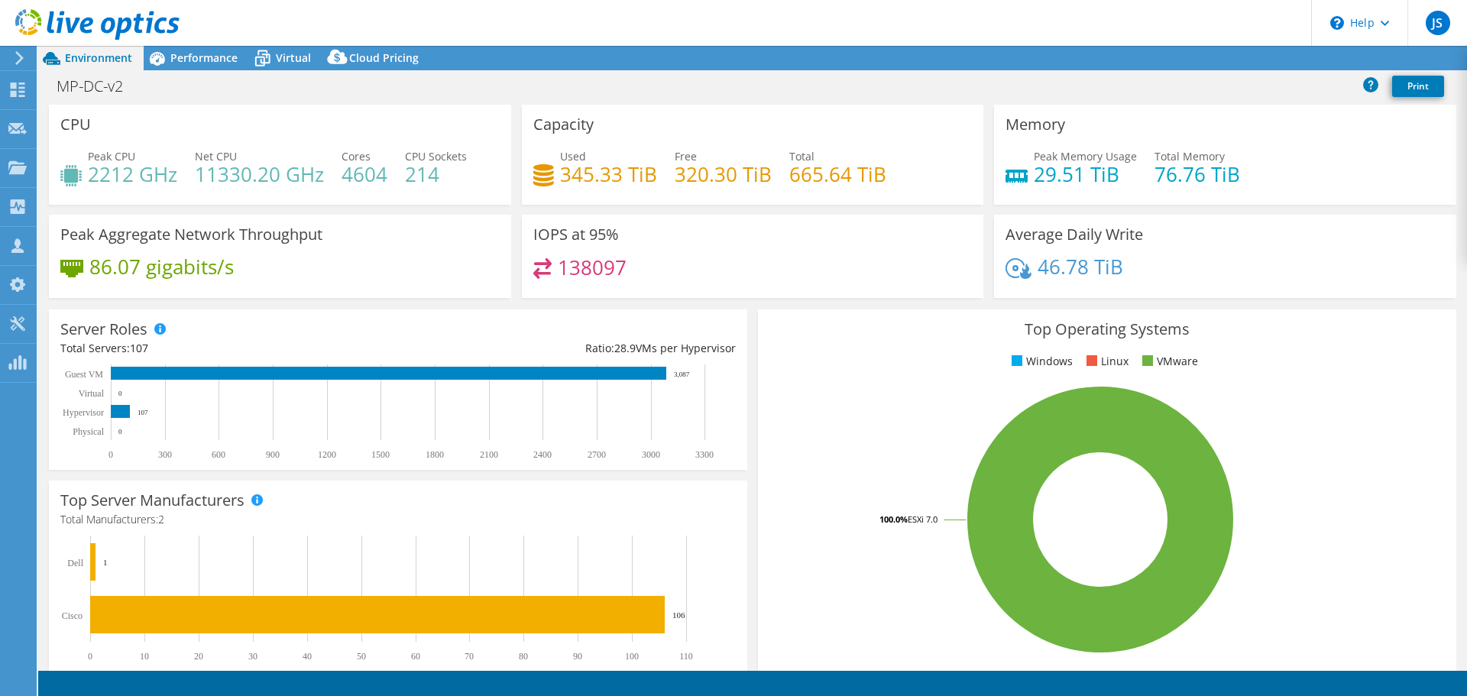
select select "USWest"
select select "USD"
click at [211, 57] on span "Performance" at bounding box center [203, 57] width 67 height 15
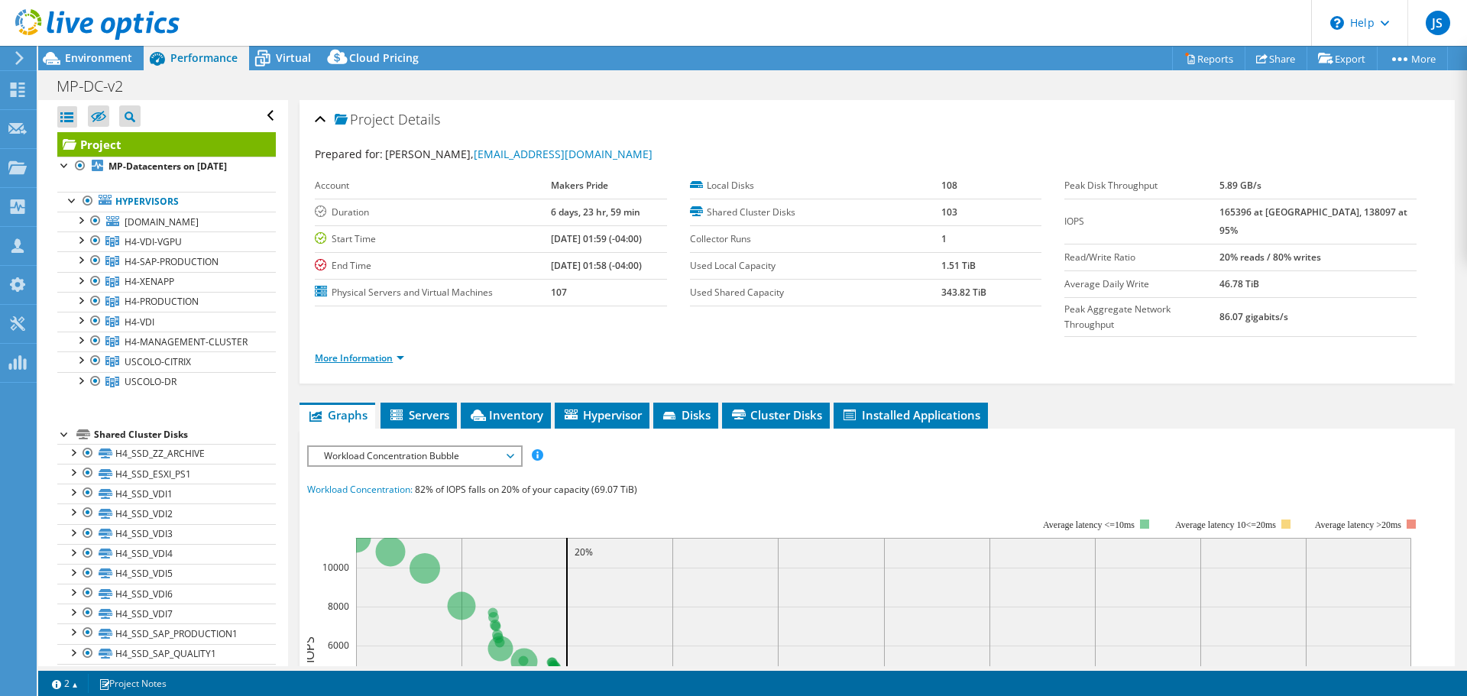
click at [362, 351] on link "More Information" at bounding box center [359, 357] width 89 height 13
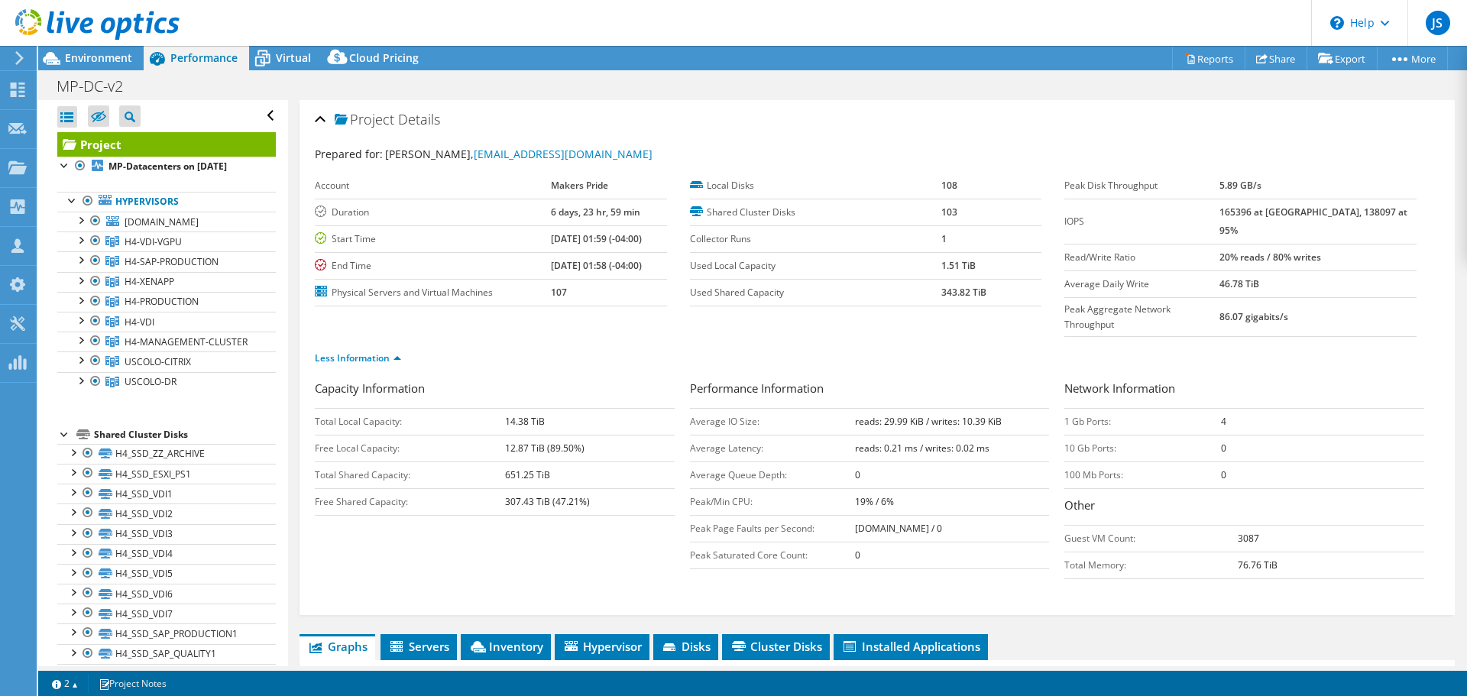
click at [271, 45] on header "JS Partner Team Member [PERSON_NAME] [EMAIL_ADDRESS][DOMAIN_NAME] [DOMAIN_NAME]…" at bounding box center [733, 23] width 1467 height 46
click at [276, 53] on span "Virtual" at bounding box center [293, 57] width 35 height 15
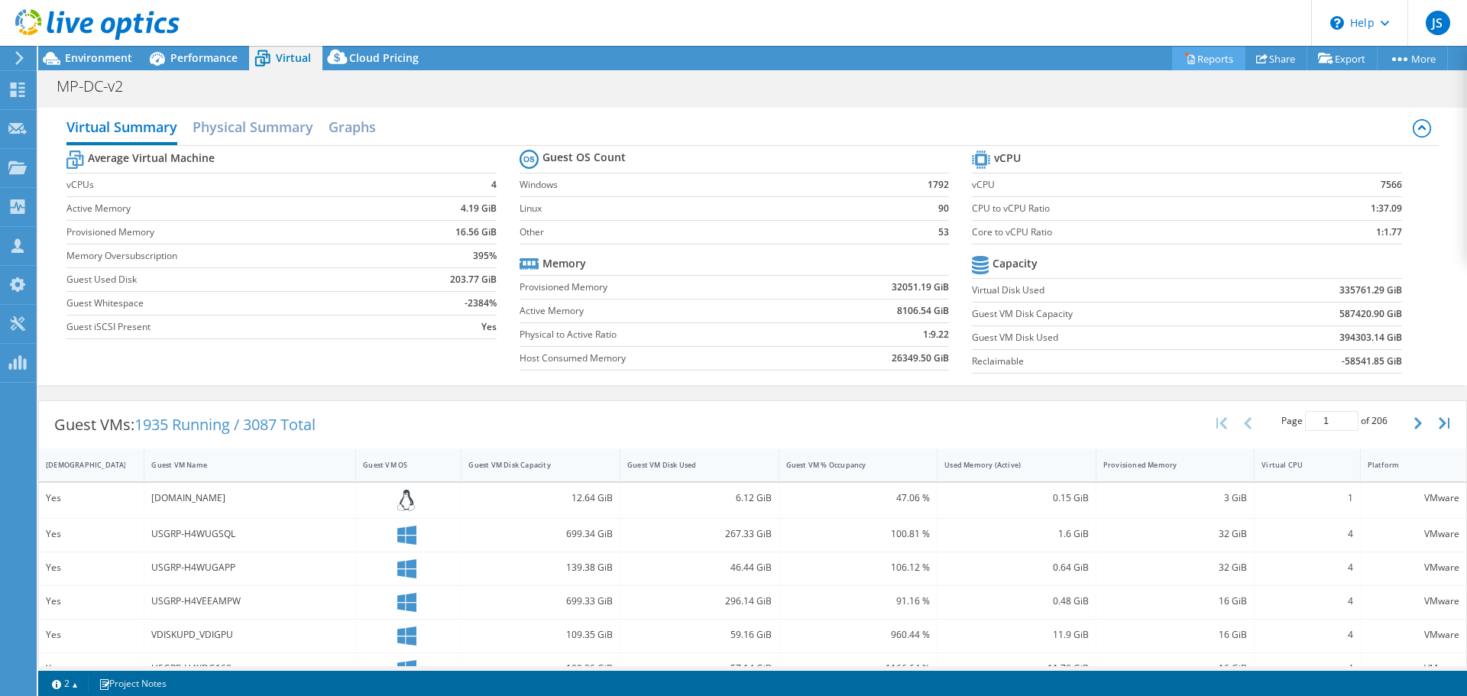
click at [1189, 54] on link "Reports" at bounding box center [1208, 59] width 73 height 24
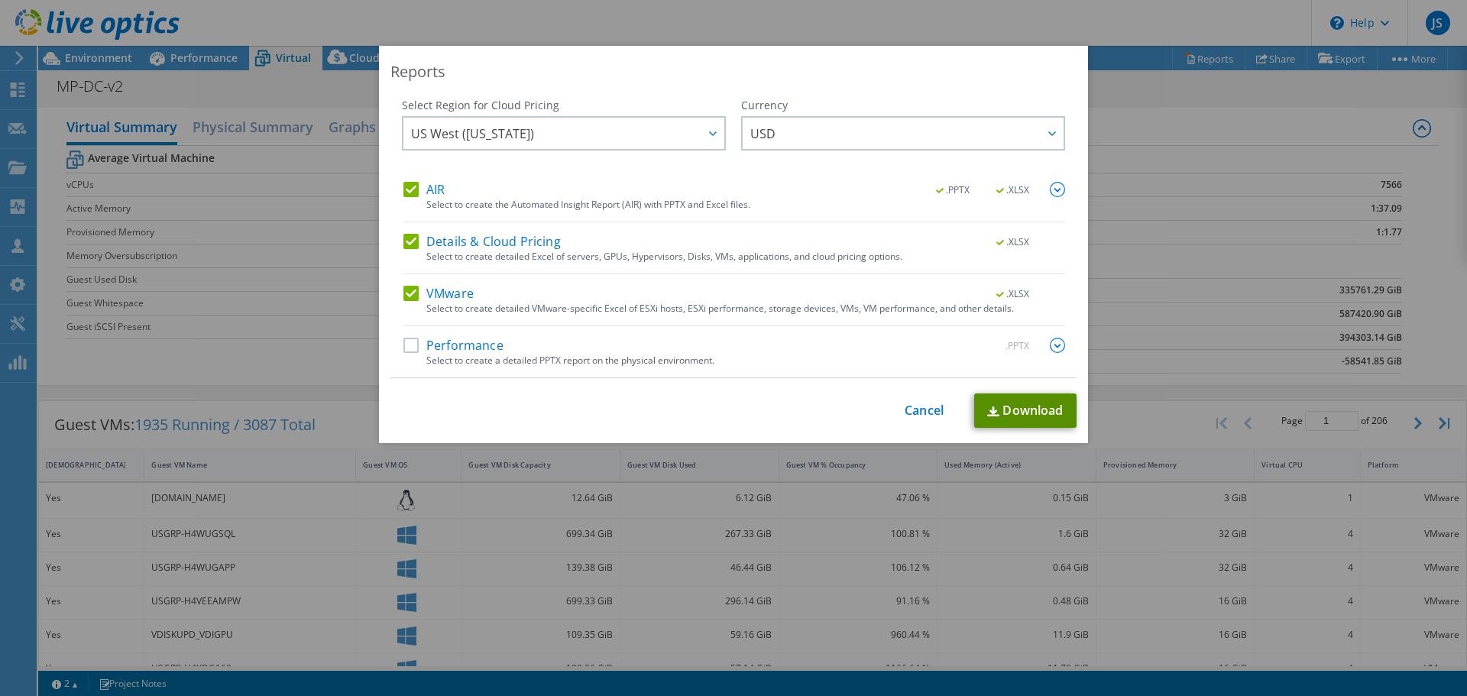
click at [999, 402] on link "Download" at bounding box center [1025, 410] width 102 height 34
drag, startPoint x: 930, startPoint y: 414, endPoint x: 893, endPoint y: 413, distance: 37.4
click at [930, 414] on link "Cancel" at bounding box center [923, 410] width 39 height 15
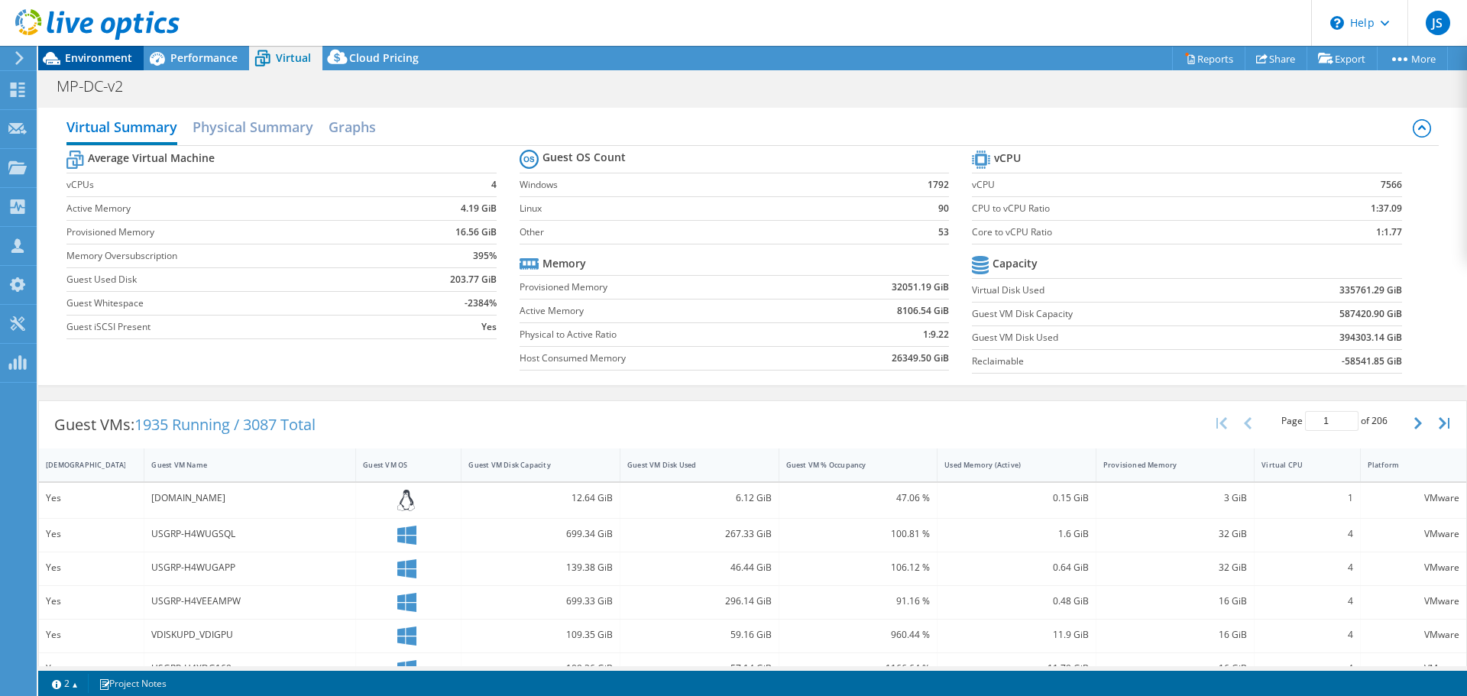
click at [88, 59] on span "Environment" at bounding box center [98, 57] width 67 height 15
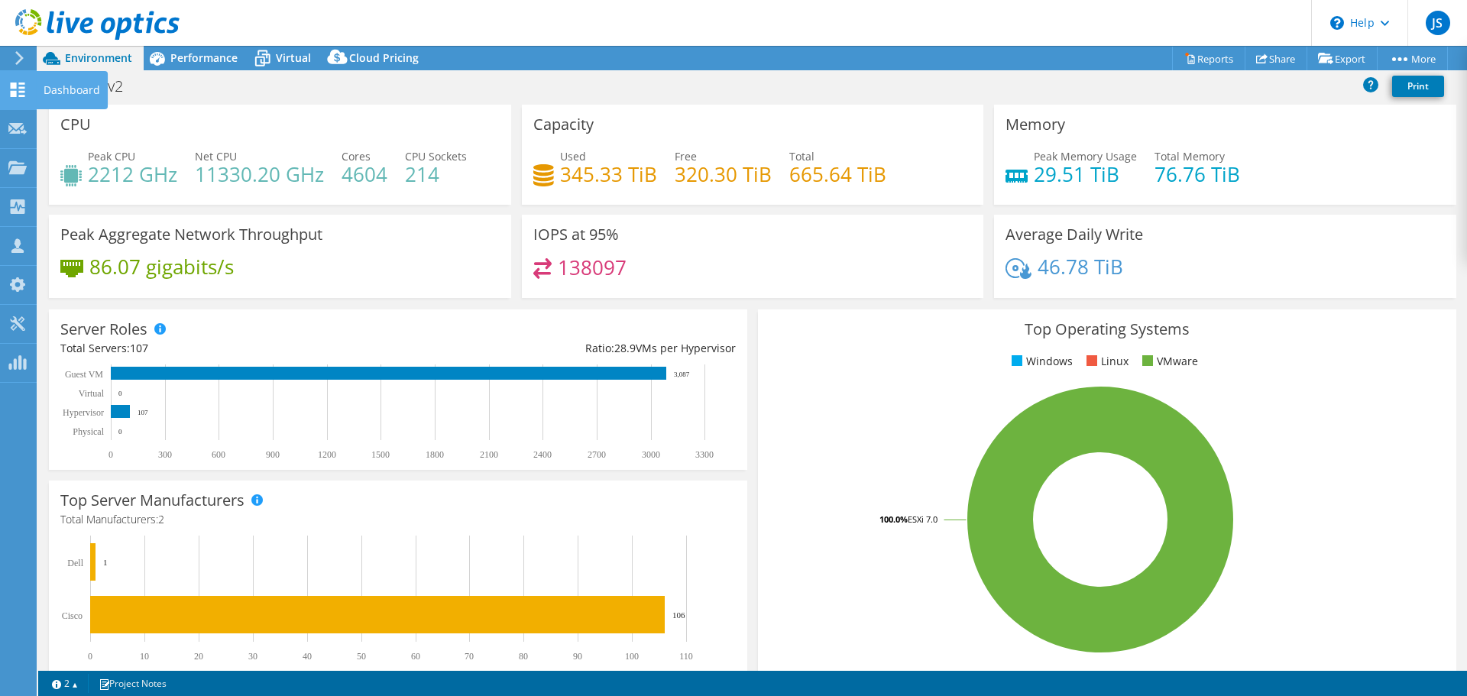
click at [19, 90] on icon at bounding box center [17, 90] width 18 height 15
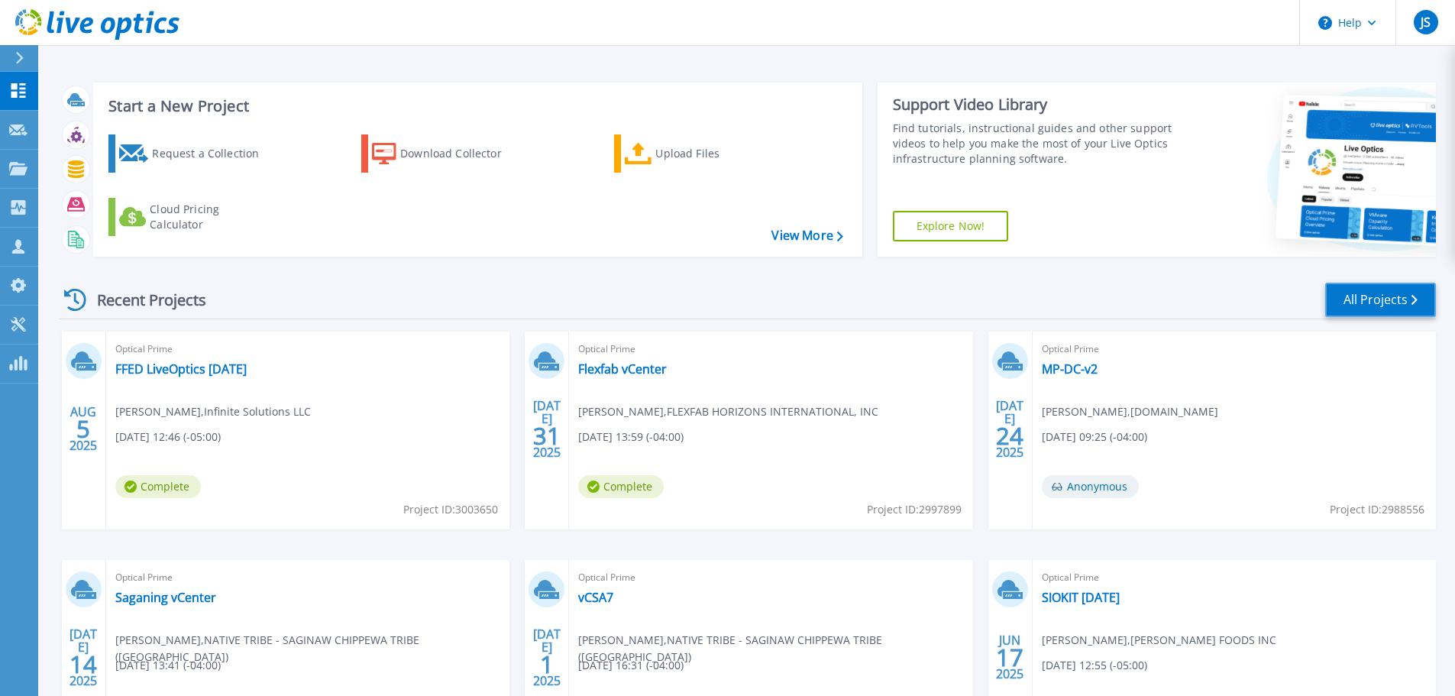
click at [1406, 306] on link "All Projects" at bounding box center [1380, 300] width 111 height 34
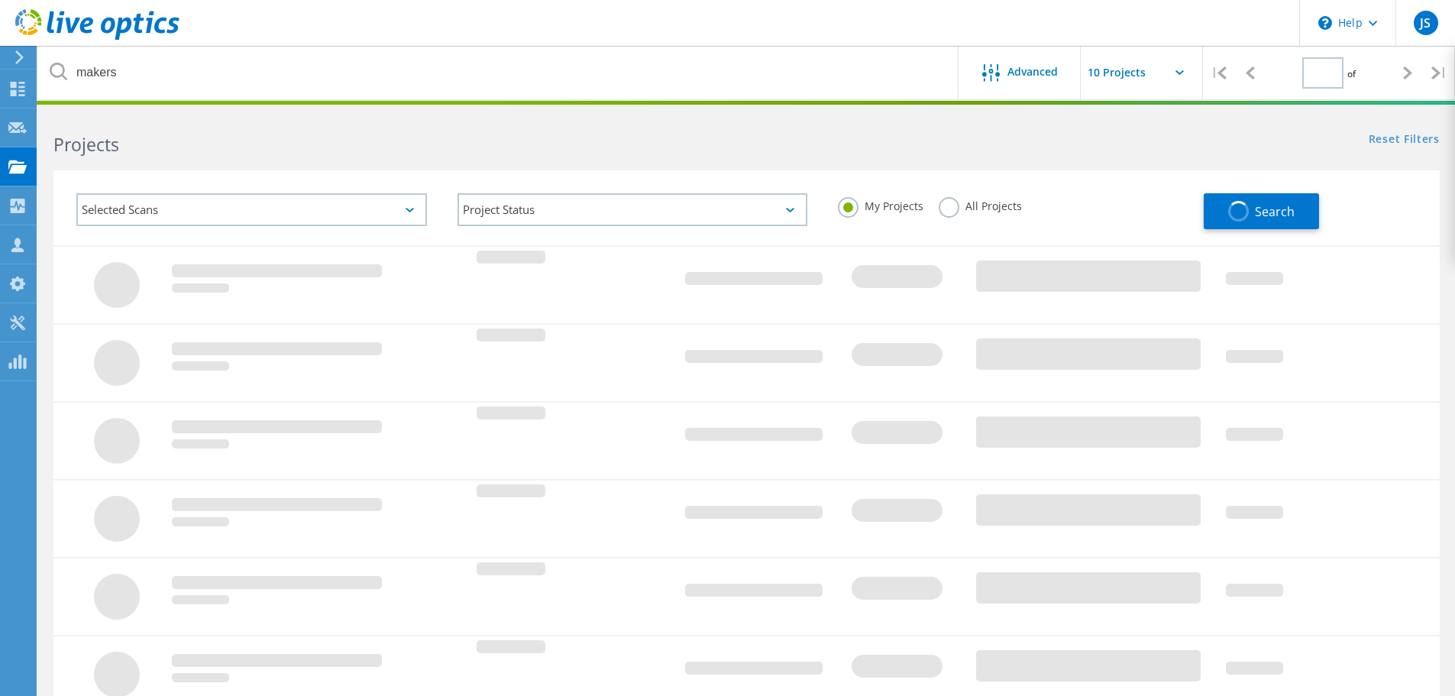
type input "1"
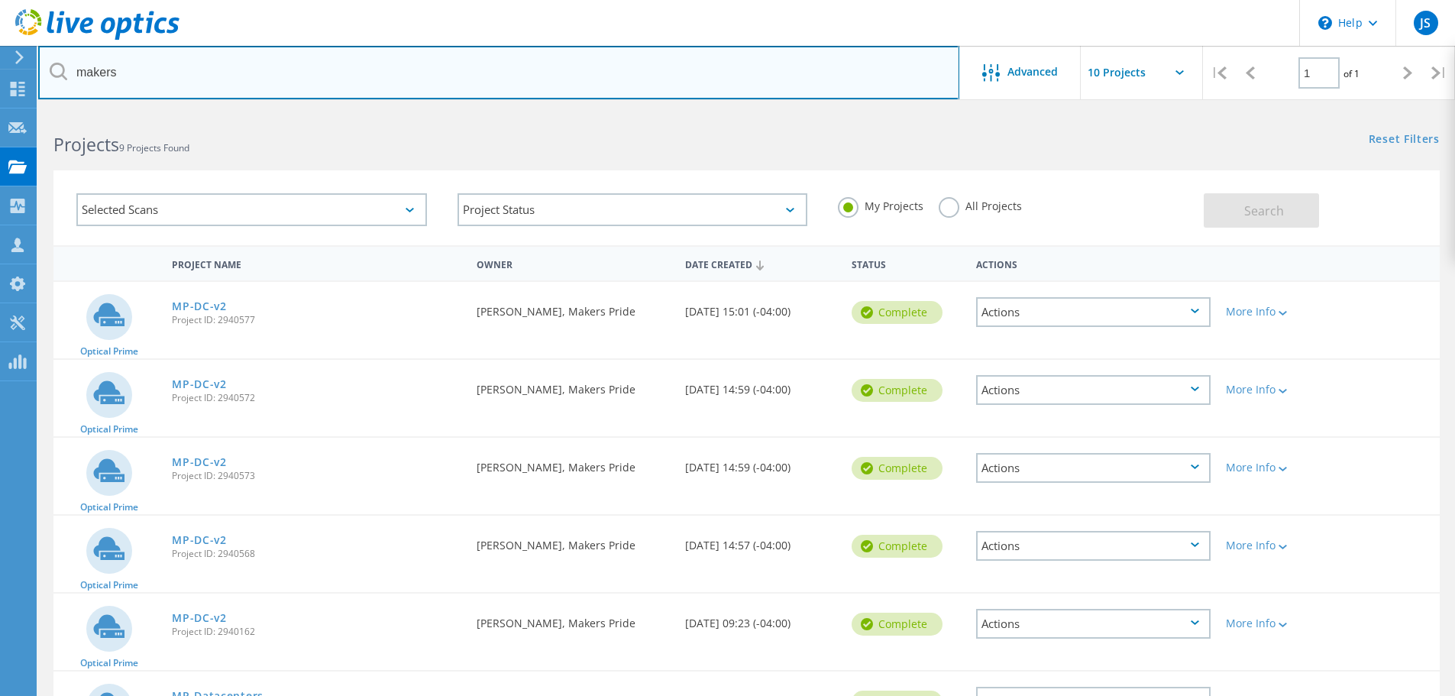
click at [113, 57] on input "makers" at bounding box center [498, 72] width 921 height 53
click at [129, 71] on input "makers" at bounding box center [498, 72] width 921 height 53
drag, startPoint x: 143, startPoint y: 72, endPoint x: 19, endPoint y: 66, distance: 123.9
click at [19, 111] on div "\n Help Explore Helpful Articles Contact Support JS Partner Team Member [PERSON…" at bounding box center [727, 577] width 1455 height 932
type input "m"
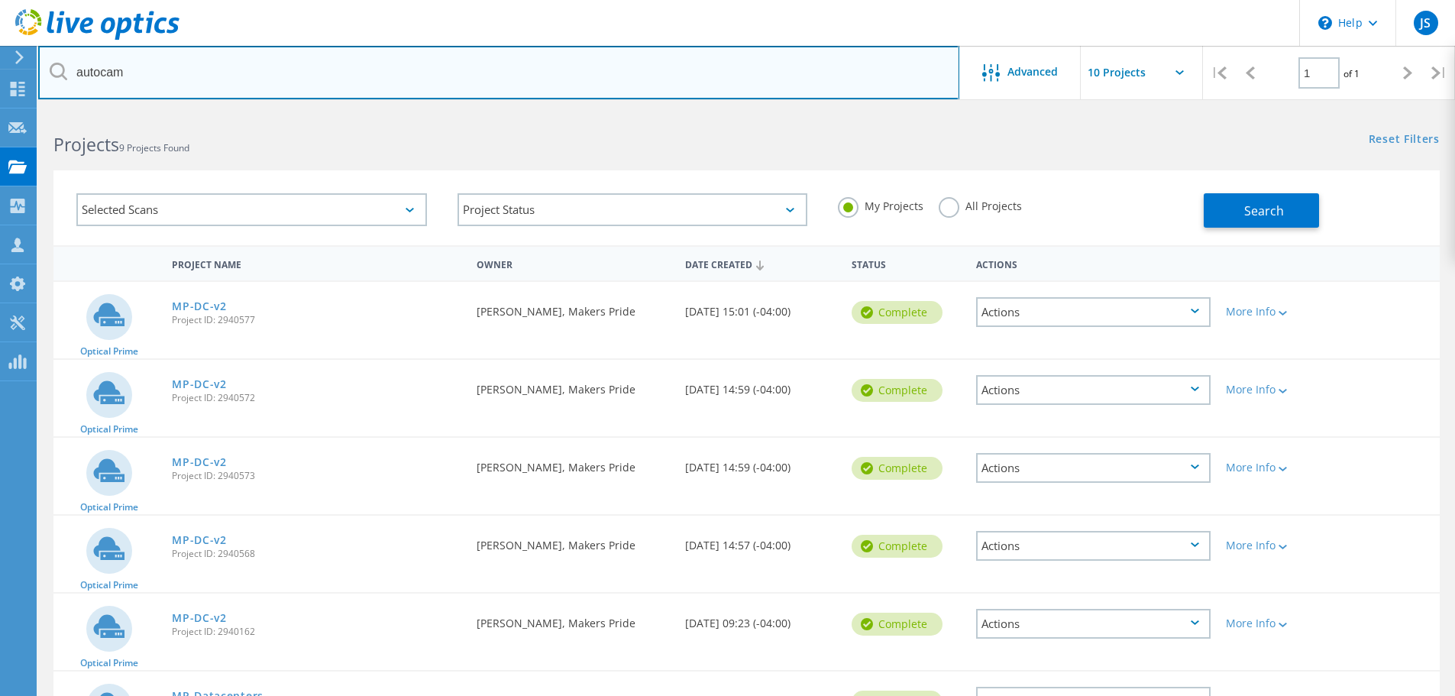
type input "autocam"
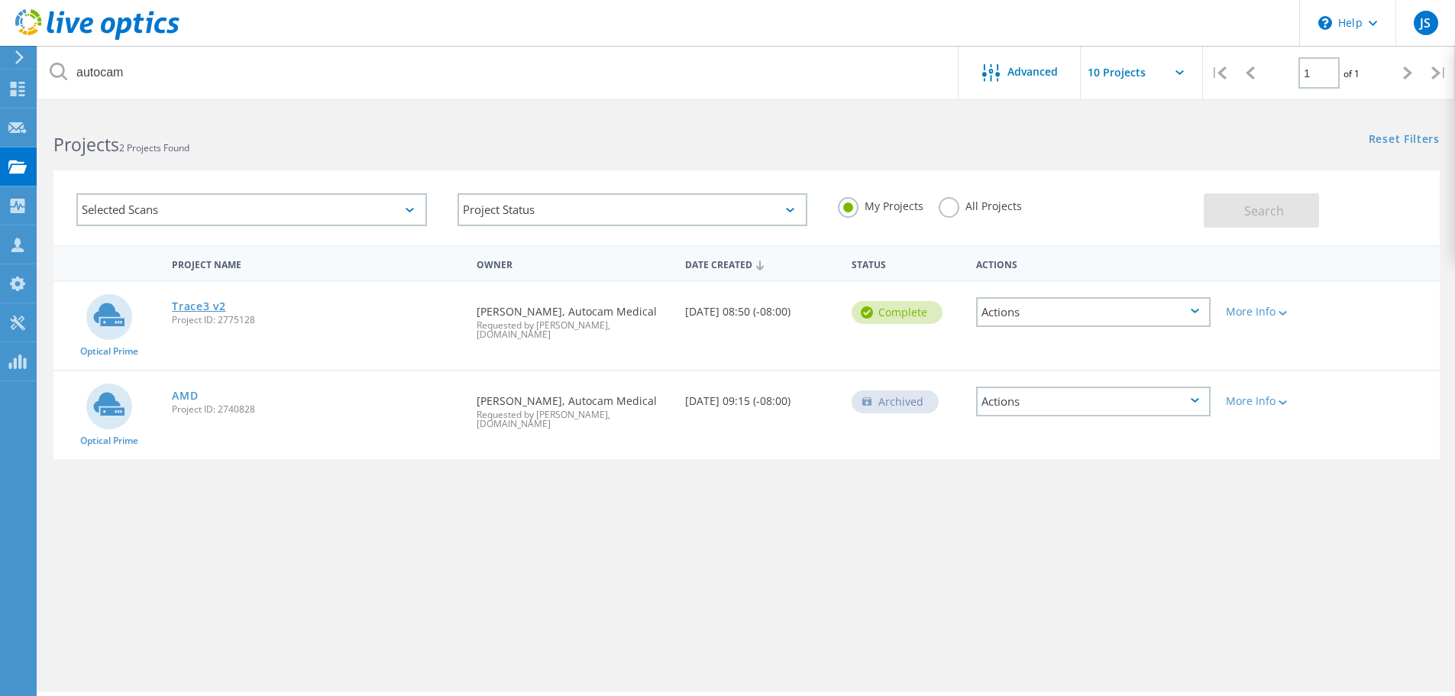
click at [211, 302] on link "Trace3 v2" at bounding box center [198, 306] width 53 height 11
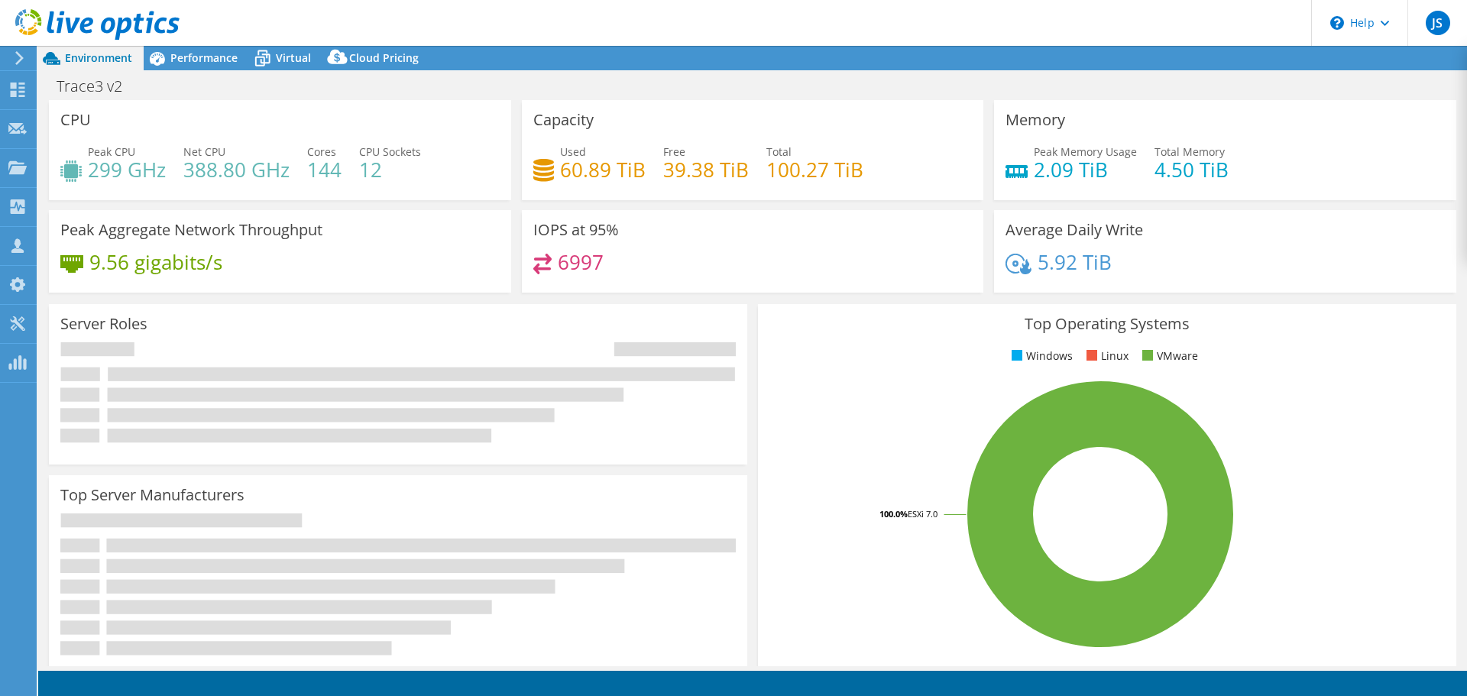
select select "USEast"
select select "USD"
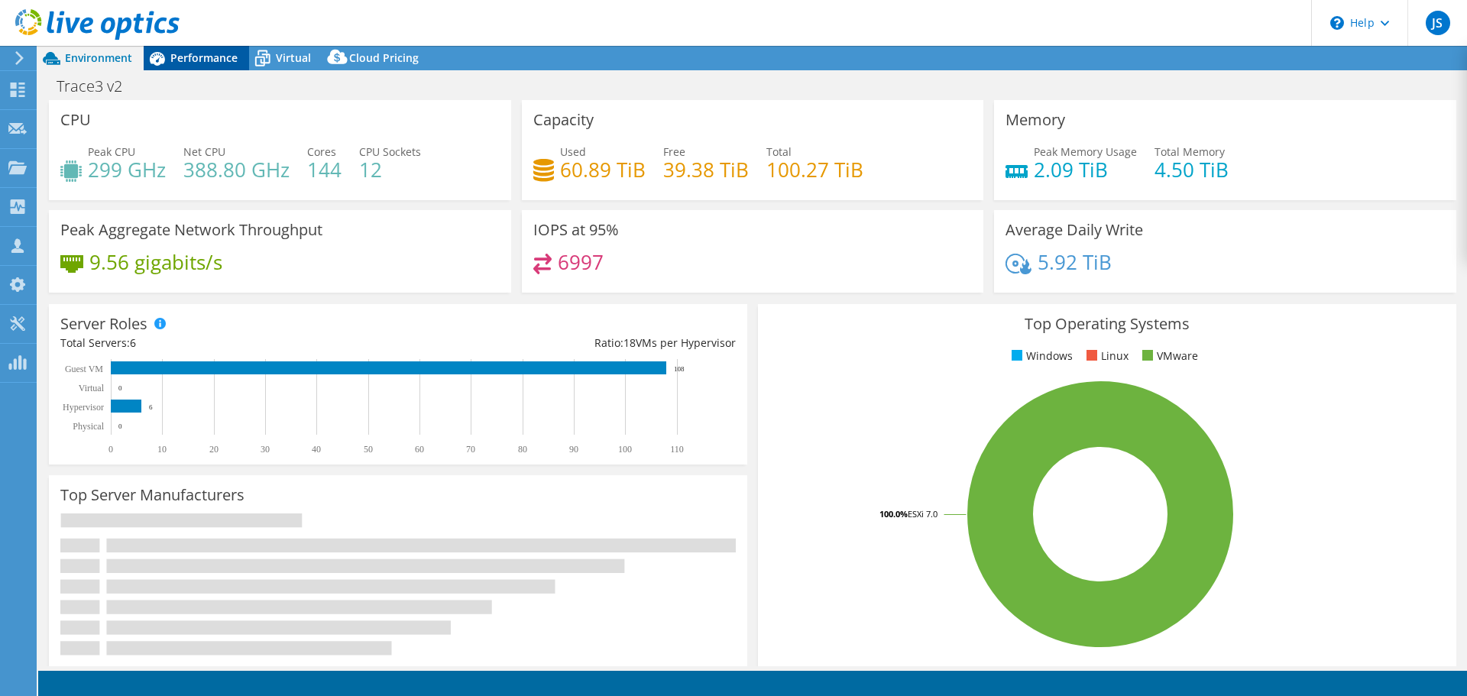
click at [213, 53] on span "Performance" at bounding box center [203, 57] width 67 height 15
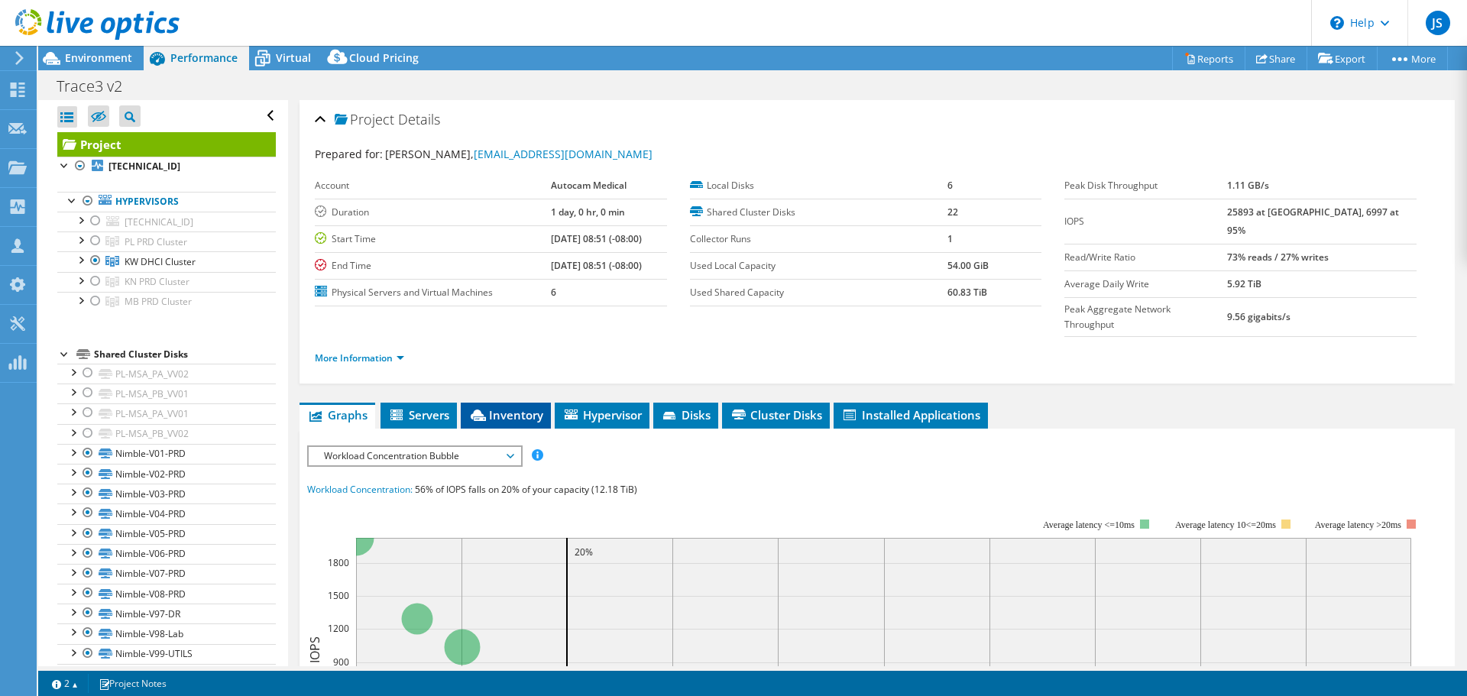
click at [497, 403] on li "Inventory" at bounding box center [506, 416] width 90 height 26
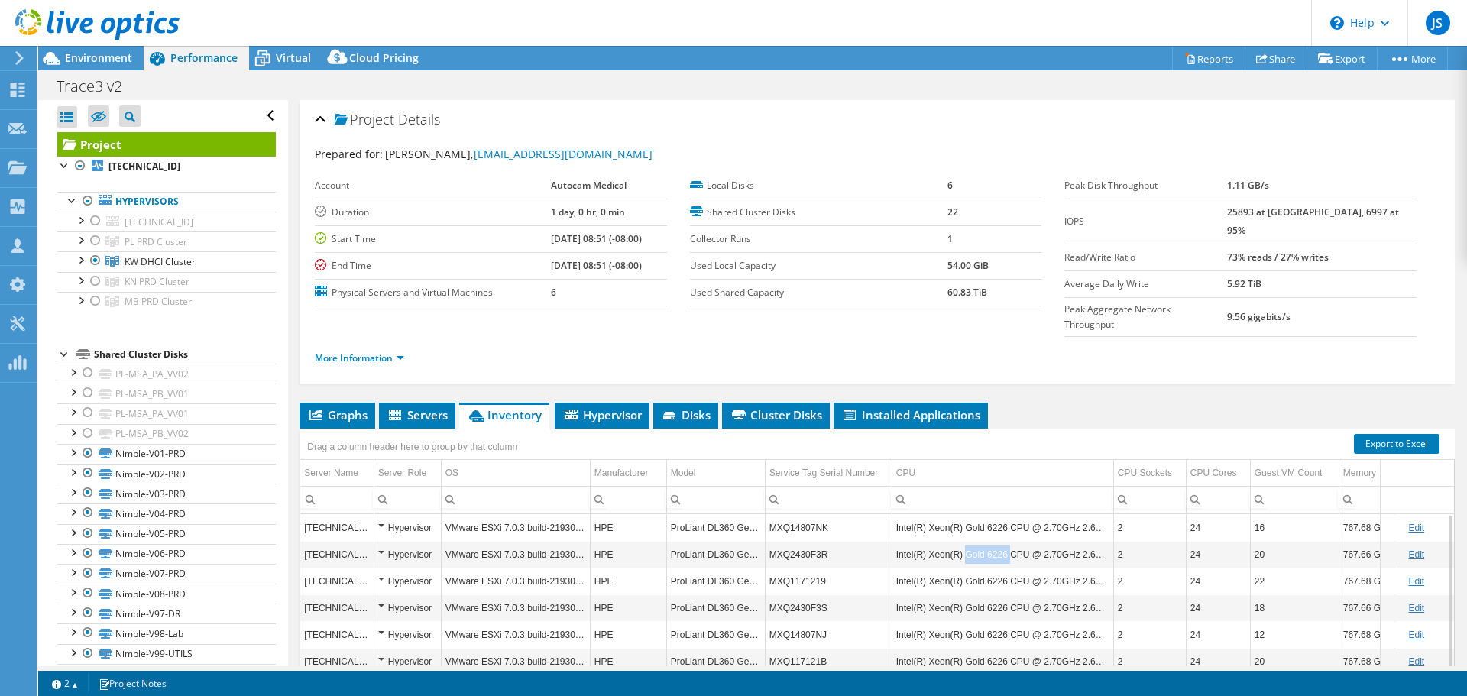
drag, startPoint x: 1005, startPoint y: 525, endPoint x: 961, endPoint y: 523, distance: 43.6
click at [961, 541] on td "Intel(R) Xeon(R) Gold 6226 CPU @ 2.70GHz 2.69 GHz" at bounding box center [1002, 554] width 222 height 27
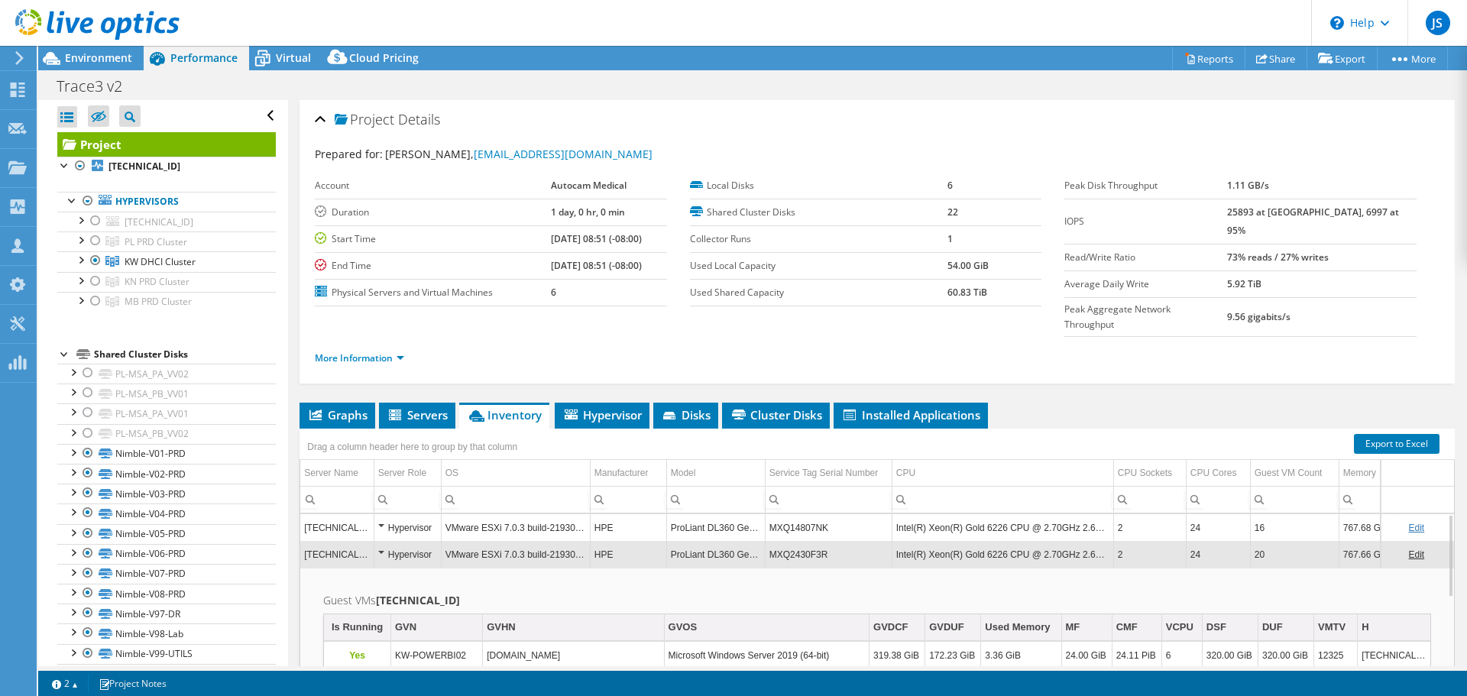
drag, startPoint x: 967, startPoint y: 523, endPoint x: 999, endPoint y: 526, distance: 32.3
click at [999, 541] on td "Intel(R) Xeon(R) Gold 6226 CPU @ 2.70GHz 2.69 GHz" at bounding box center [1002, 554] width 222 height 27
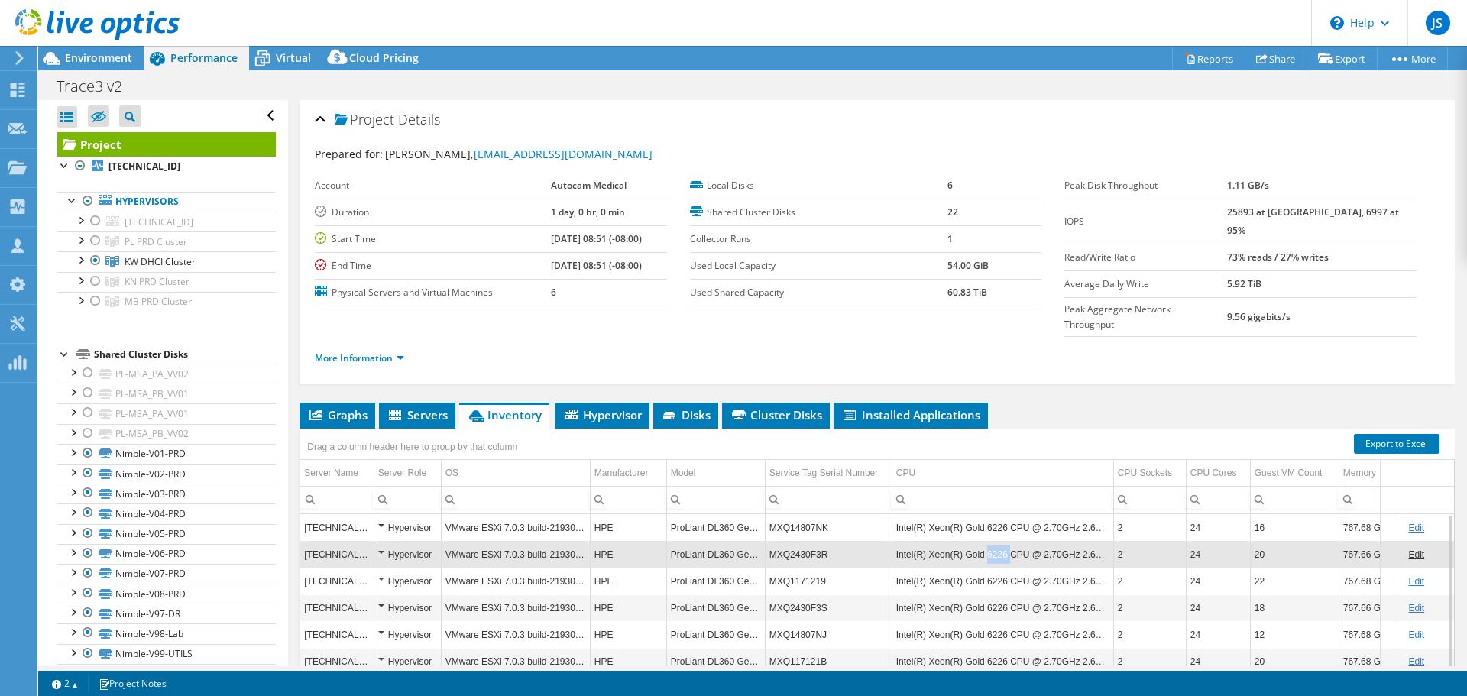
drag, startPoint x: 999, startPoint y: 526, endPoint x: 1008, endPoint y: 523, distance: 8.9
click at [1008, 541] on td "Intel(R) Xeon(R) Gold 6226 CPU @ 2.70GHz 2.69 GHz" at bounding box center [1002, 554] width 222 height 27
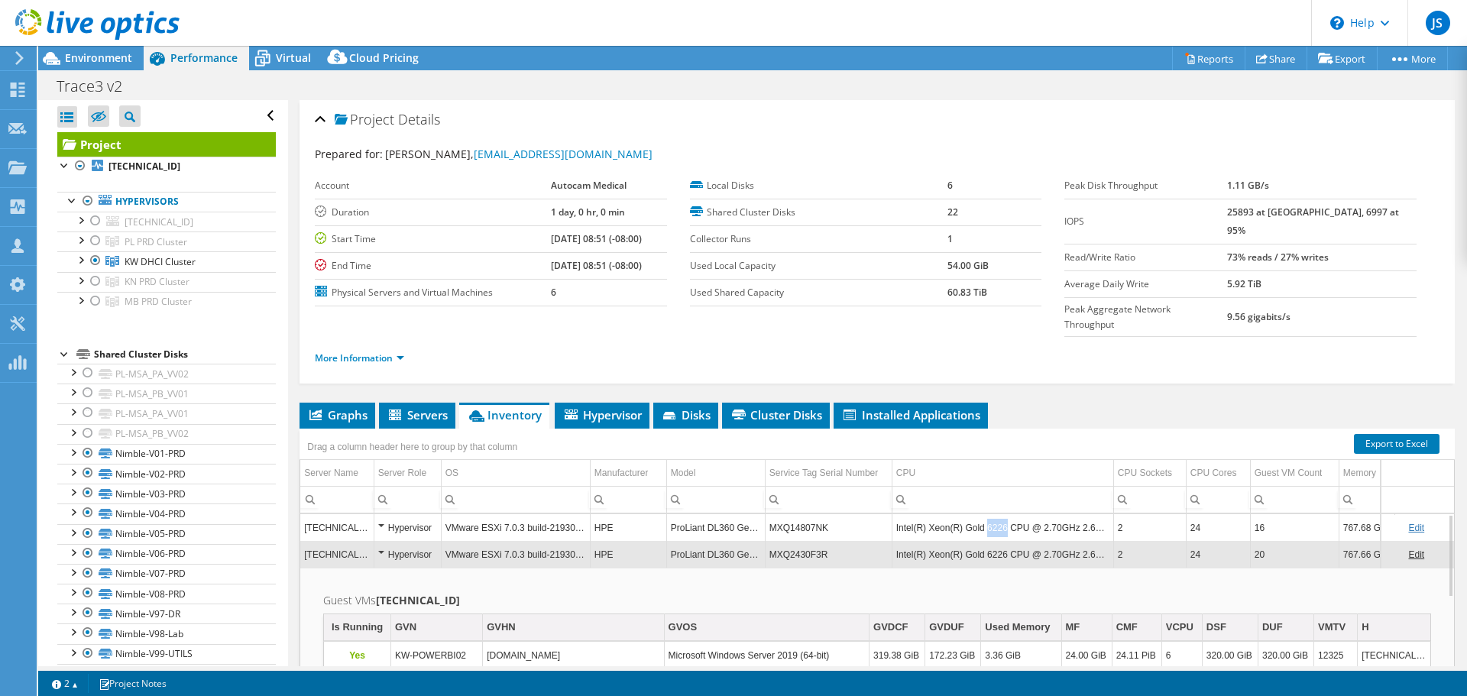
drag, startPoint x: 993, startPoint y: 495, endPoint x: 982, endPoint y: 495, distance: 10.7
click at [982, 514] on td "Intel(R) Xeon(R) Gold 6226 CPU @ 2.70GHz 2.69 GHz" at bounding box center [1002, 527] width 222 height 27
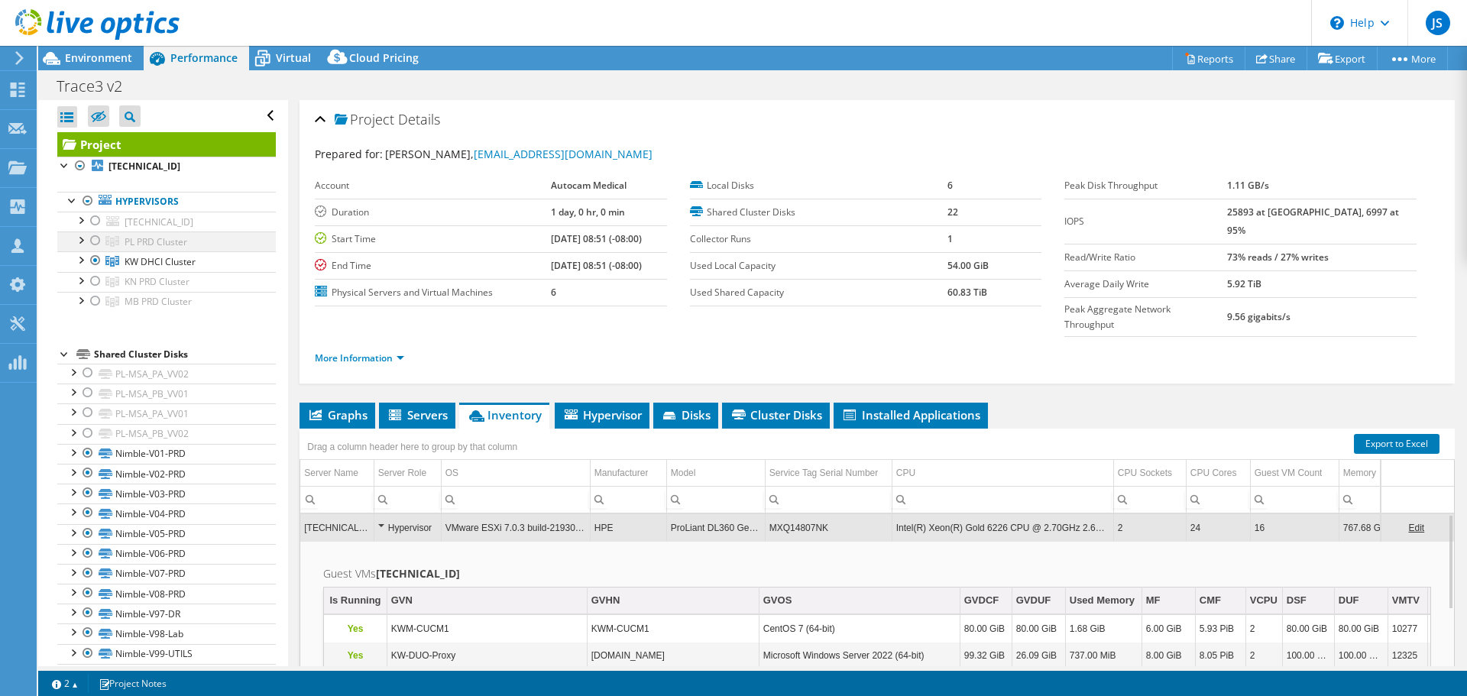
click at [99, 239] on div at bounding box center [95, 240] width 15 height 18
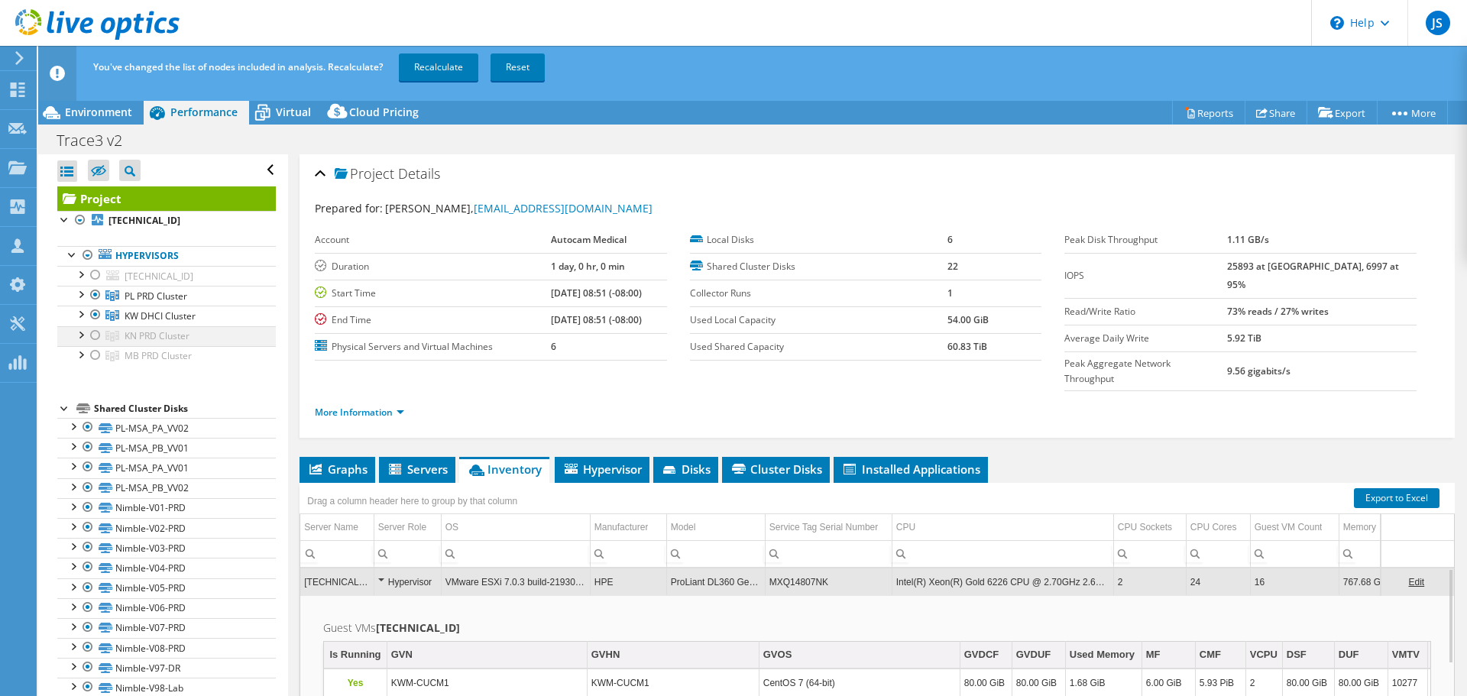
click at [96, 337] on div at bounding box center [95, 335] width 15 height 18
click at [96, 360] on div at bounding box center [95, 355] width 15 height 18
click at [459, 66] on link "Recalculate" at bounding box center [438, 67] width 79 height 28
click at [193, 291] on link "PL PRD Cluster" at bounding box center [166, 296] width 218 height 20
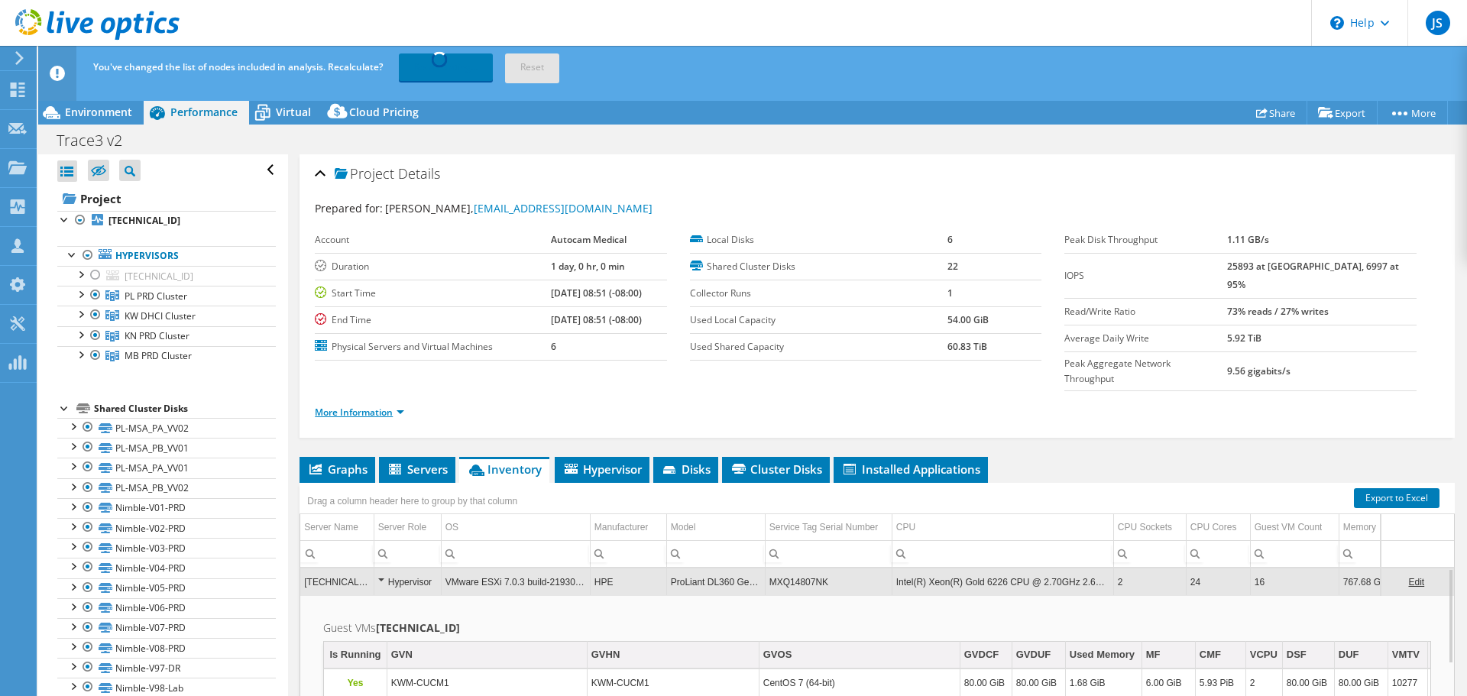
click at [371, 406] on link "More Information" at bounding box center [359, 412] width 89 height 13
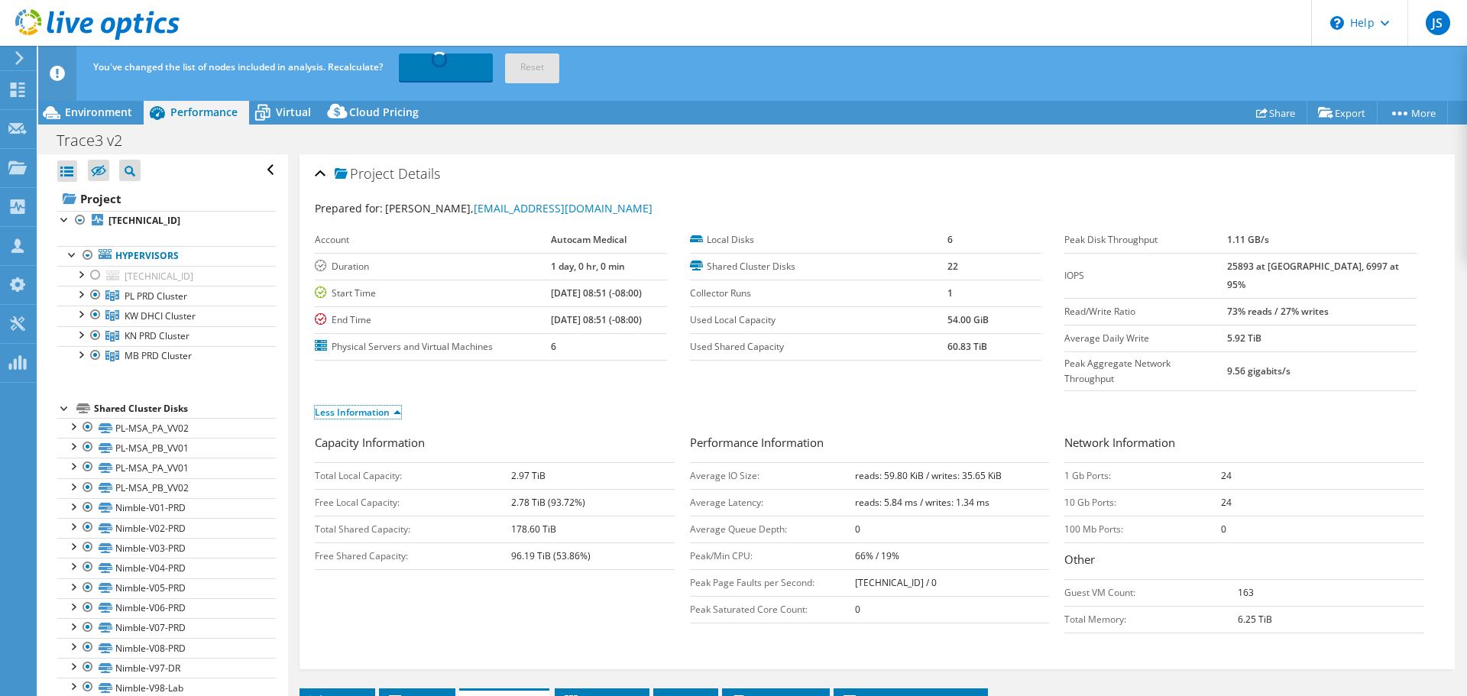
scroll to position [76, 0]
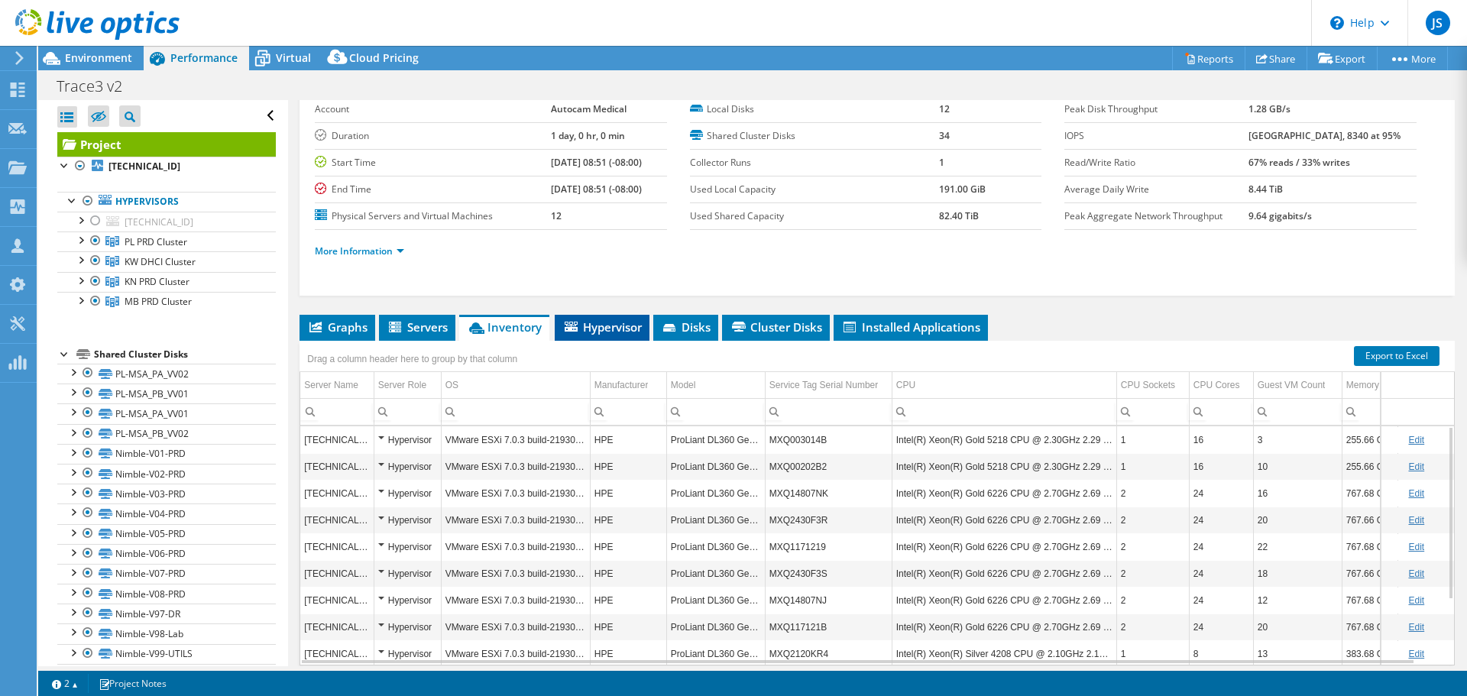
click at [610, 327] on span "Hypervisor" at bounding box center [601, 326] width 79 height 15
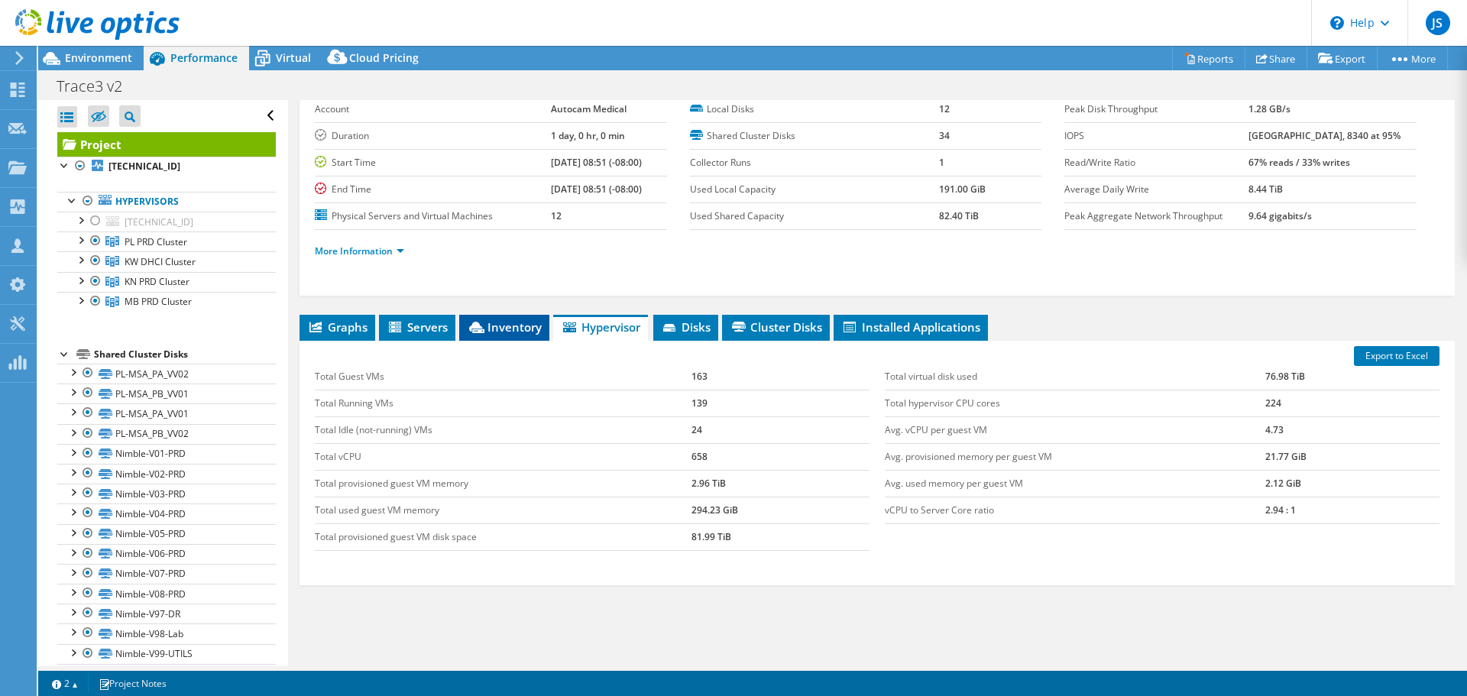
click at [510, 318] on li "Inventory" at bounding box center [504, 328] width 90 height 26
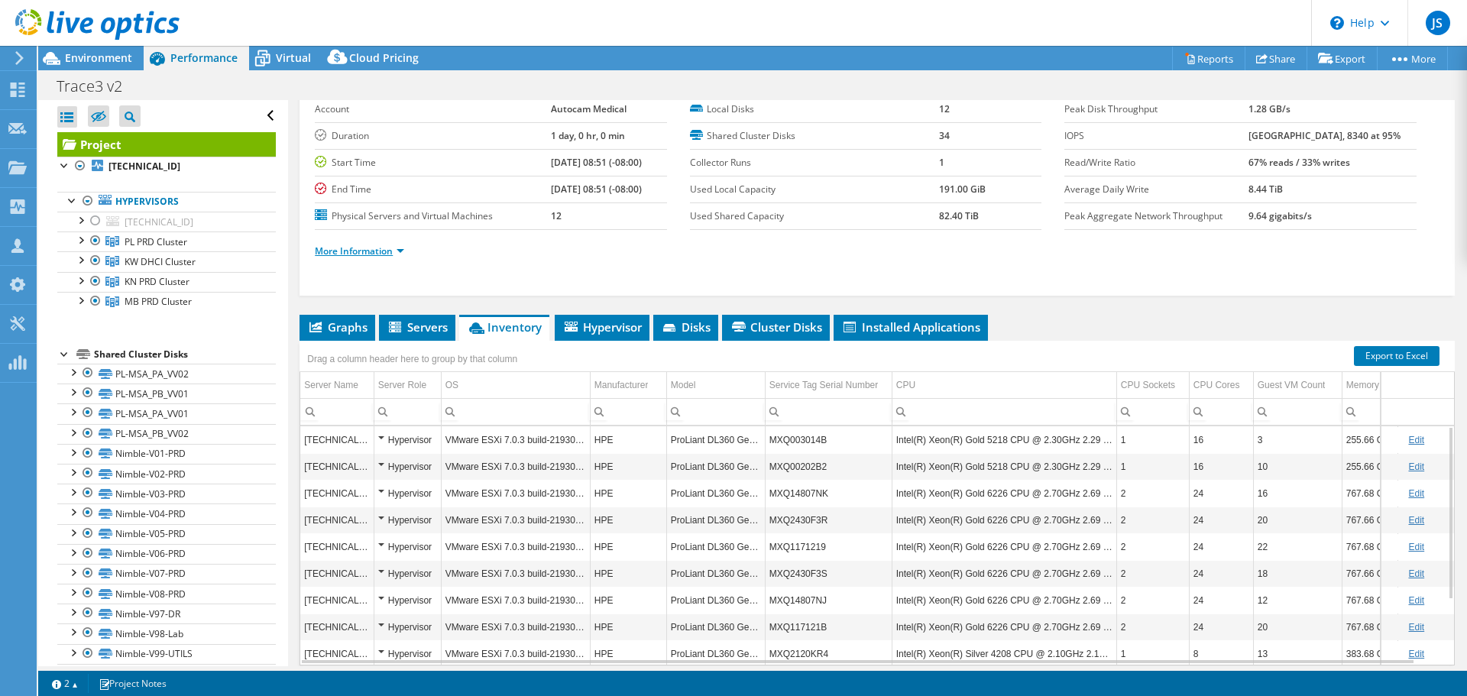
click at [371, 248] on link "More Information" at bounding box center [359, 250] width 89 height 13
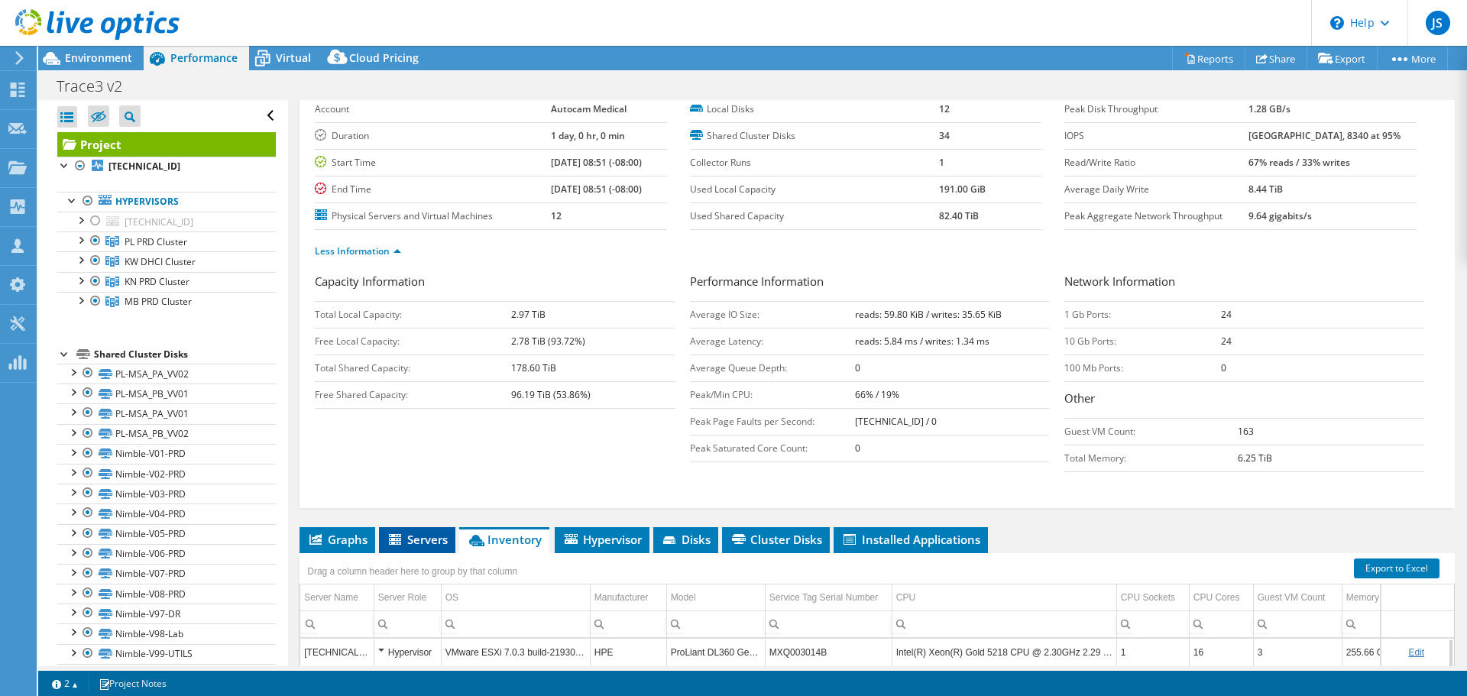
click at [440, 539] on span "Servers" at bounding box center [417, 539] width 61 height 15
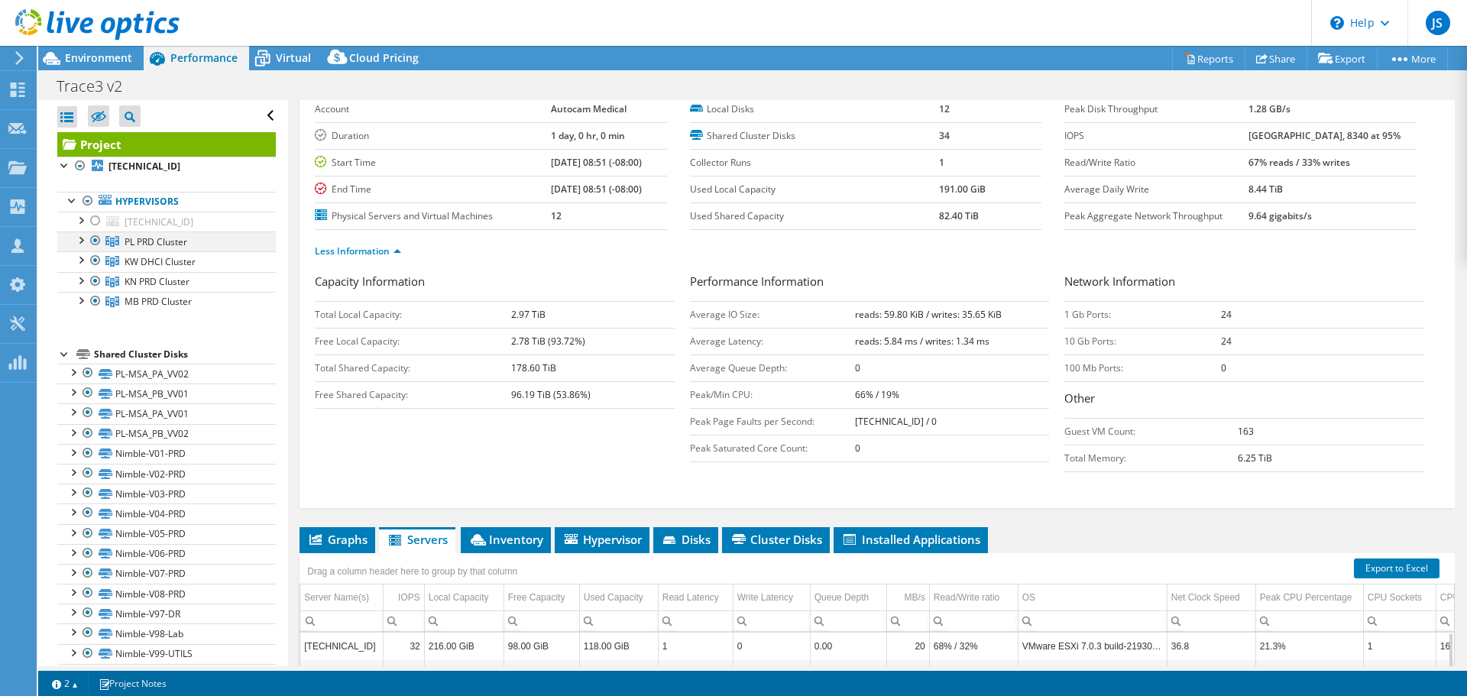
click at [83, 241] on div at bounding box center [80, 238] width 15 height 15
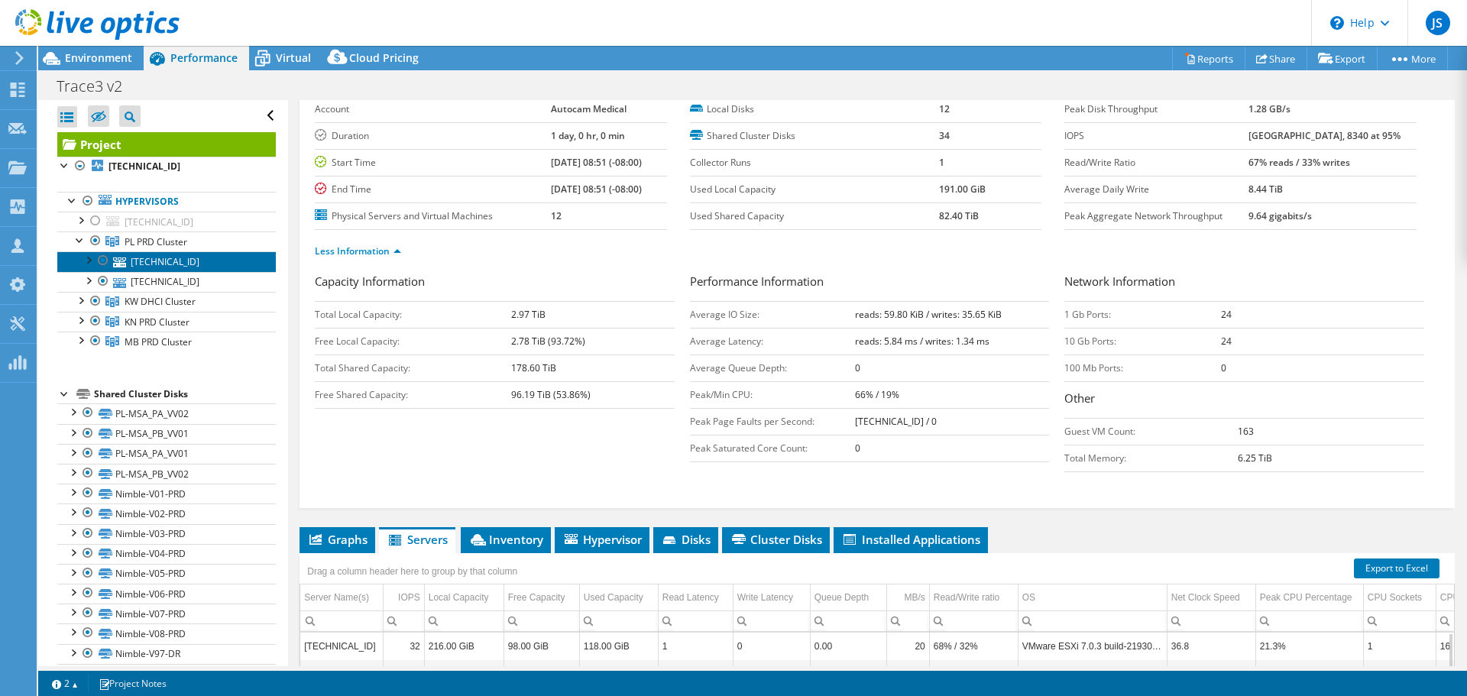
click at [152, 262] on link "10.151.254.201" at bounding box center [166, 261] width 218 height 20
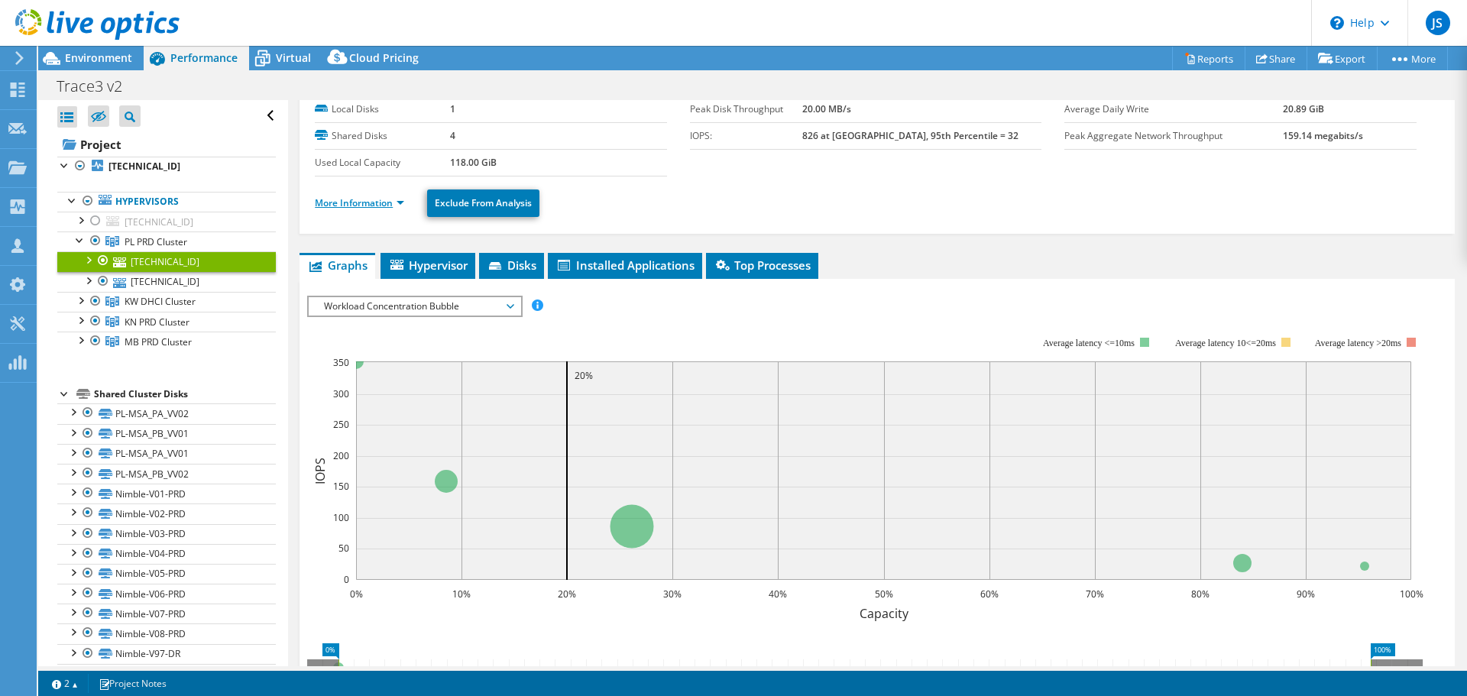
click at [387, 202] on link "More Information" at bounding box center [359, 202] width 89 height 13
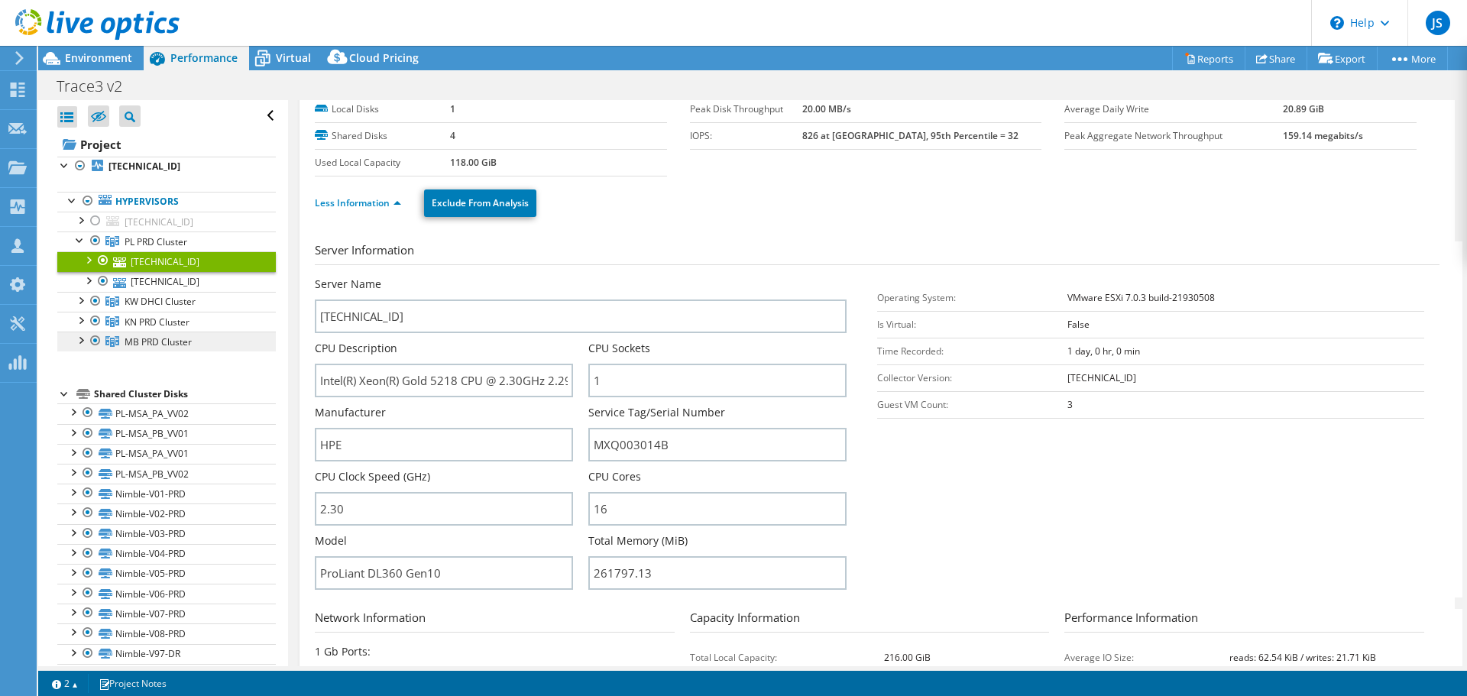
click at [129, 248] on span "MB PRD Cluster" at bounding box center [156, 241] width 63 height 13
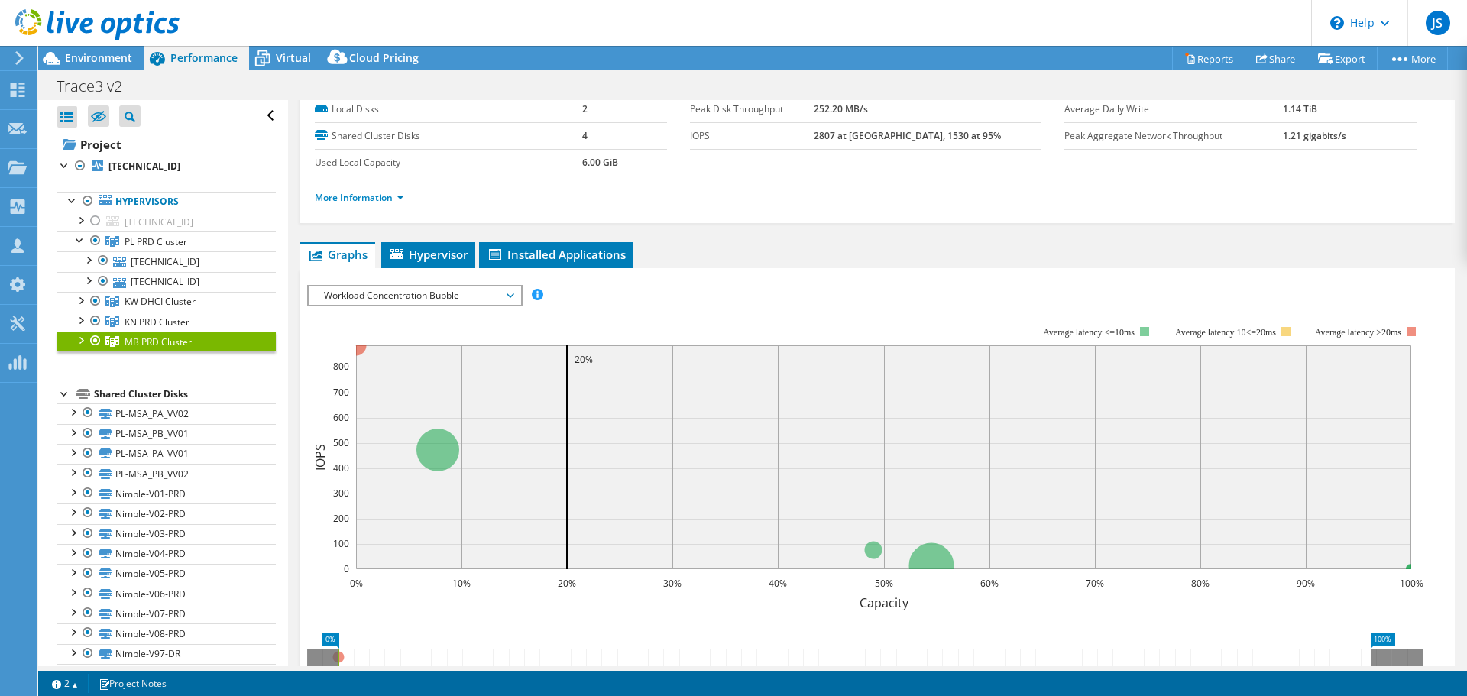
click at [83, 338] on div at bounding box center [80, 339] width 15 height 15
click at [142, 359] on link "10.144.254.201" at bounding box center [166, 361] width 218 height 20
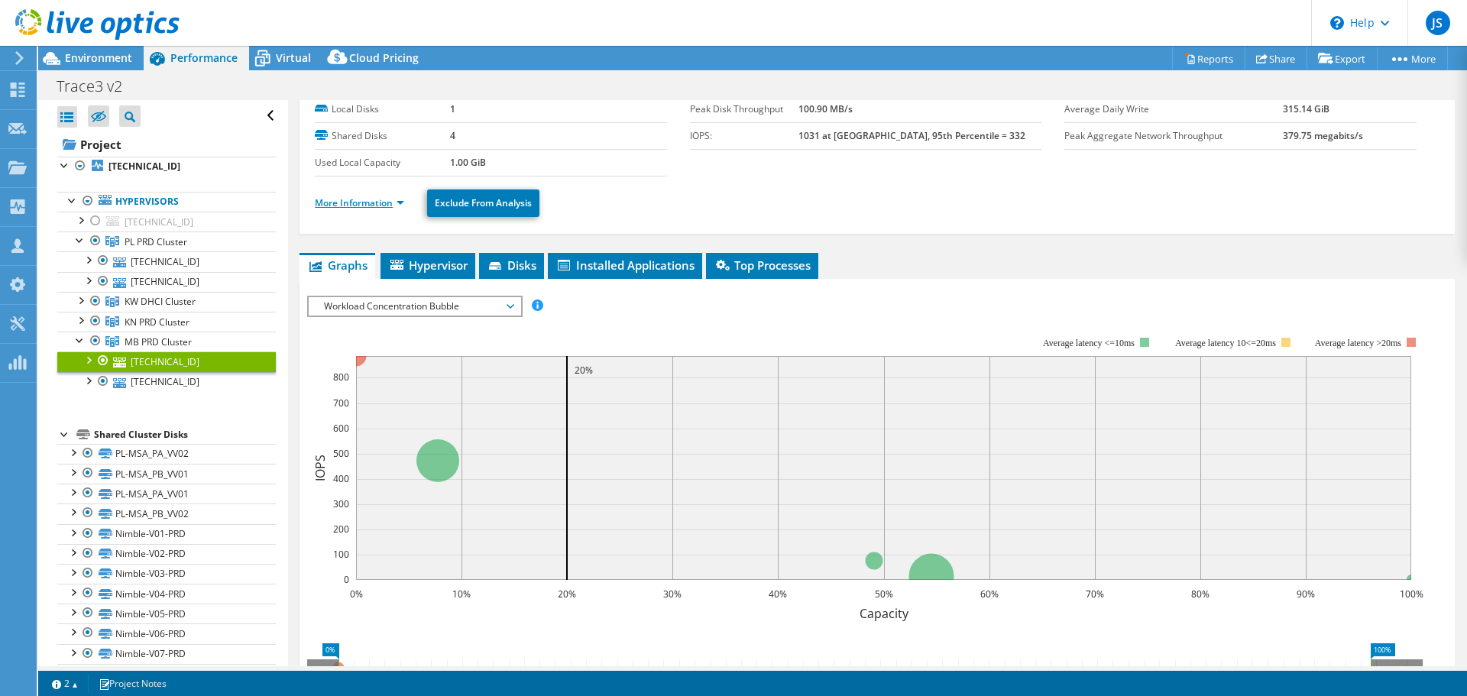
click at [377, 202] on link "More Information" at bounding box center [359, 202] width 89 height 13
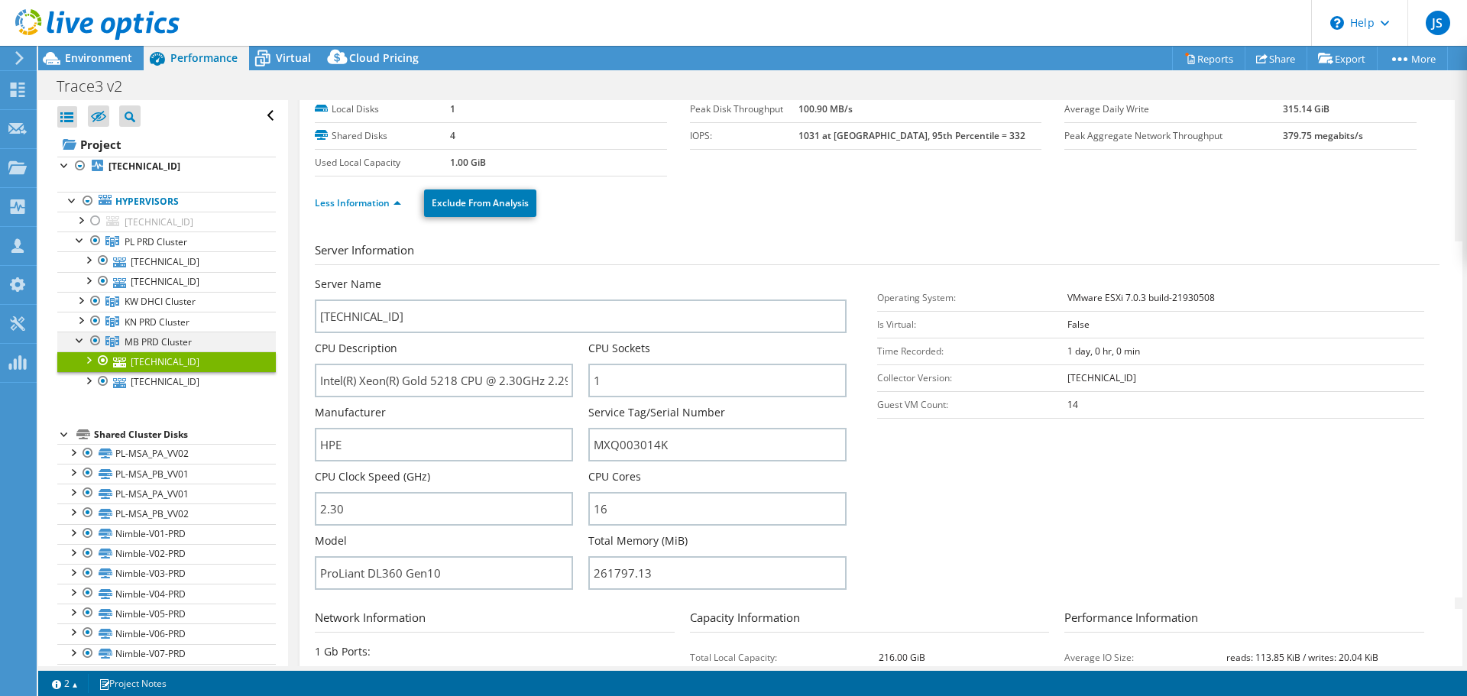
click at [74, 338] on div at bounding box center [80, 339] width 15 height 15
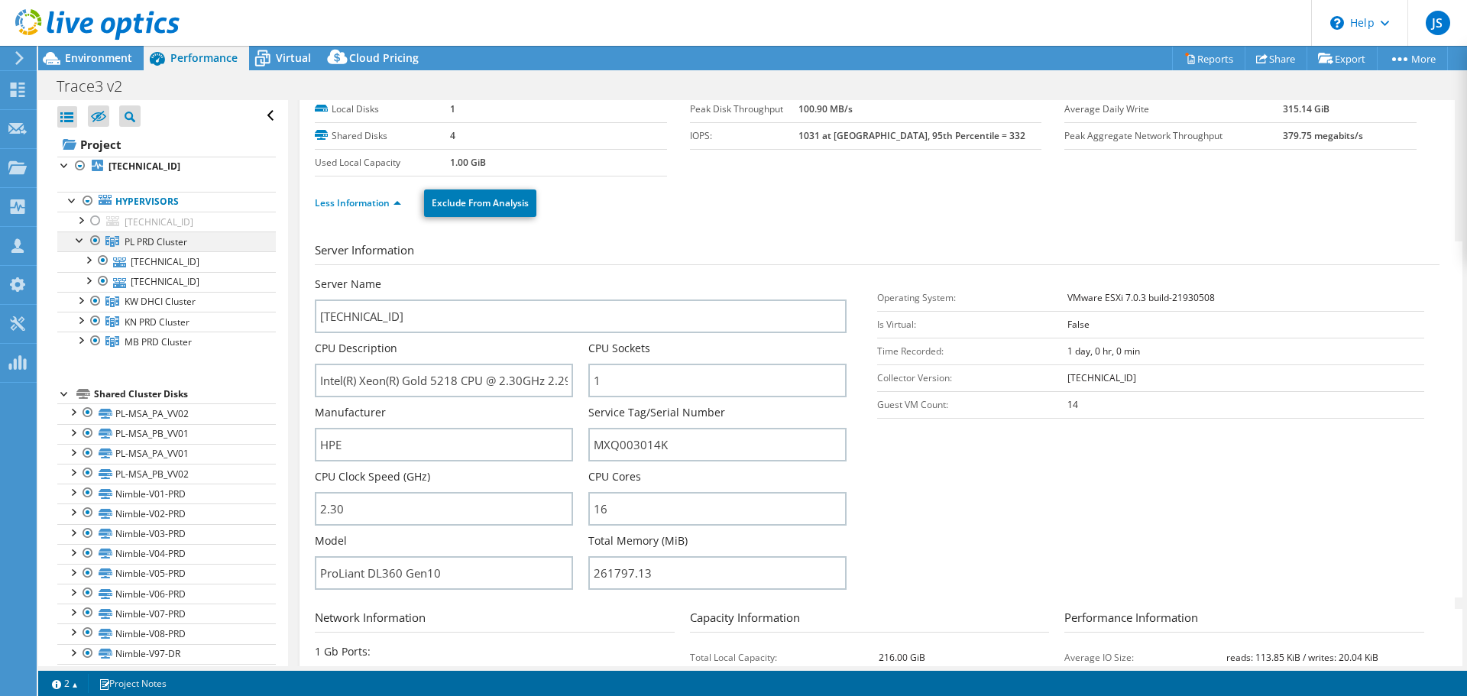
click at [79, 242] on div at bounding box center [80, 238] width 15 height 15
click at [84, 264] on div at bounding box center [80, 258] width 15 height 15
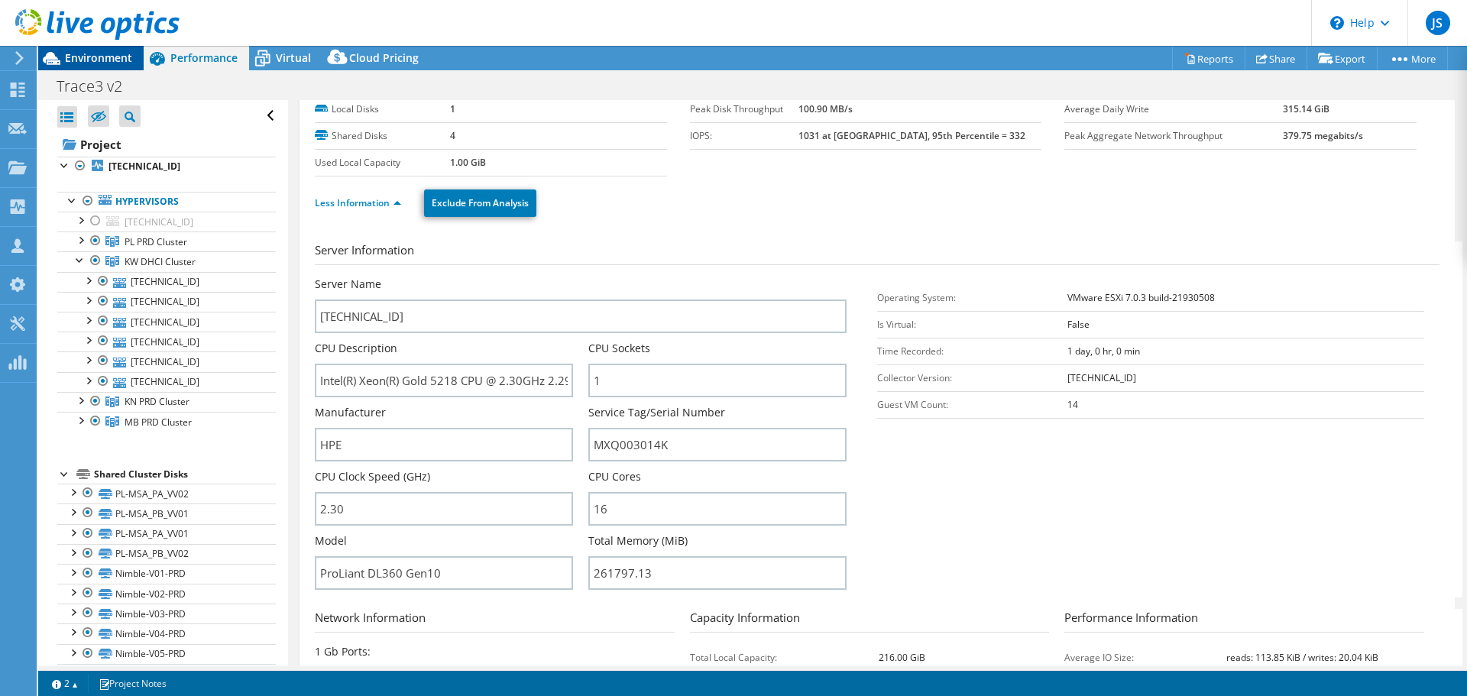
click at [114, 55] on span "Environment" at bounding box center [98, 57] width 67 height 15
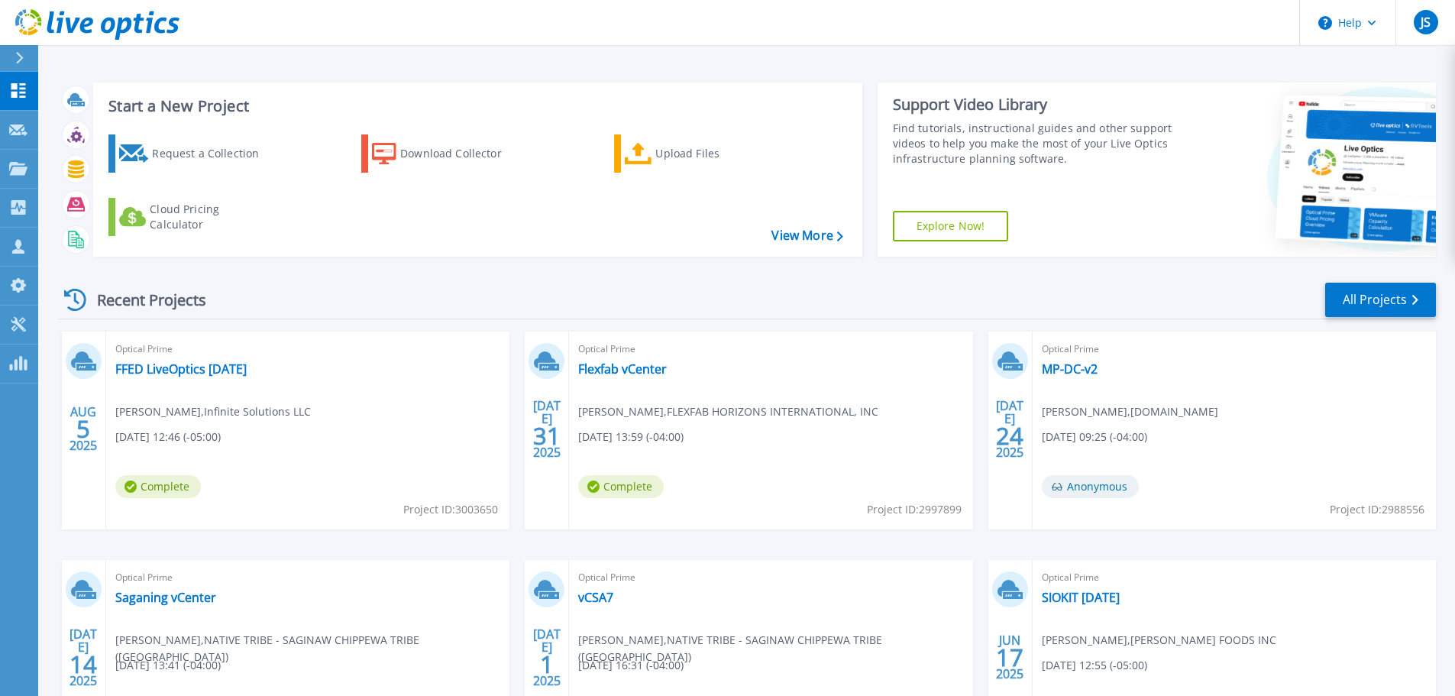
click at [1302, 448] on div "Optical Prime MP-DC-v2 [PERSON_NAME] , [DOMAIN_NAME] [DATE] 09:25 (-04:00) Anon…" at bounding box center [1234, 431] width 403 height 198
click at [1413, 290] on link "All Projects" at bounding box center [1380, 300] width 111 height 34
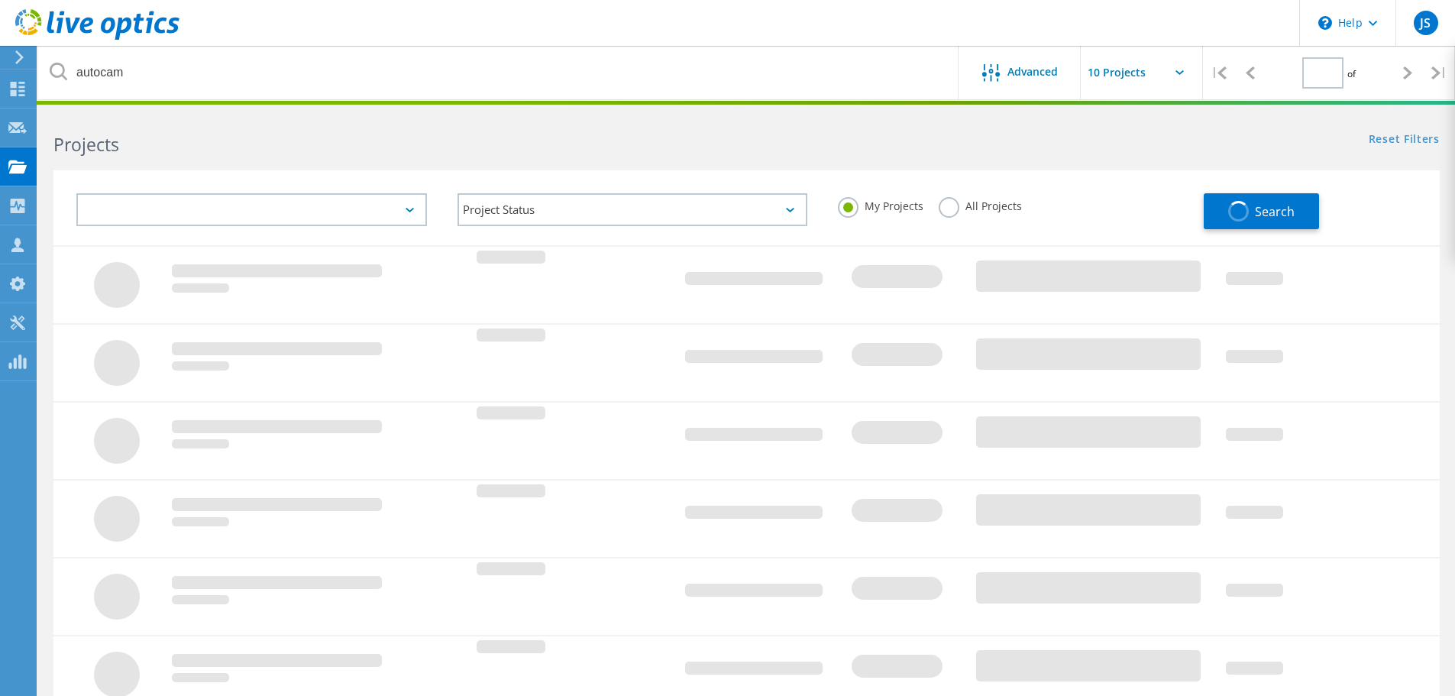
type input "1"
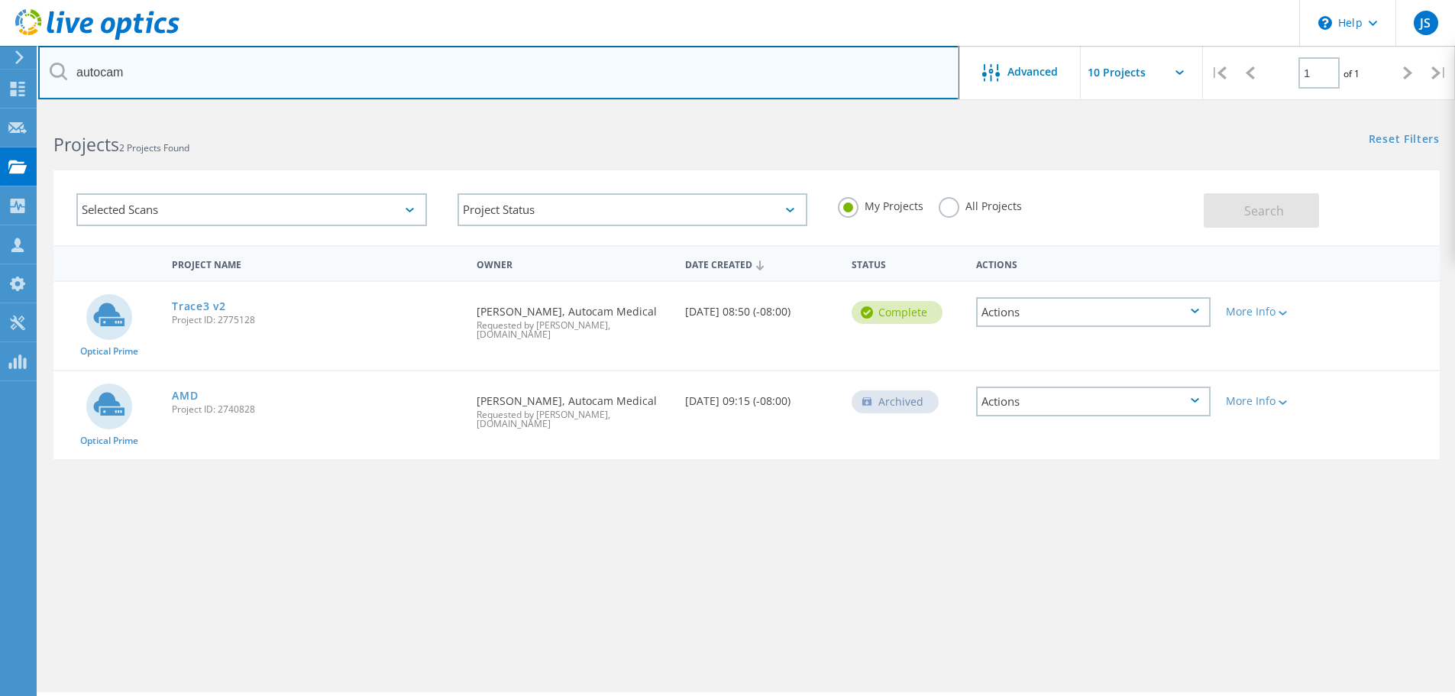
click at [162, 82] on input "autocam" at bounding box center [498, 72] width 921 height 53
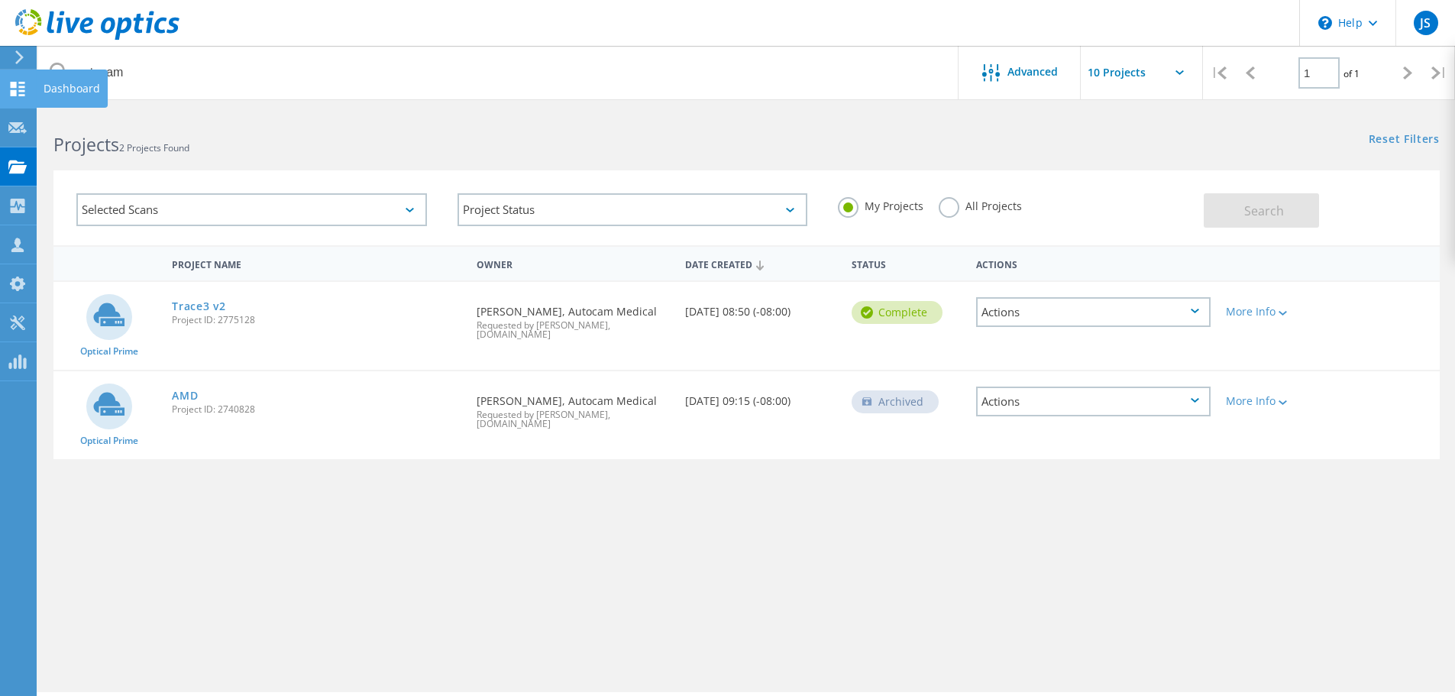
click at [18, 84] on icon at bounding box center [17, 89] width 18 height 15
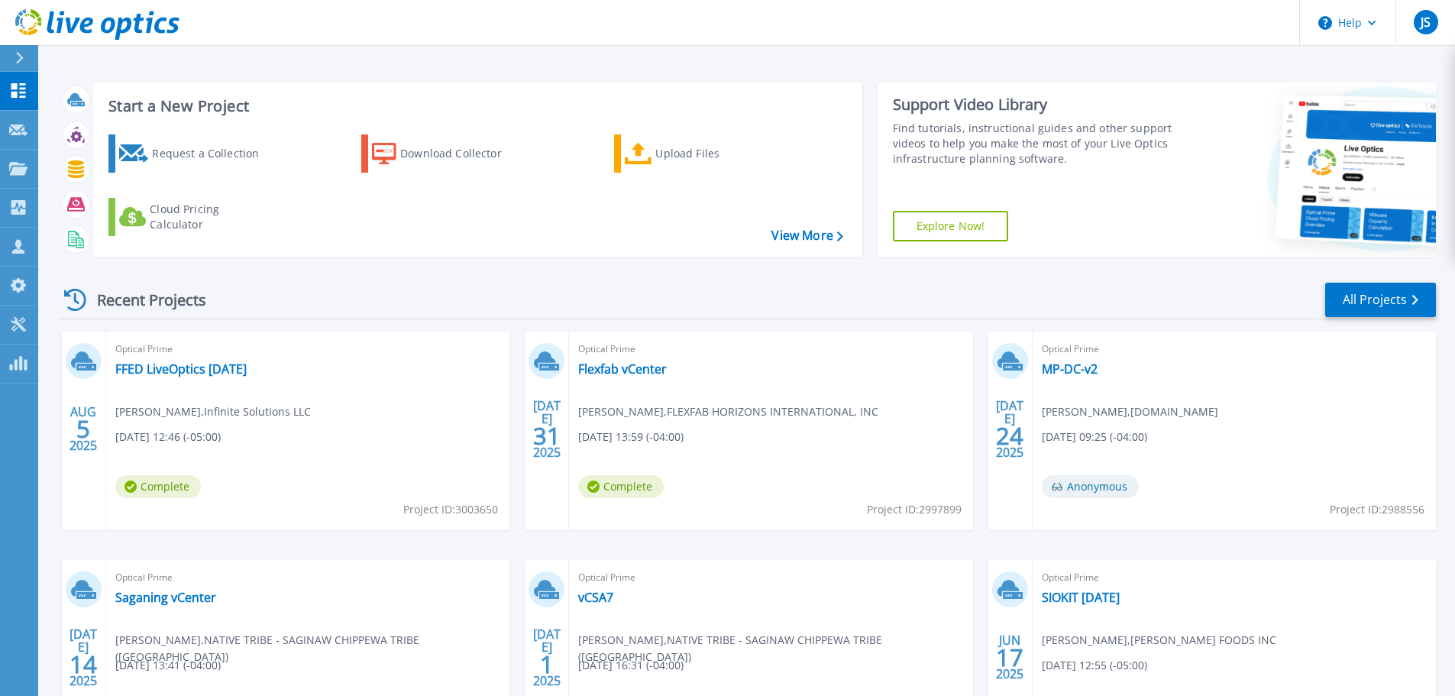
click at [1306, 416] on div "Optical Prime MP-DC-v2 [PERSON_NAME] , [DOMAIN_NAME] [DATE] 09:25 (-04:00) Anon…" at bounding box center [1234, 431] width 403 height 198
click at [1393, 300] on link "All Projects" at bounding box center [1380, 300] width 111 height 34
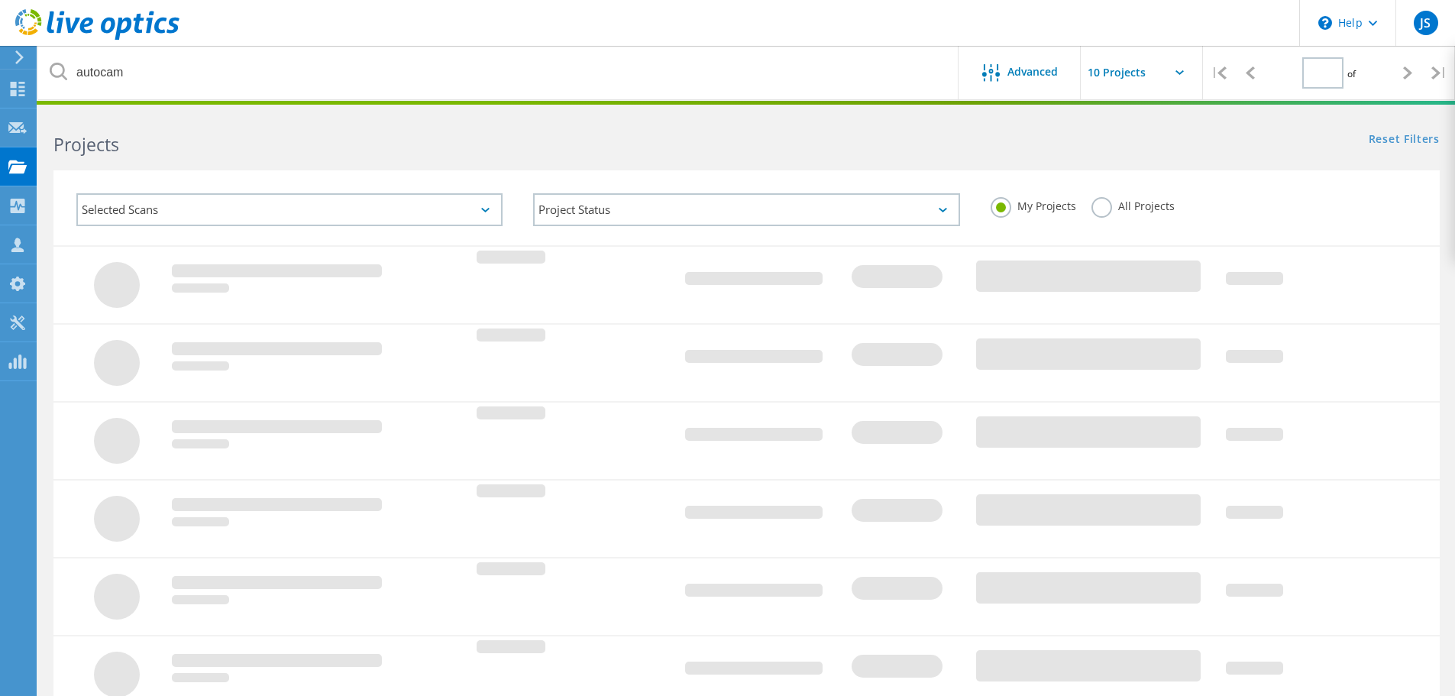
type input "1"
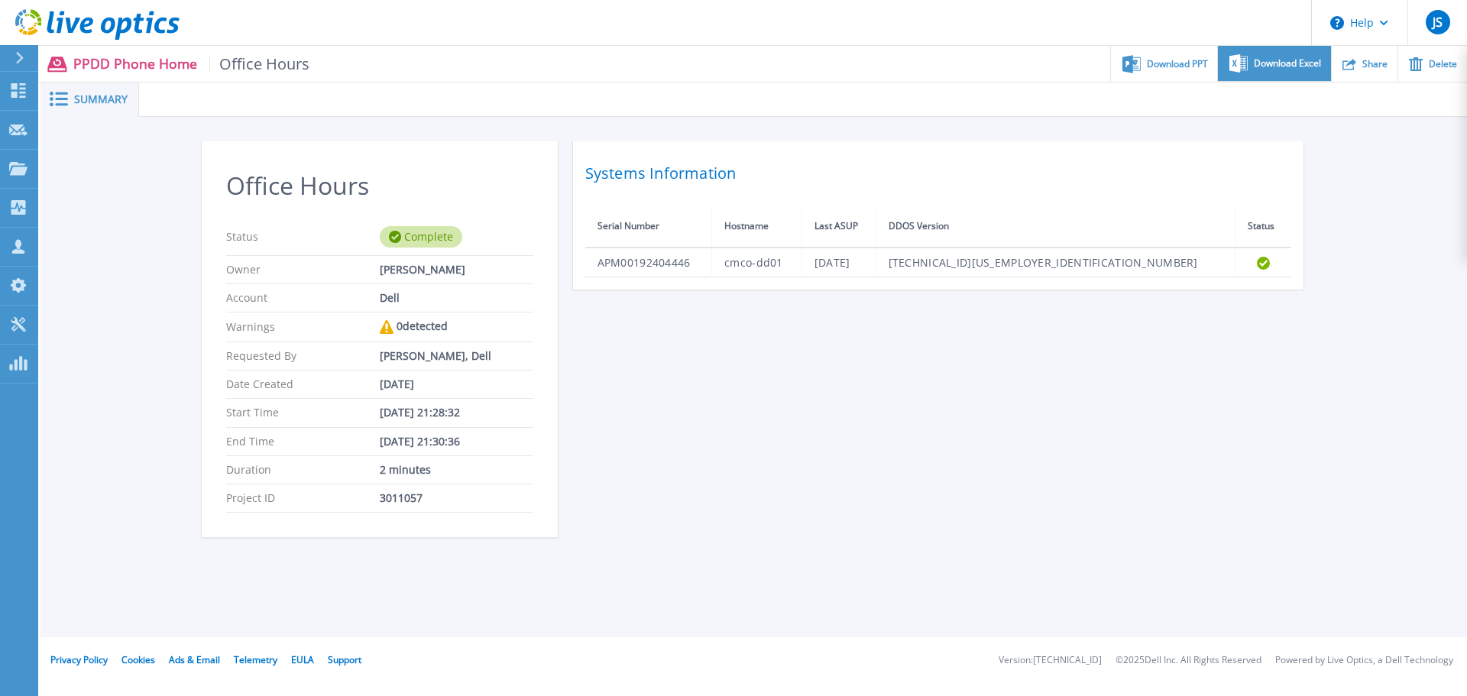
click at [1251, 66] on div "Download Excel" at bounding box center [1274, 64] width 112 height 36
